Goal: Information Seeking & Learning: Understand process/instructions

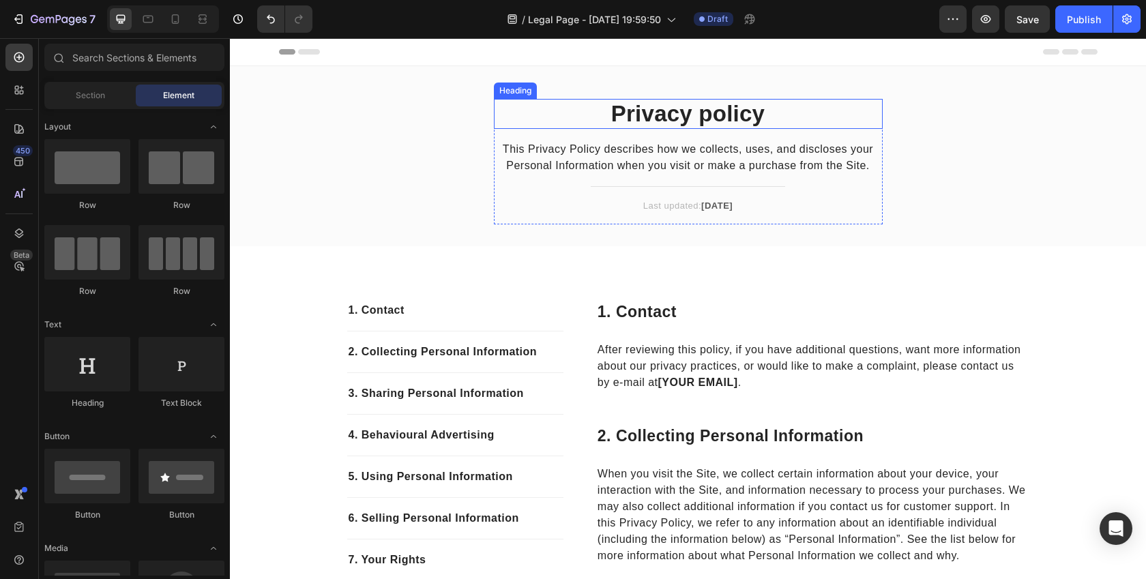
click at [582, 159] on p "This Privacy Policy describes how we collects, uses, and discloses your Persona…" at bounding box center [688, 157] width 386 height 33
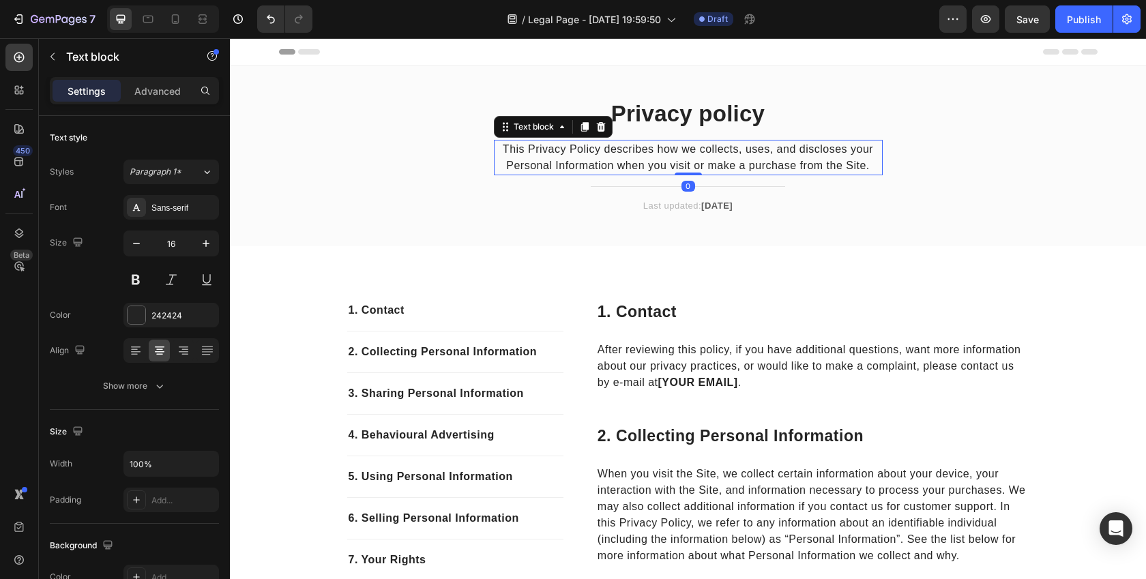
click at [521, 164] on p "This Privacy Policy describes how we collects, uses, and discloses your Persona…" at bounding box center [688, 157] width 386 height 33
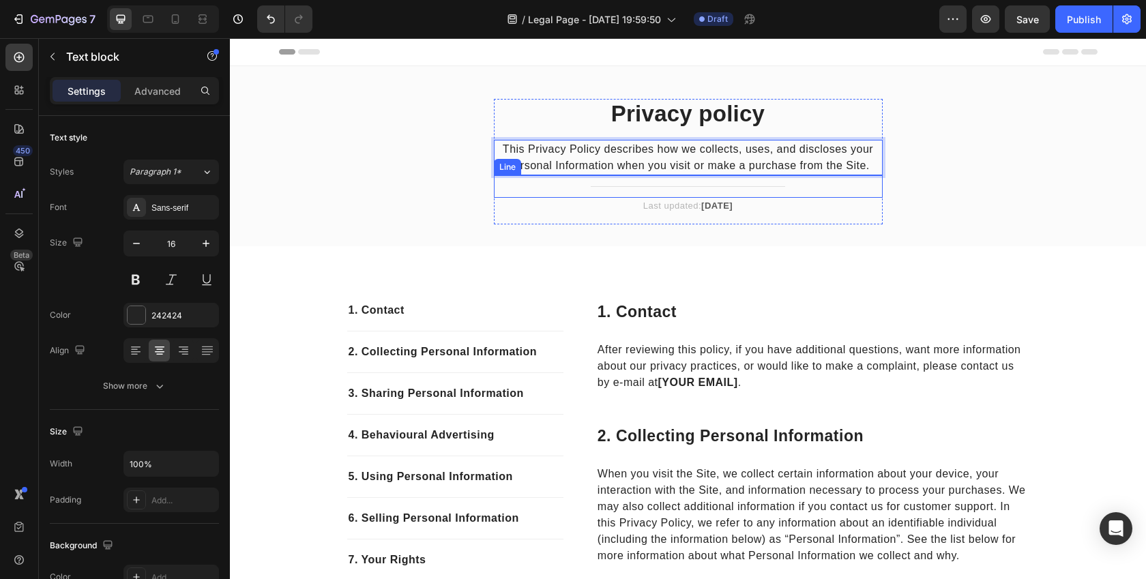
click at [518, 218] on div "Privacy policy Heading This Privacy Policy describes how we collects, uses, and…" at bounding box center [688, 162] width 389 height 126
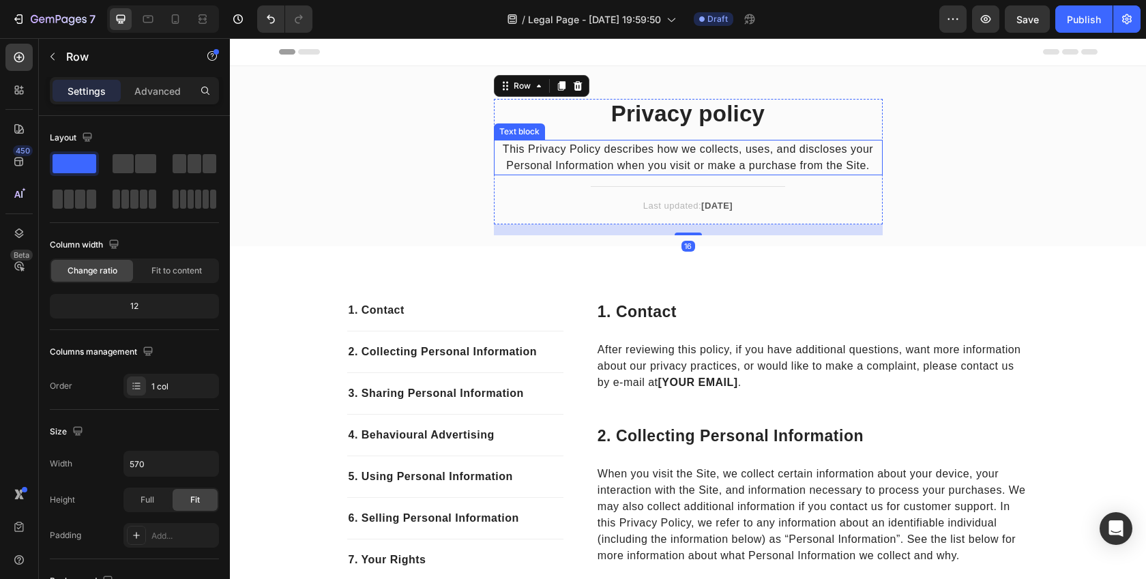
click at [558, 166] on p "This Privacy Policy describes how we collects, uses, and discloses your Persona…" at bounding box center [688, 157] width 386 height 33
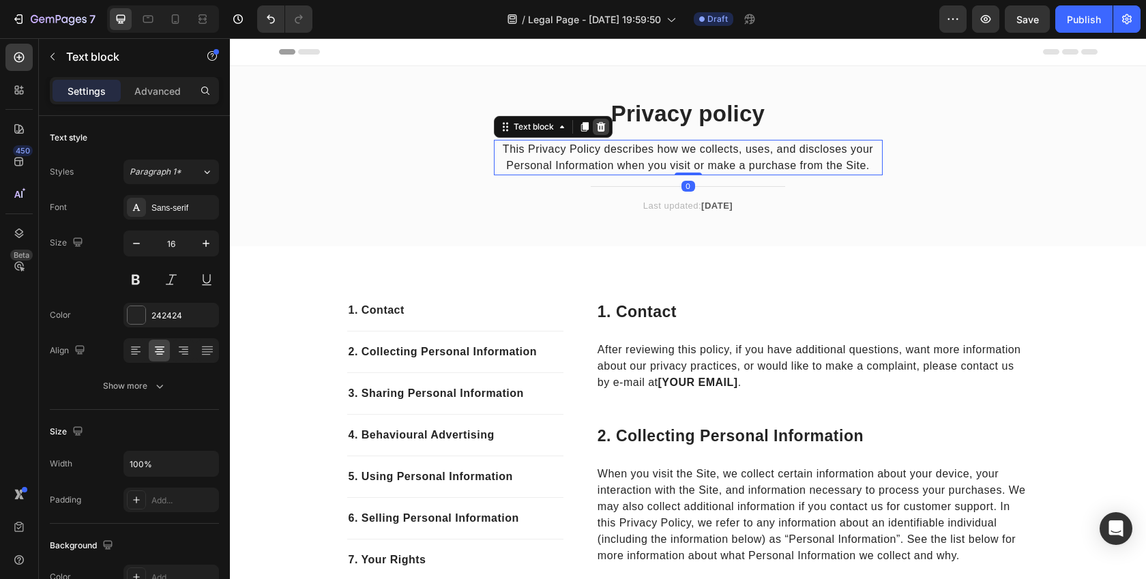
click at [599, 126] on icon at bounding box center [600, 126] width 11 height 11
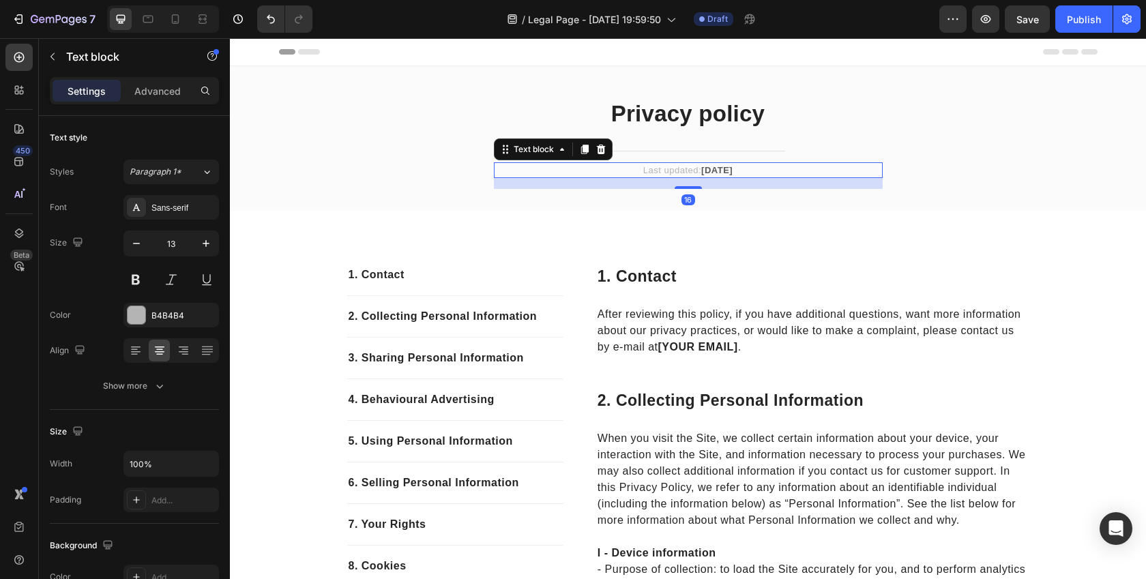
click at [711, 173] on strong "April 2023" at bounding box center [716, 170] width 31 height 10
click at [701, 168] on strong "April 2023" at bounding box center [716, 170] width 31 height 10
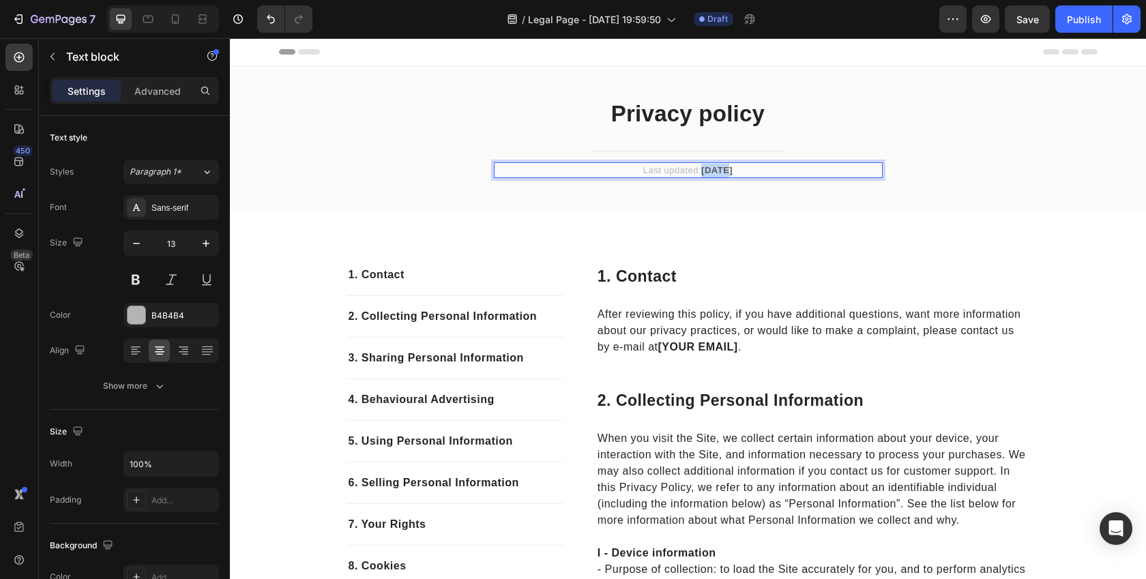
drag, startPoint x: 696, startPoint y: 168, endPoint x: 716, endPoint y: 171, distance: 20.0
click at [716, 171] on strong "April 2023" at bounding box center [716, 170] width 31 height 10
click at [773, 169] on p "Last updated: September 2023" at bounding box center [688, 171] width 386 height 14
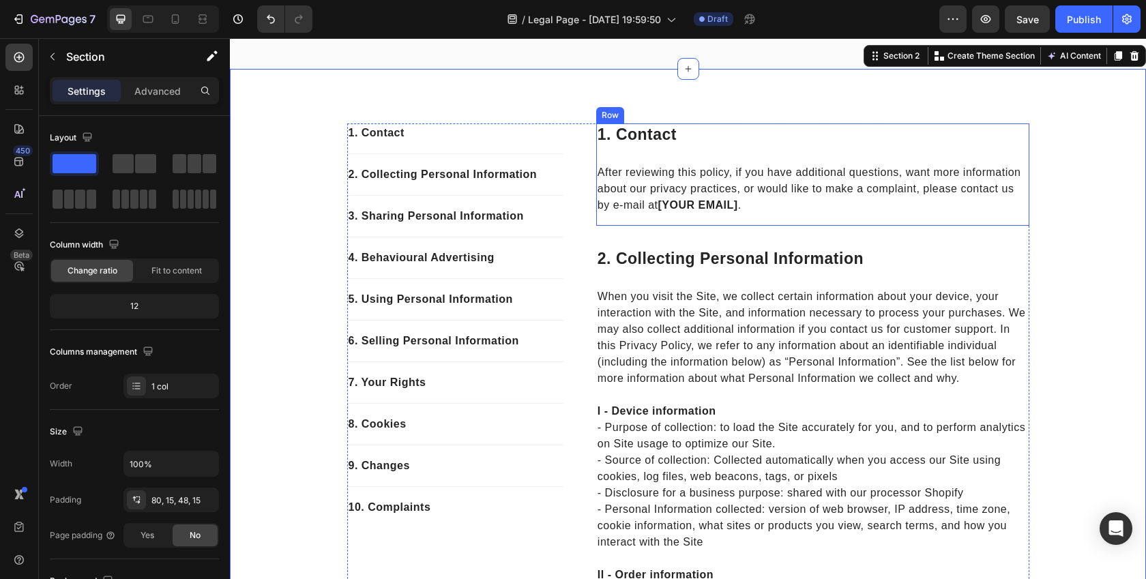
scroll to position [143, 0]
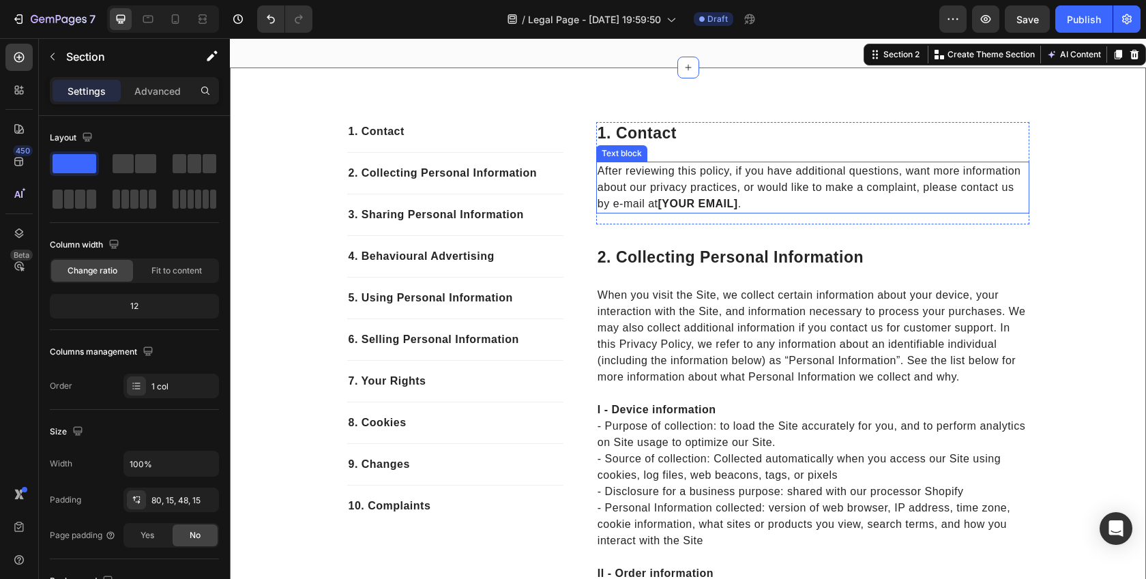
click at [765, 200] on p "After reviewing this policy, if you have additional questions, want more inform…" at bounding box center [813, 187] width 430 height 49
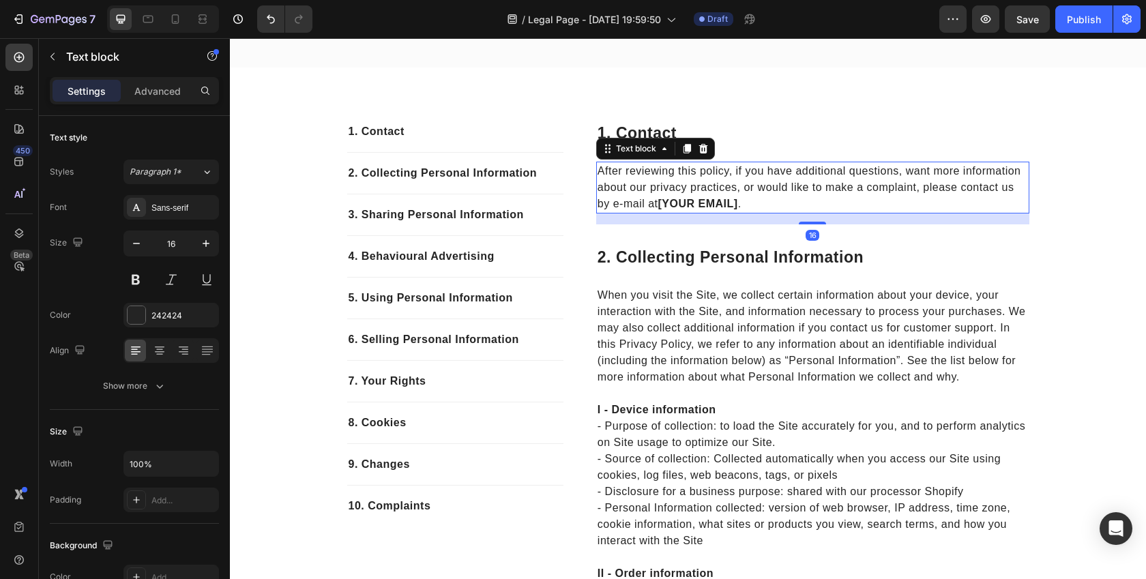
click at [765, 200] on p "After reviewing this policy, if you have additional questions, want more inform…" at bounding box center [813, 187] width 430 height 49
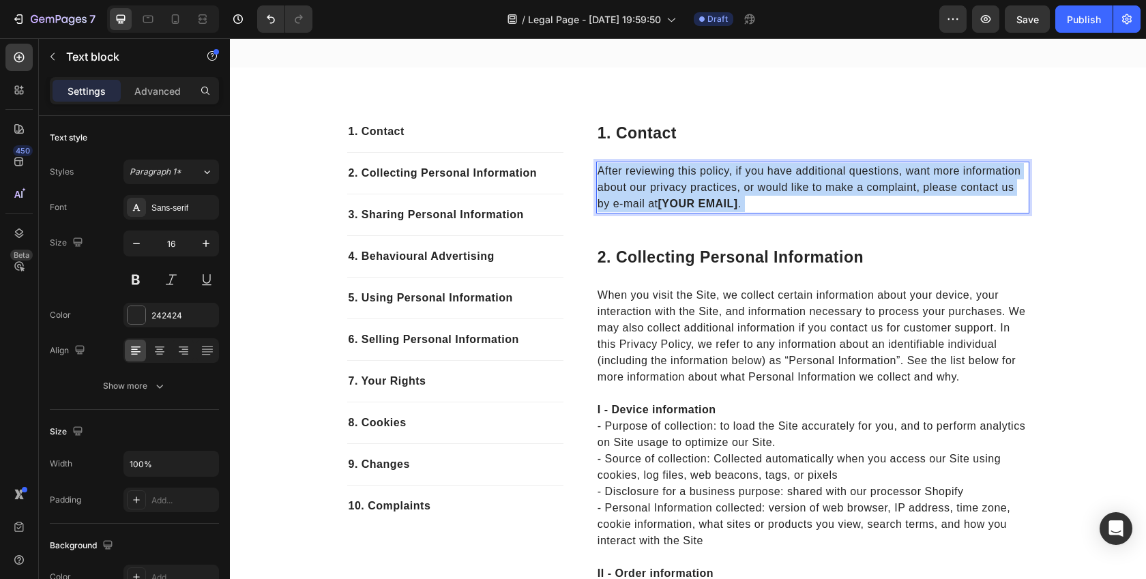
drag, startPoint x: 756, startPoint y: 207, endPoint x: 652, endPoint y: 204, distance: 103.7
click at [652, 204] on p "After reviewing this policy, if you have additional questions, want more inform…" at bounding box center [813, 187] width 430 height 49
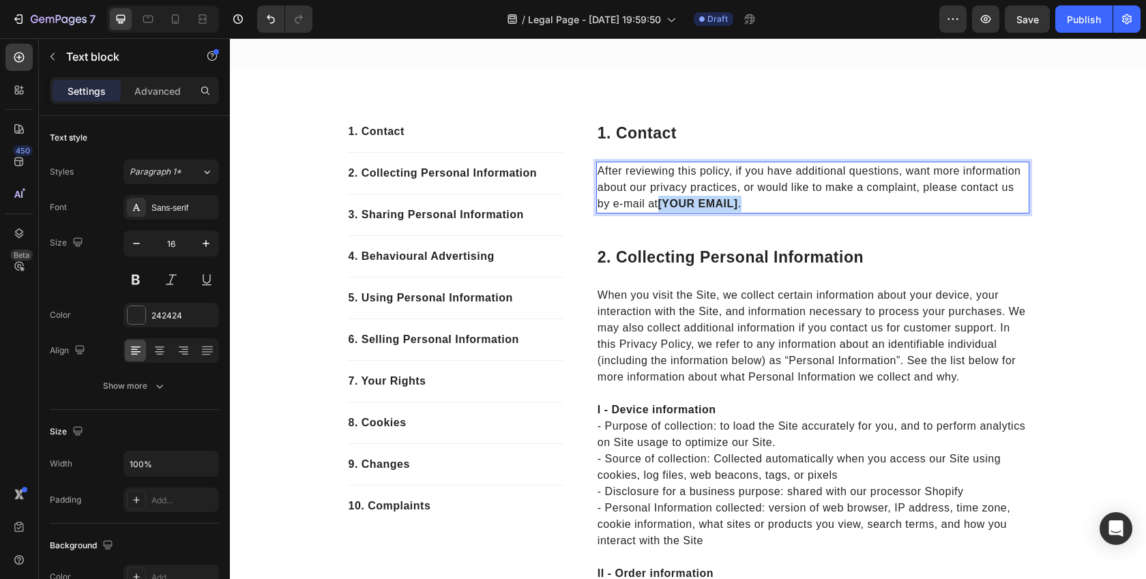
drag, startPoint x: 658, startPoint y: 206, endPoint x: 769, endPoint y: 205, distance: 111.2
click at [769, 205] on p "After reviewing this policy, if you have additional questions, want more inform…" at bounding box center [813, 187] width 430 height 49
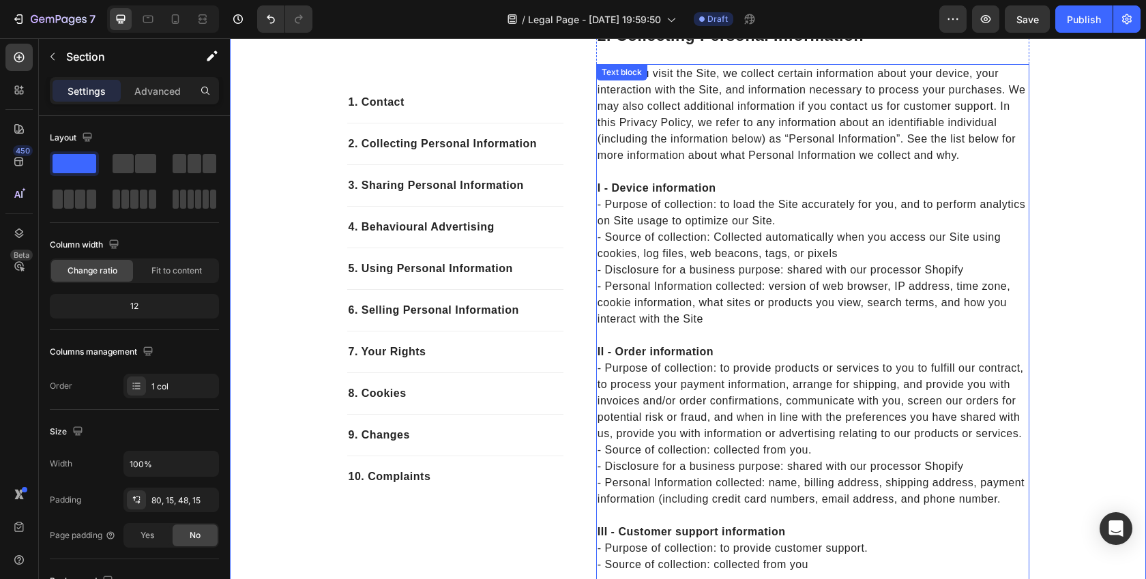
scroll to position [0, 0]
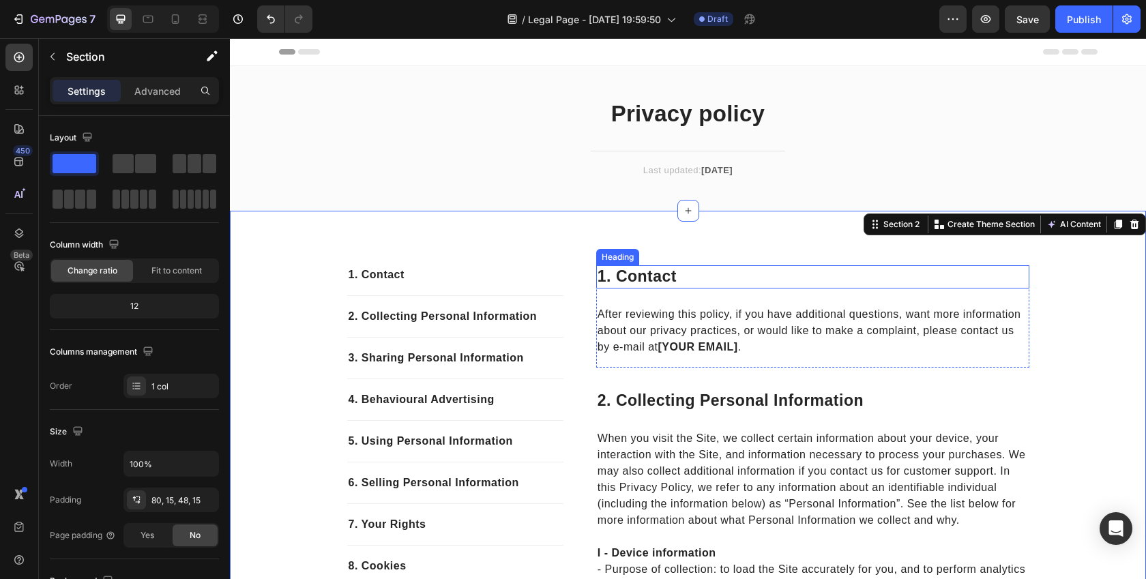
click at [645, 280] on p "1. contact" at bounding box center [813, 277] width 430 height 20
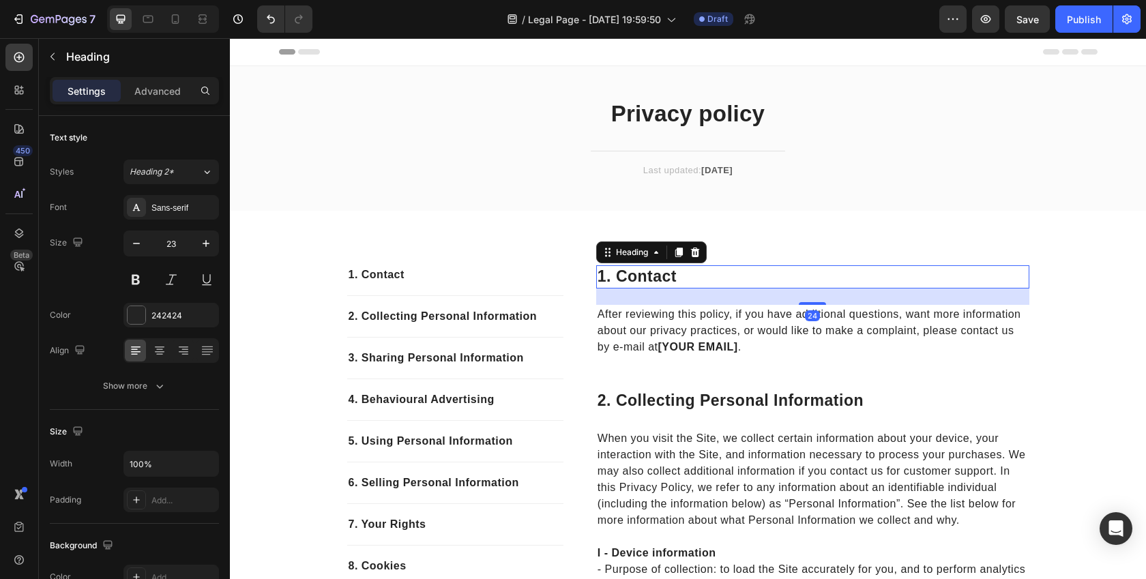
click at [645, 280] on p "1. contact" at bounding box center [813, 277] width 430 height 20
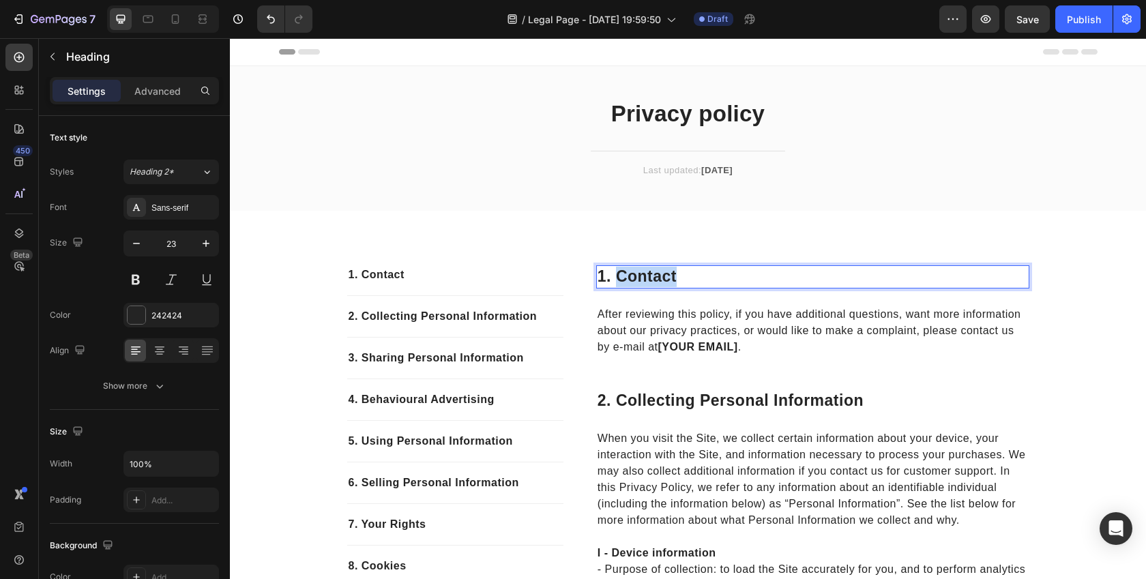
click at [645, 280] on p "1. contact" at bounding box center [813, 277] width 430 height 20
click at [389, 280] on p "1. Contact" at bounding box center [455, 275] width 213 height 16
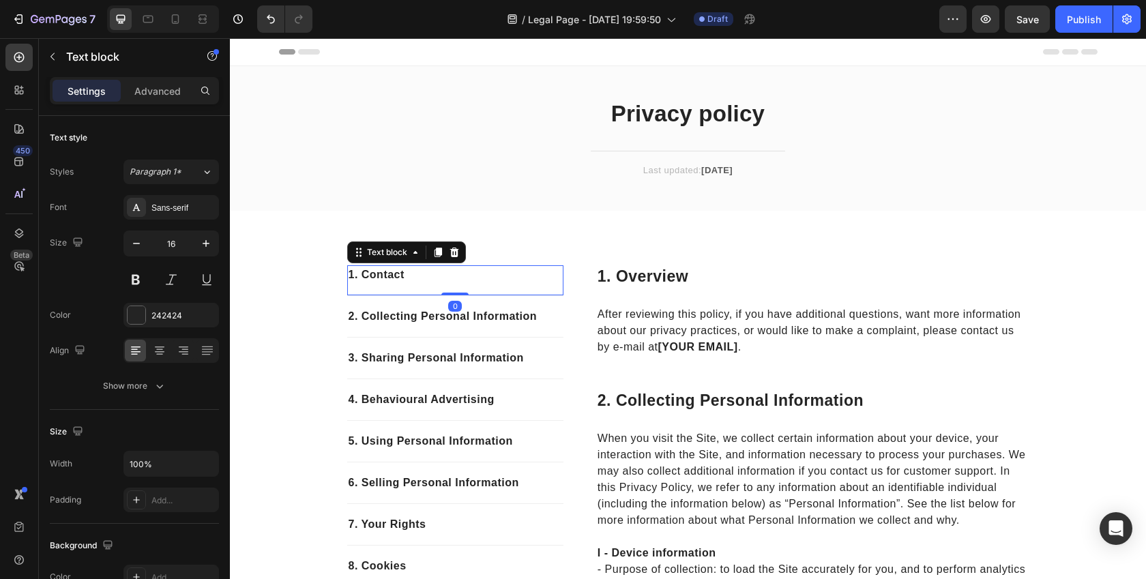
click at [389, 280] on p "1. Contact" at bounding box center [455, 275] width 213 height 16
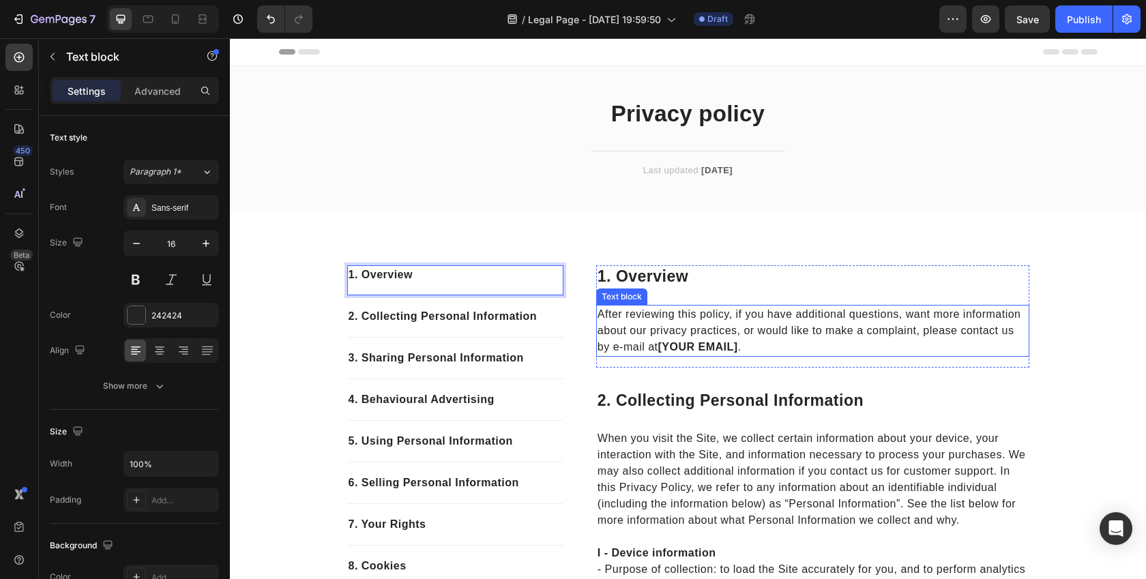
click at [734, 323] on p "After reviewing this policy, if you have additional questions, want more inform…" at bounding box center [813, 330] width 430 height 49
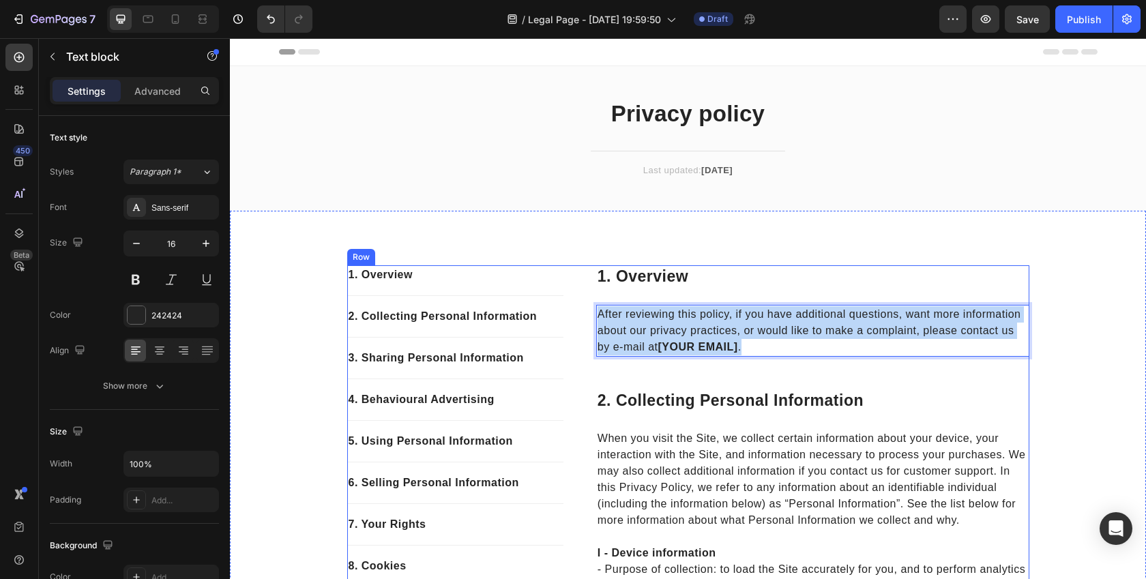
drag, startPoint x: 750, startPoint y: 343, endPoint x: 582, endPoint y: 310, distance: 171.0
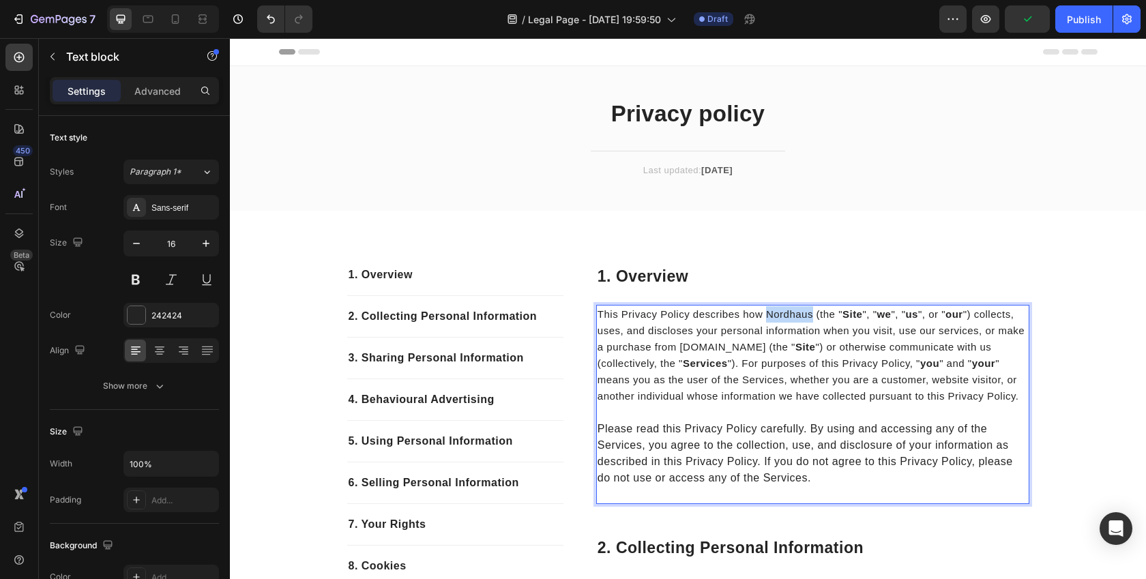
drag, startPoint x: 767, startPoint y: 318, endPoint x: 811, endPoint y: 321, distance: 44.4
click at [811, 321] on p "This Privacy Policy describes how Nordhaus (the " Site ", " we ", " us ", or " …" at bounding box center [813, 363] width 430 height 115
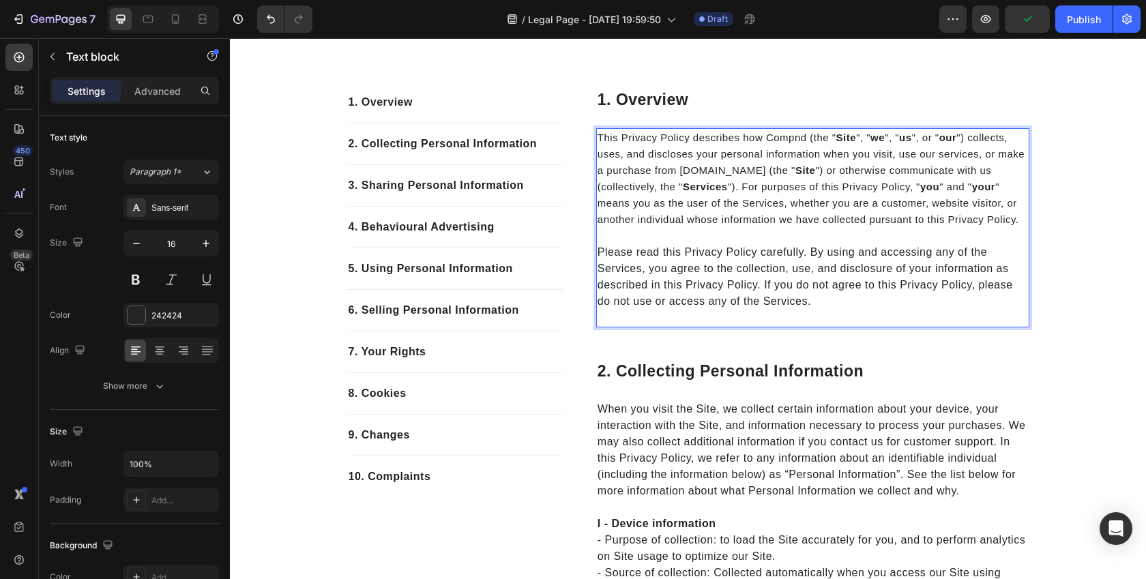
scroll to position [183, 0]
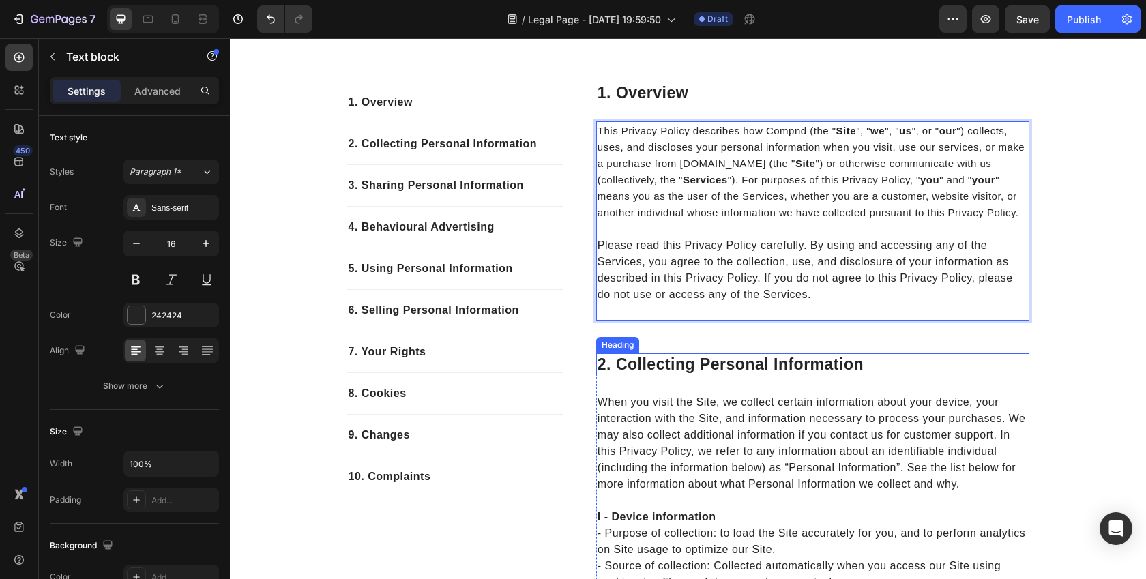
click at [662, 368] on p "2. collecting personal information" at bounding box center [813, 365] width 430 height 20
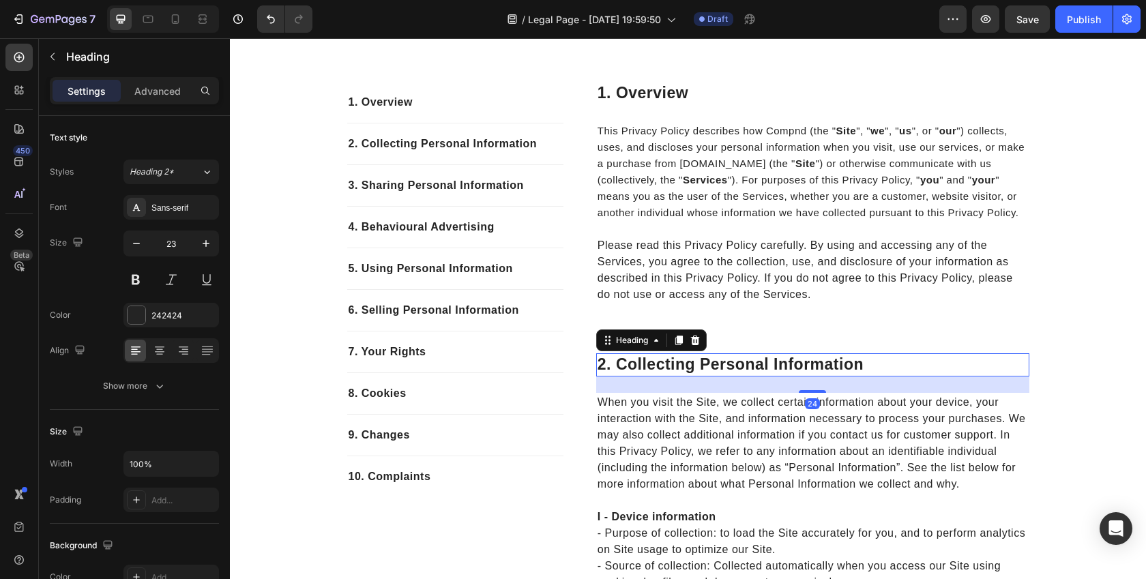
click at [662, 368] on p "2. collecting personal information" at bounding box center [813, 365] width 430 height 20
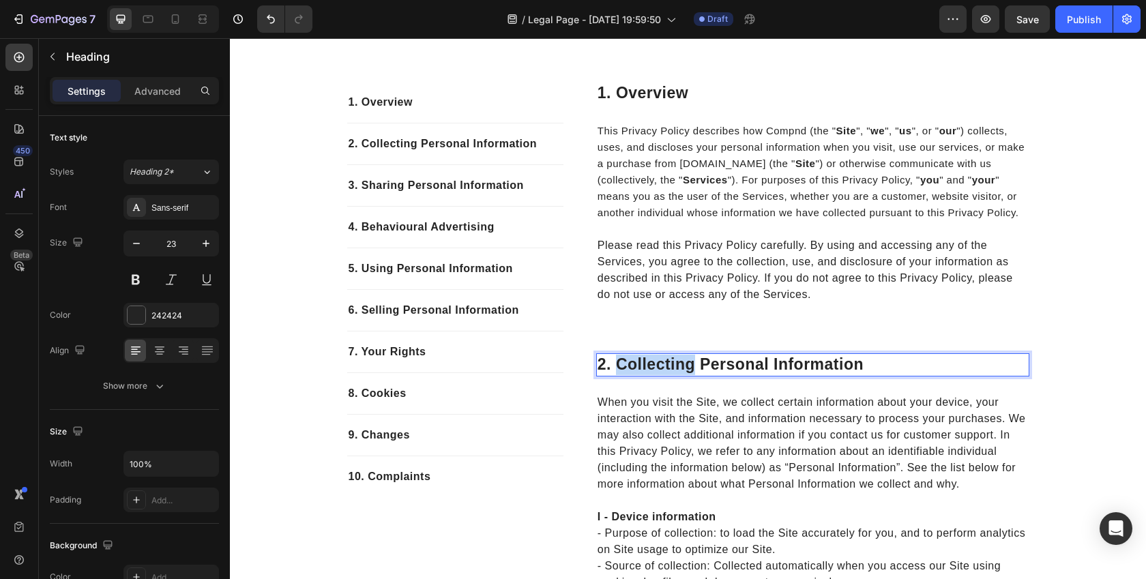
click at [662, 368] on p "2. collecting personal information" at bounding box center [813, 365] width 430 height 20
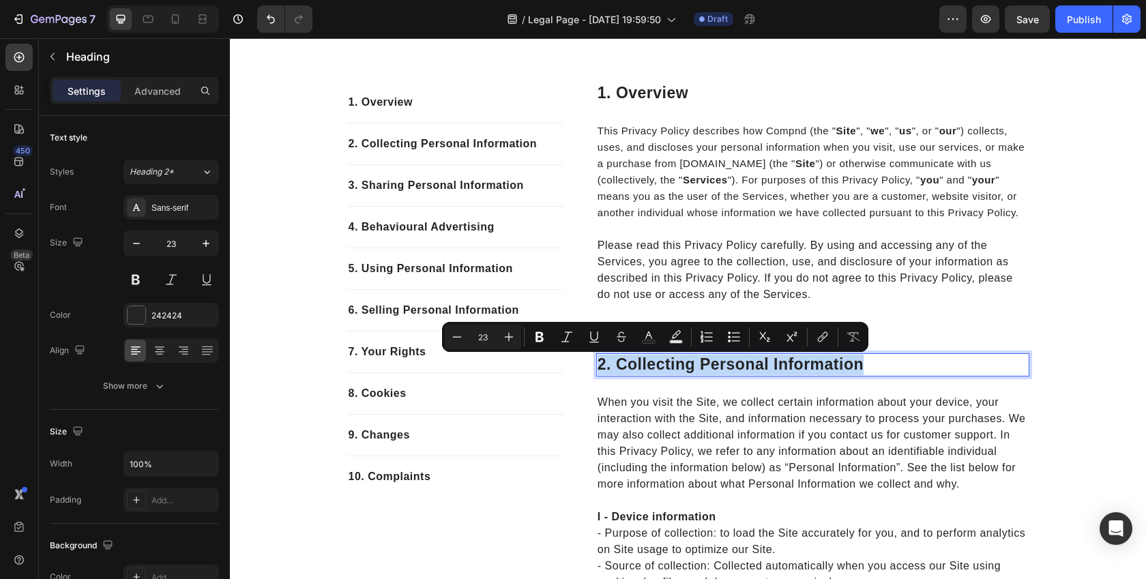
click at [662, 368] on p "2. collecting personal information" at bounding box center [813, 365] width 430 height 20
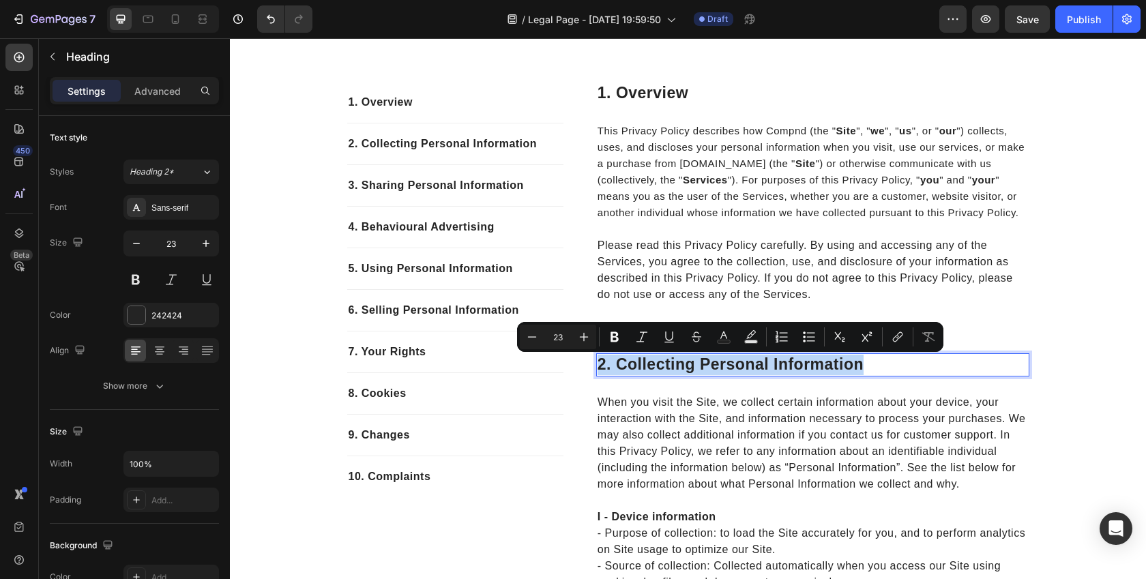
click at [662, 368] on p "2. collecting personal information" at bounding box center [813, 365] width 430 height 20
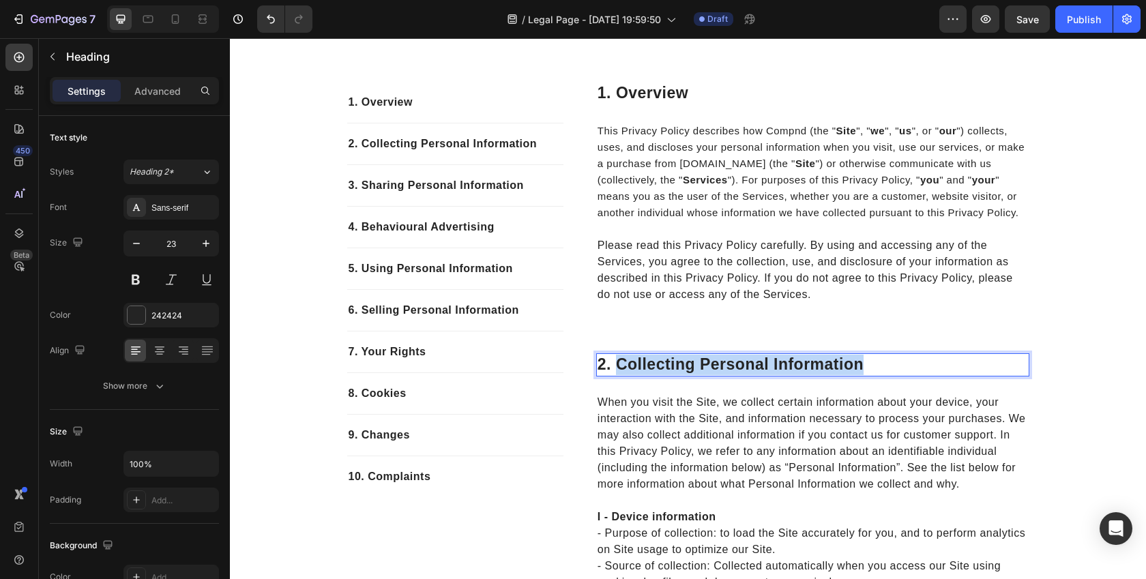
drag, startPoint x: 877, startPoint y: 369, endPoint x: 620, endPoint y: 366, distance: 257.2
click at [620, 366] on p "2. collecting personal information" at bounding box center [813, 365] width 430 height 20
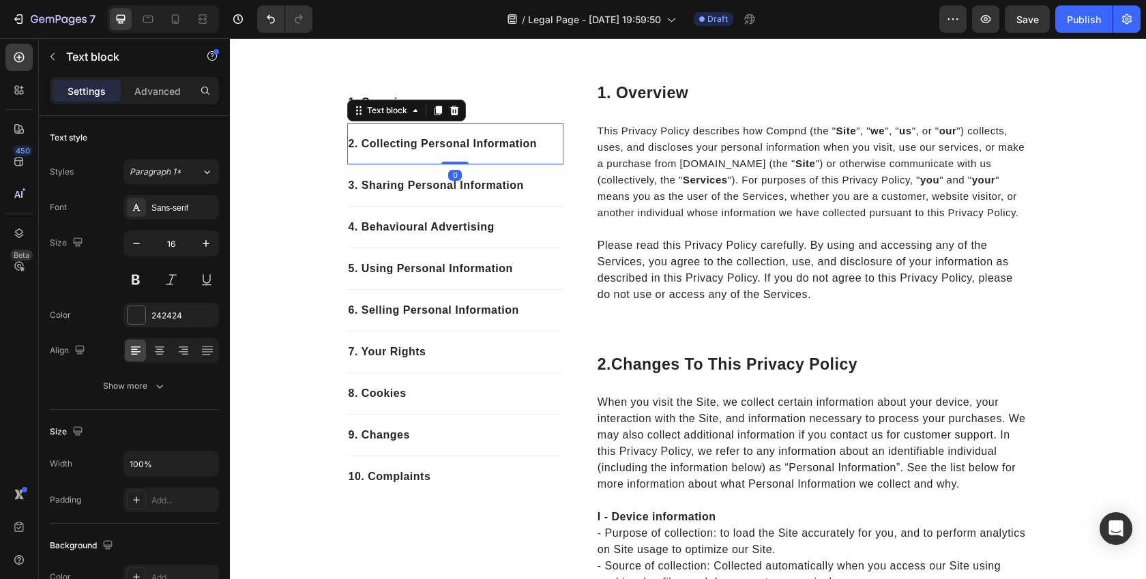
click at [386, 145] on p "2. Collecting Personal Information" at bounding box center [455, 144] width 213 height 16
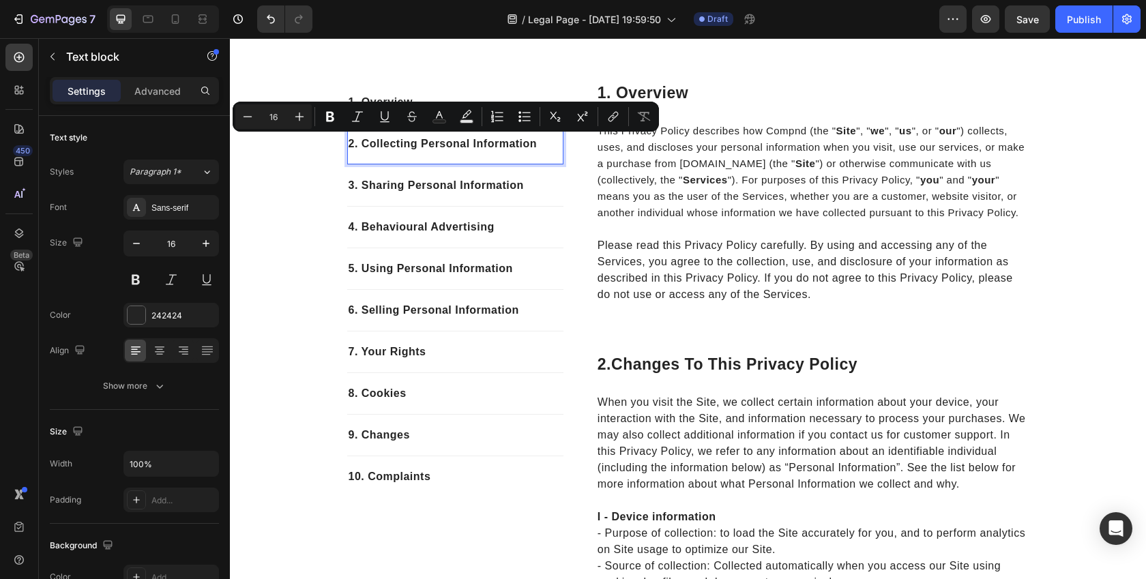
click at [351, 143] on p "2. Collecting Personal Information" at bounding box center [455, 144] width 213 height 16
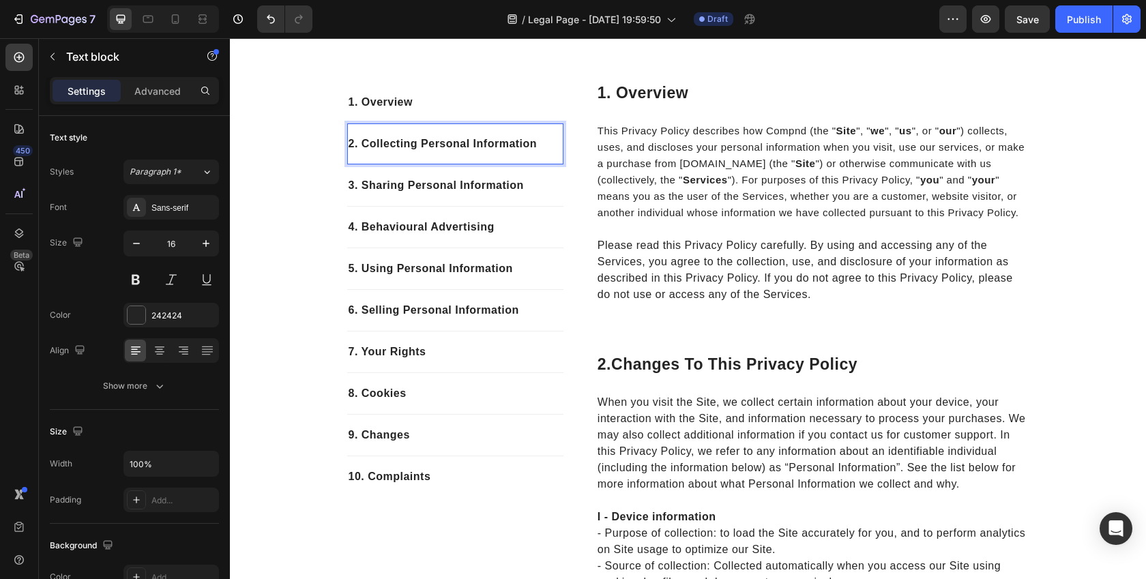
click at [530, 143] on p "2. Collecting Personal Information" at bounding box center [455, 144] width 213 height 16
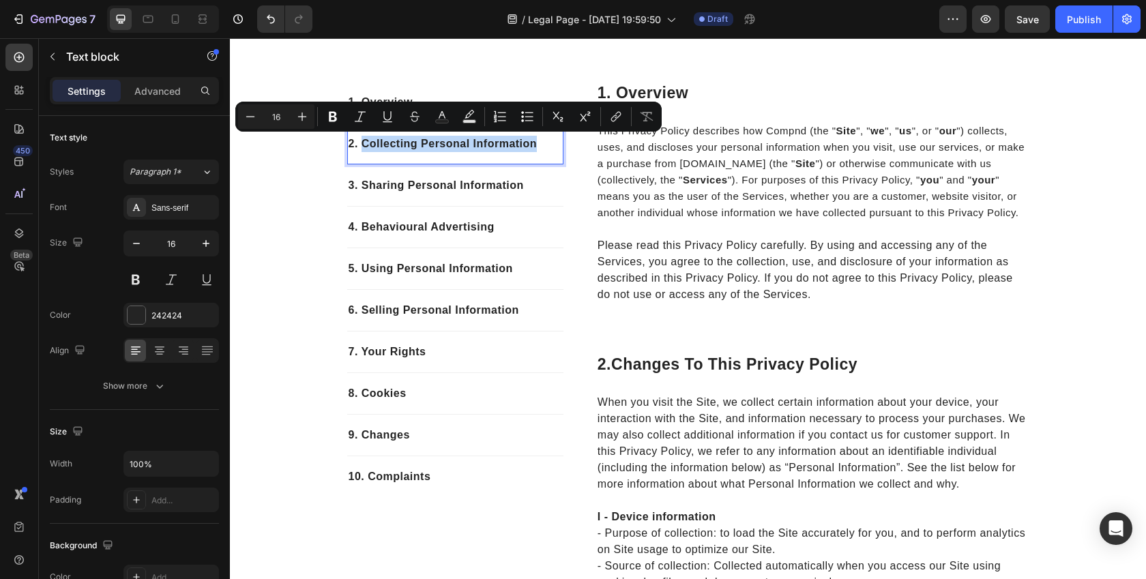
drag, startPoint x: 544, startPoint y: 147, endPoint x: 359, endPoint y: 144, distance: 184.2
click at [359, 144] on p "2. Collecting Personal Information" at bounding box center [455, 144] width 213 height 16
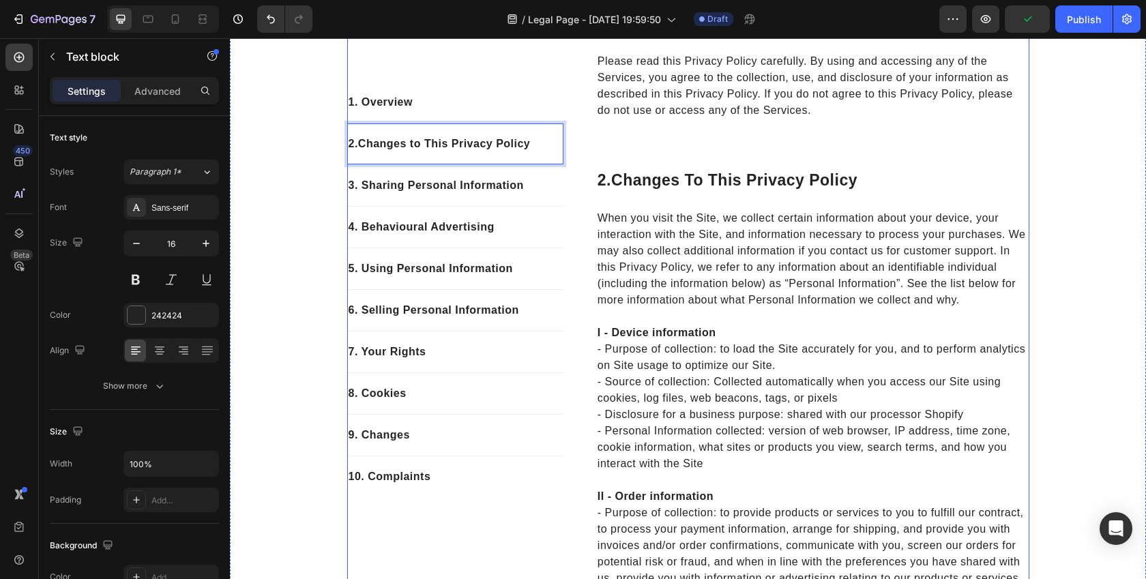
scroll to position [367, 0]
click at [684, 264] on p "When you visit the Site, we collect certain information about your device, your…" at bounding box center [813, 260] width 430 height 98
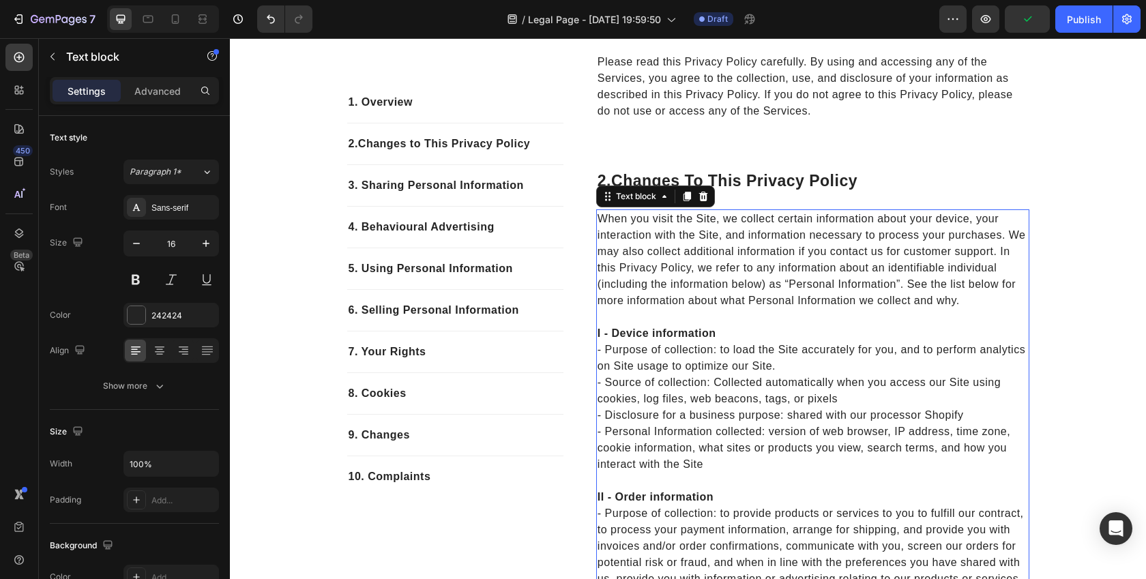
click at [684, 264] on p "When you visit the Site, we collect certain information about your device, your…" at bounding box center [813, 260] width 430 height 98
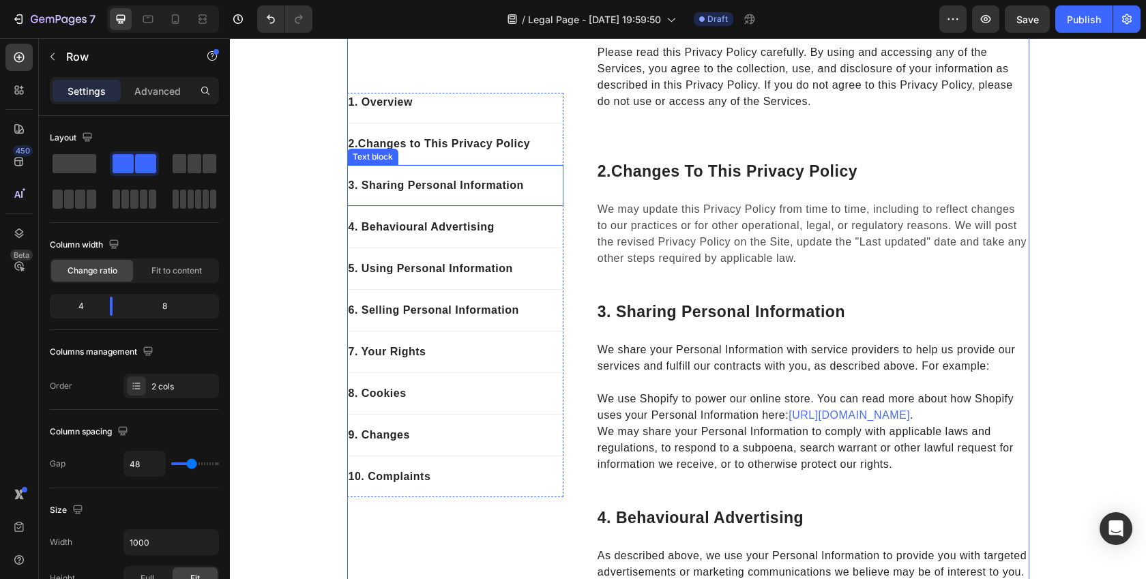
click at [422, 191] on p "3. Sharing Personal Information" at bounding box center [455, 185] width 213 height 16
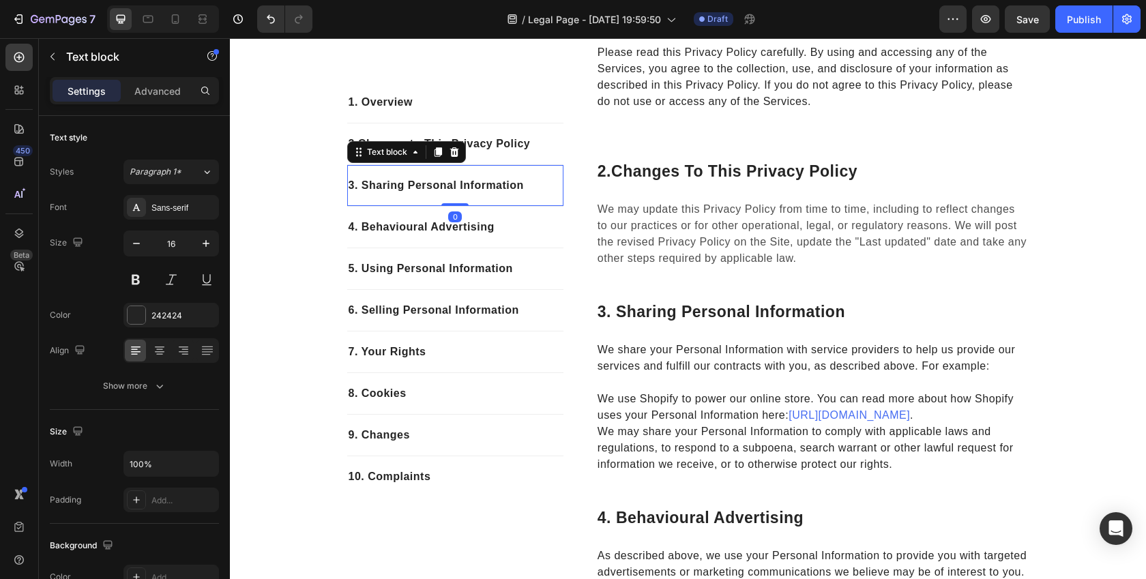
click at [422, 191] on p "3. Sharing Personal Information" at bounding box center [455, 185] width 213 height 16
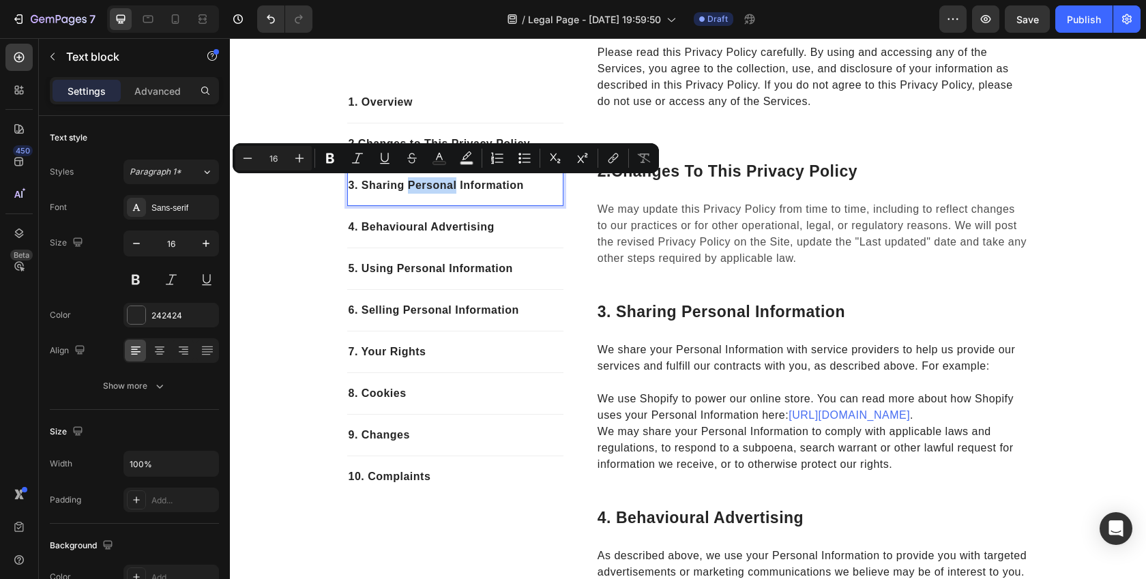
click at [426, 191] on p "3. Sharing Personal Information" at bounding box center [455, 185] width 213 height 16
click at [514, 190] on p "3. Sharing Personal Information" at bounding box center [455, 185] width 213 height 16
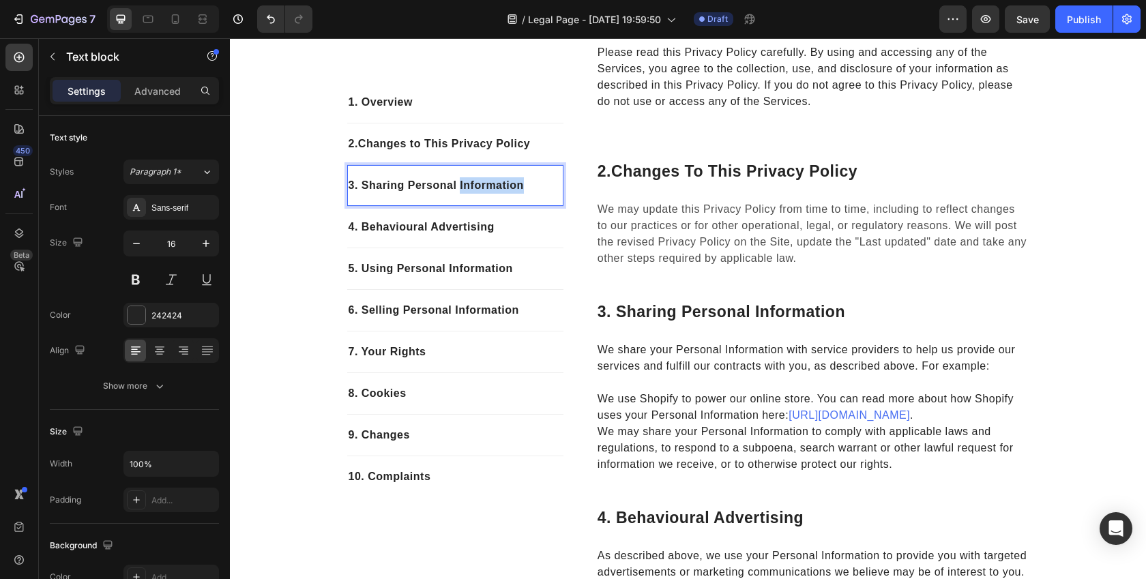
click at [514, 190] on p "3. Sharing Personal Information" at bounding box center [455, 185] width 213 height 16
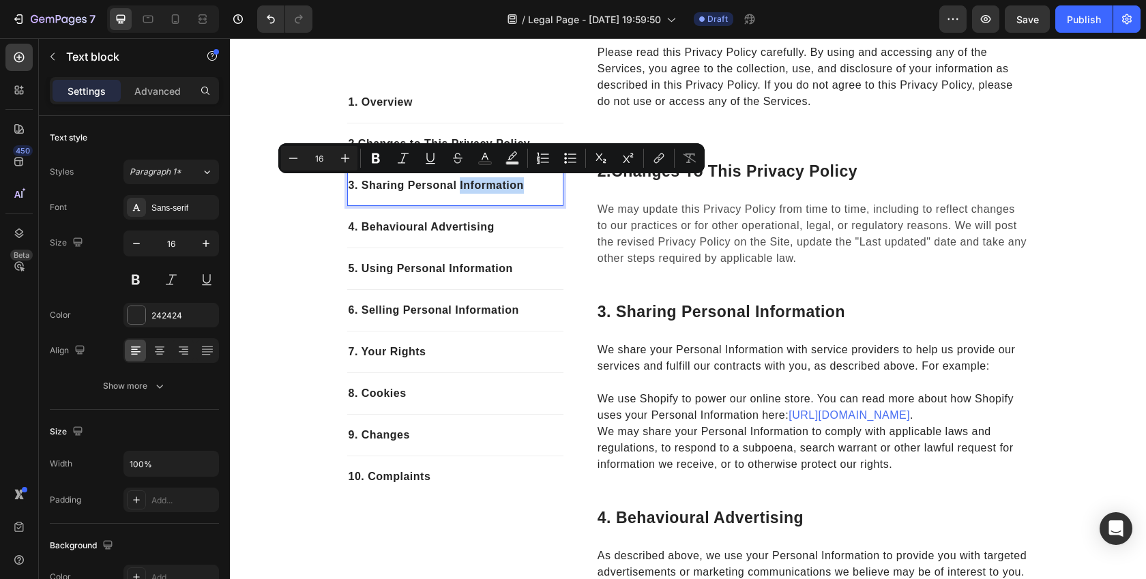
click at [531, 190] on p "3. Sharing Personal Information" at bounding box center [455, 185] width 213 height 16
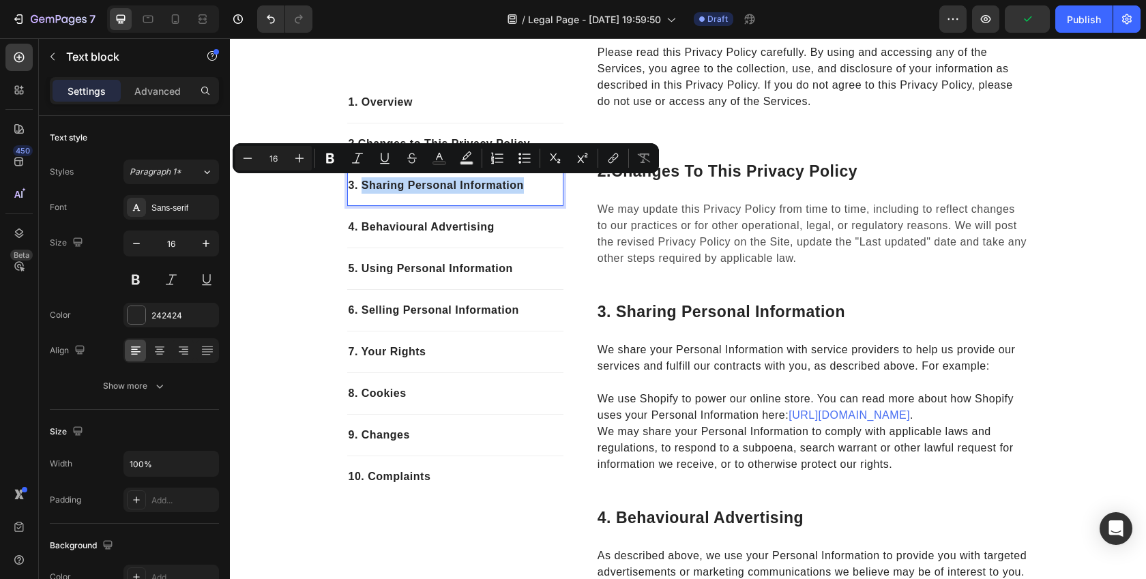
drag, startPoint x: 531, startPoint y: 190, endPoint x: 362, endPoint y: 185, distance: 169.3
click at [362, 186] on p "3. Sharing Personal Information" at bounding box center [455, 185] width 213 height 16
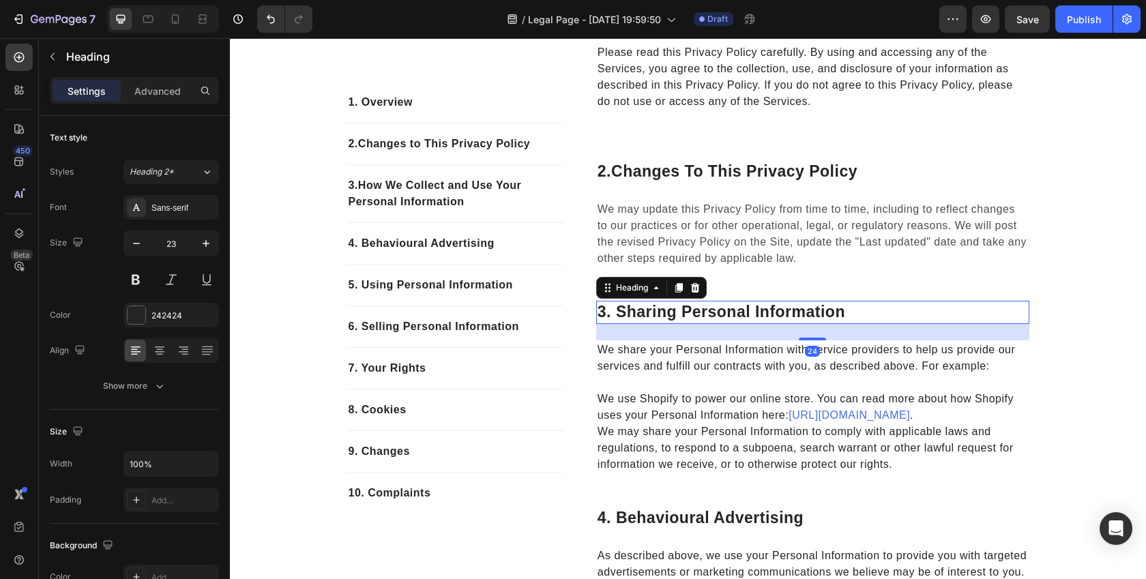
click at [665, 314] on p "3. sharing personal information" at bounding box center [813, 312] width 430 height 20
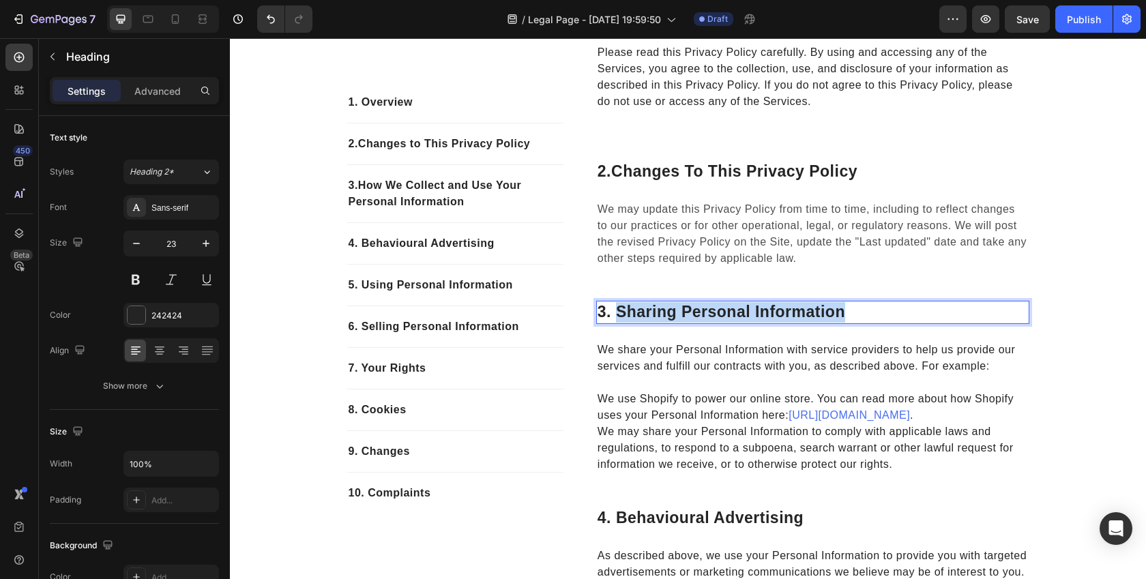
drag, startPoint x: 857, startPoint y: 316, endPoint x: 617, endPoint y: 316, distance: 239.4
click at [617, 316] on p "3. sharing personal information" at bounding box center [813, 312] width 430 height 20
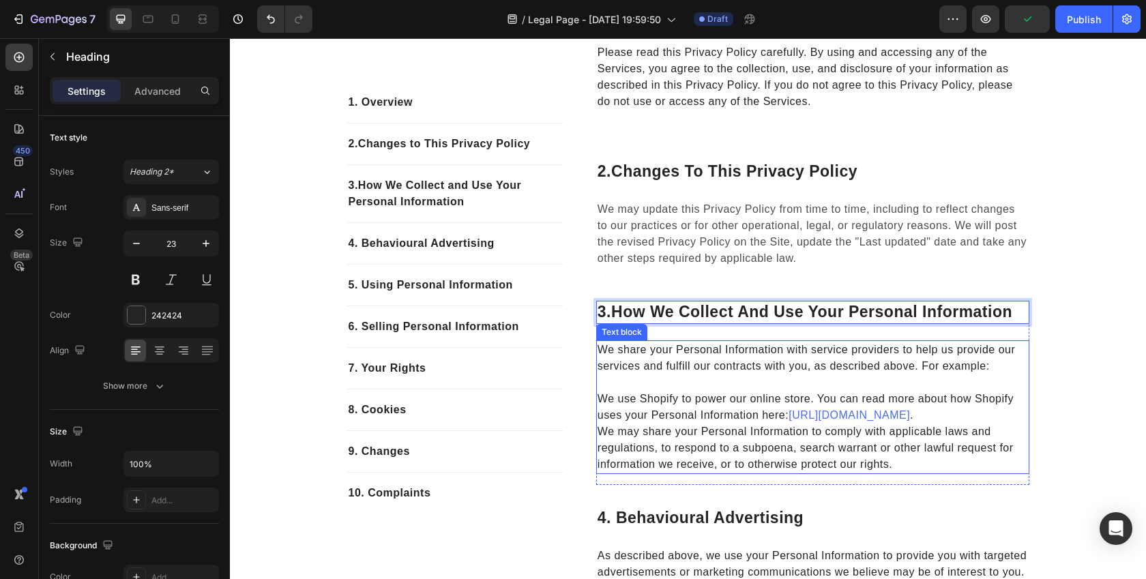
click at [729, 345] on p "We share your Personal Information with service providers to help us provide ou…" at bounding box center [813, 358] width 430 height 33
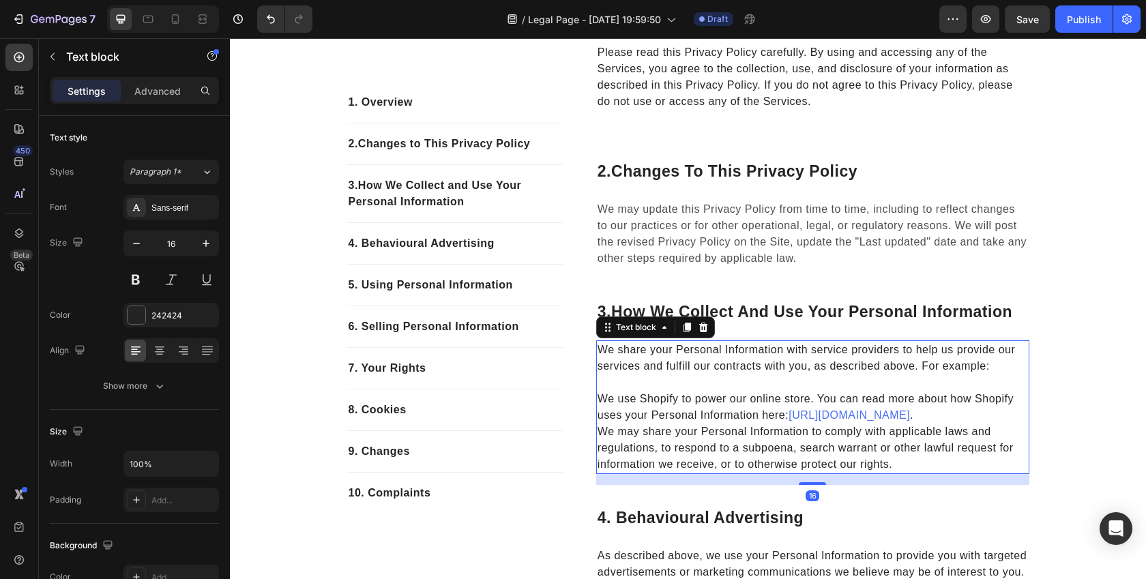
click at [724, 359] on p "We share your Personal Information with service providers to help us provide ou…" at bounding box center [813, 358] width 430 height 33
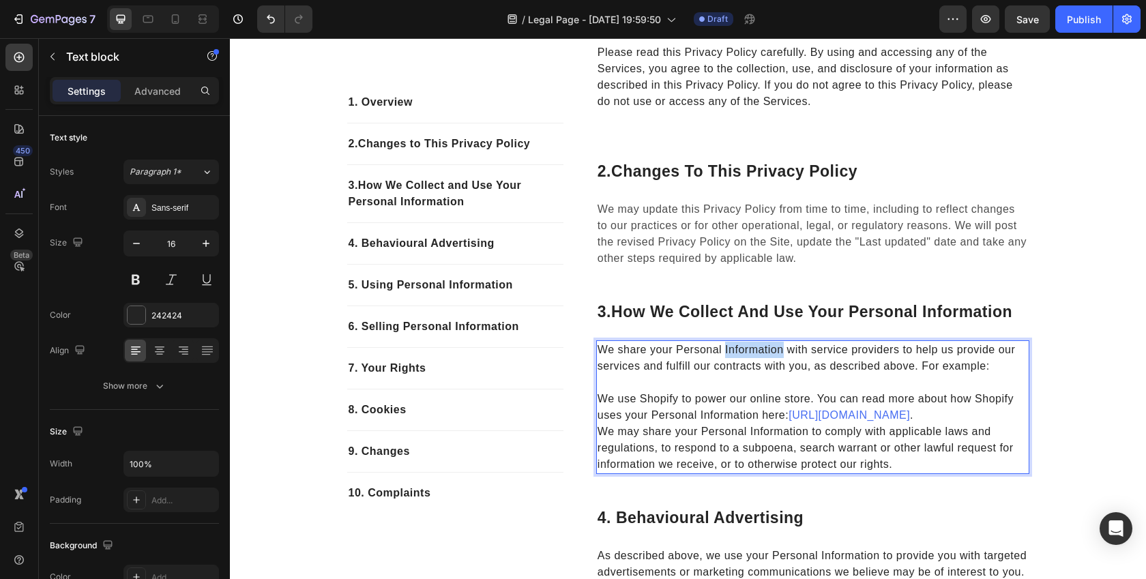
click at [724, 359] on p "We share your Personal Information with service providers to help us provide ou…" at bounding box center [813, 358] width 430 height 33
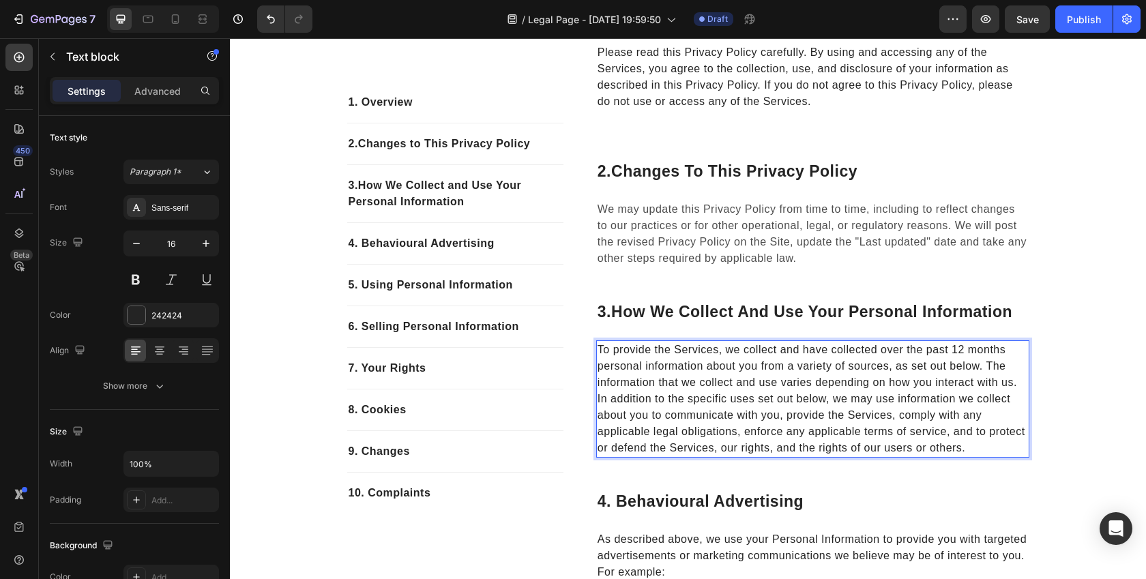
click at [1016, 386] on p "To provide the Services, we collect and have collected over the past 12 months …" at bounding box center [813, 366] width 430 height 49
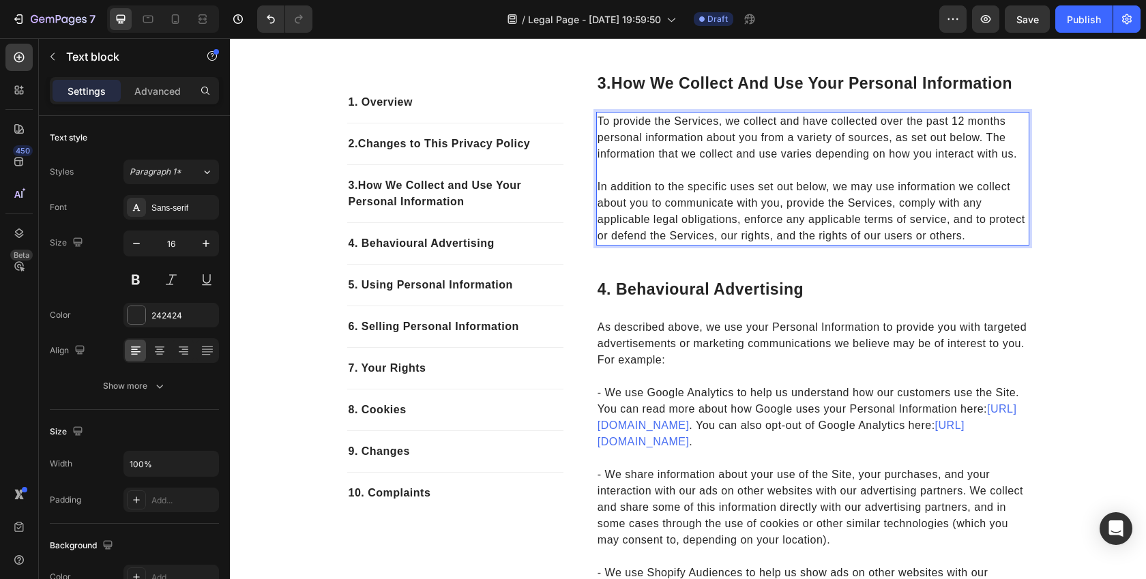
scroll to position [608, 0]
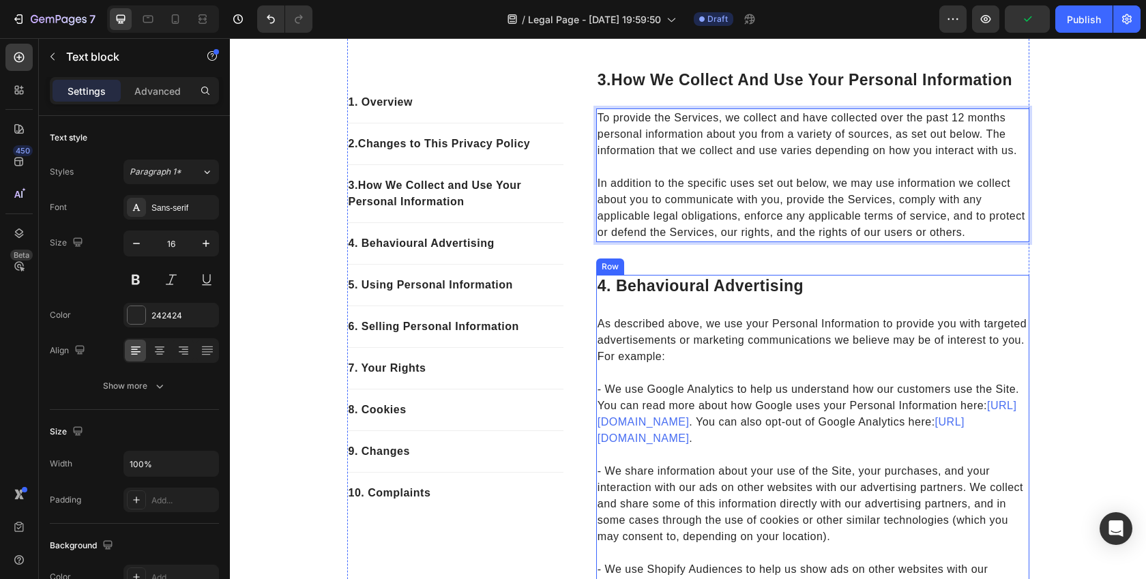
click at [682, 298] on h2 "4. behavioural advertising" at bounding box center [812, 286] width 433 height 23
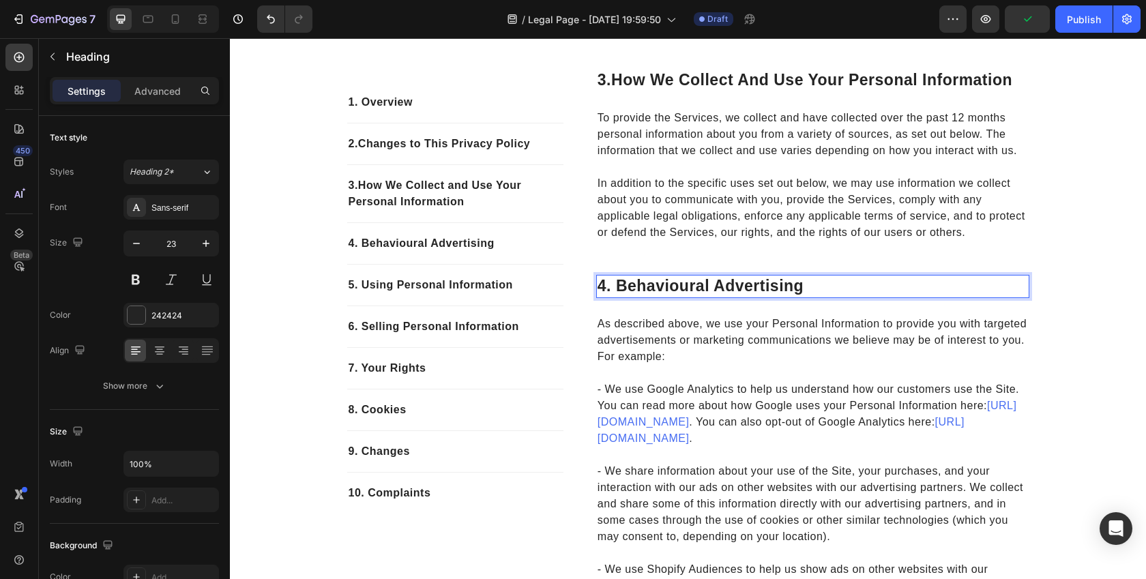
click at [682, 298] on h2 "4. behavioural advertising" at bounding box center [812, 286] width 433 height 23
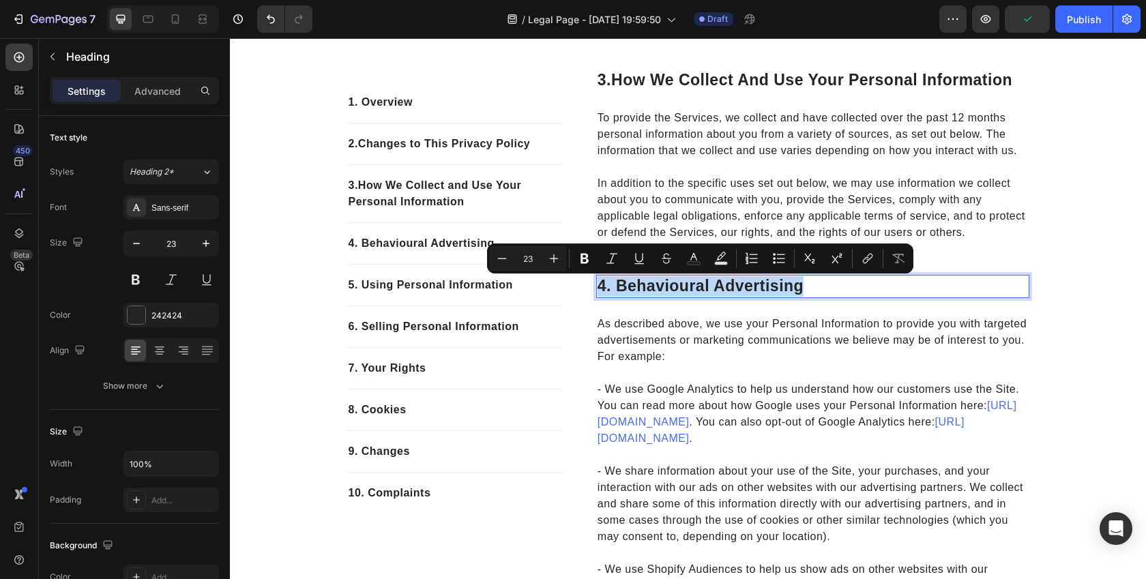
click at [656, 294] on p "4. behavioural advertising" at bounding box center [813, 286] width 430 height 20
click at [616, 294] on p "4. behavioural advertising" at bounding box center [813, 286] width 430 height 20
drag, startPoint x: 615, startPoint y: 290, endPoint x: 869, endPoint y: 294, distance: 254.5
click at [869, 294] on p "4. behavioural advertising" at bounding box center [813, 286] width 430 height 20
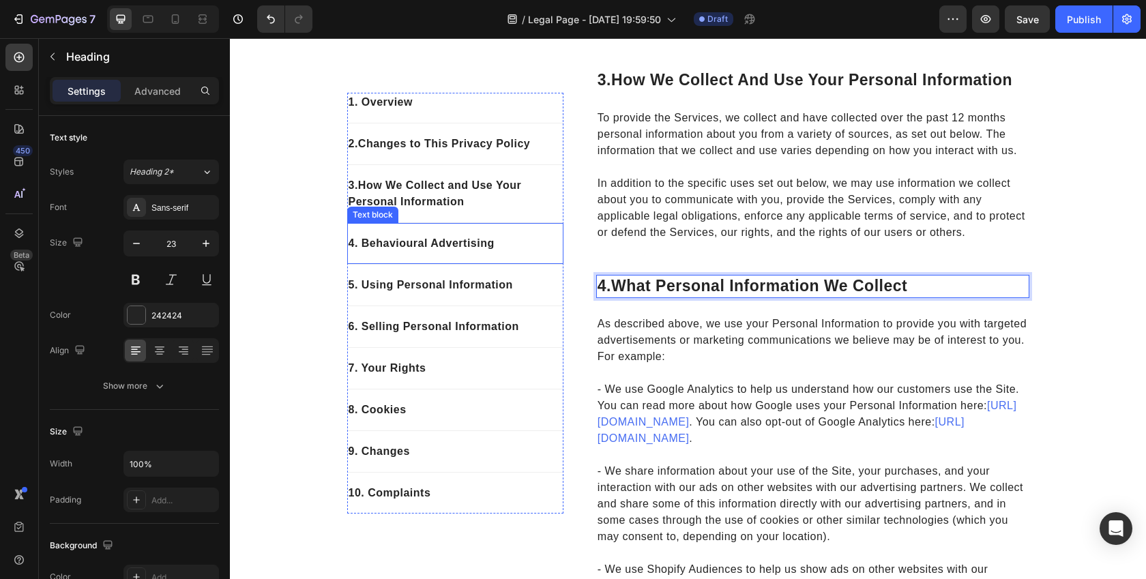
click at [411, 236] on p "4. Behavioural Advertising" at bounding box center [455, 243] width 213 height 16
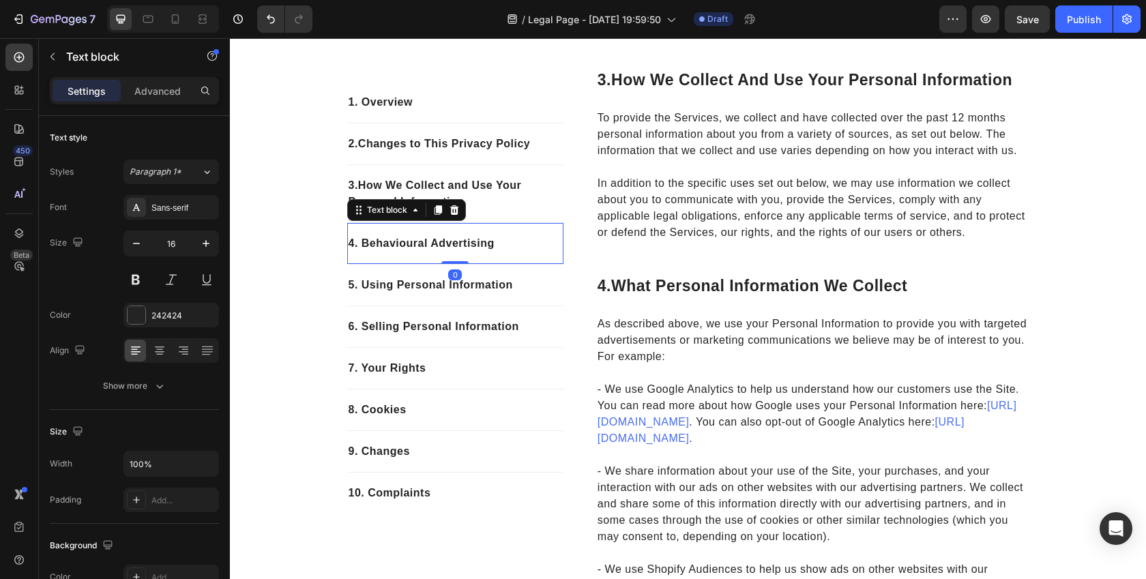
click at [407, 247] on p "4. Behavioural Advertising" at bounding box center [455, 243] width 213 height 16
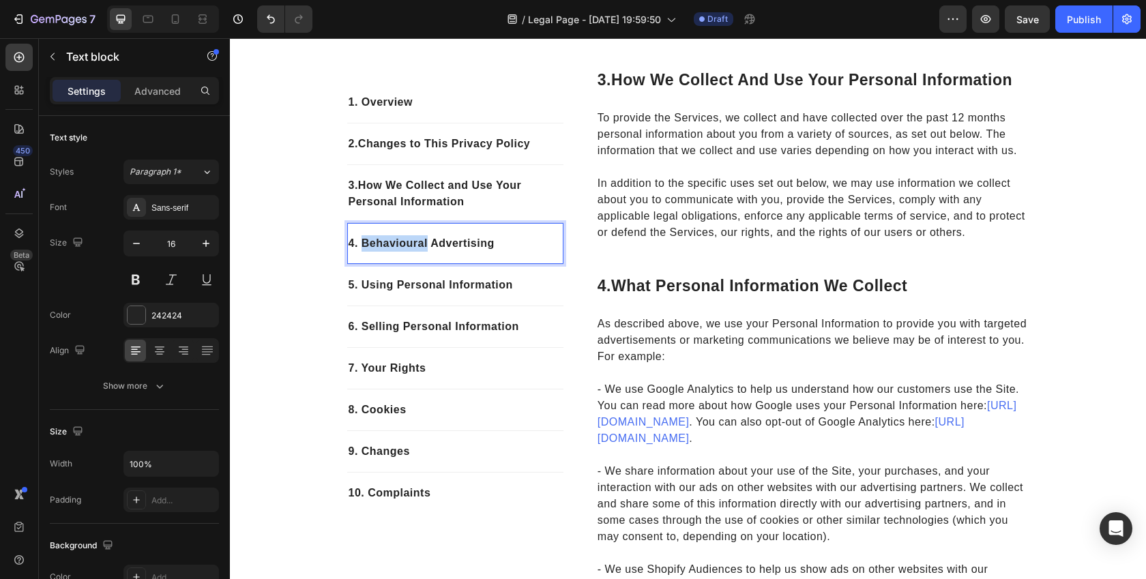
click at [407, 247] on p "4. Behavioural Advertising" at bounding box center [455, 243] width 213 height 16
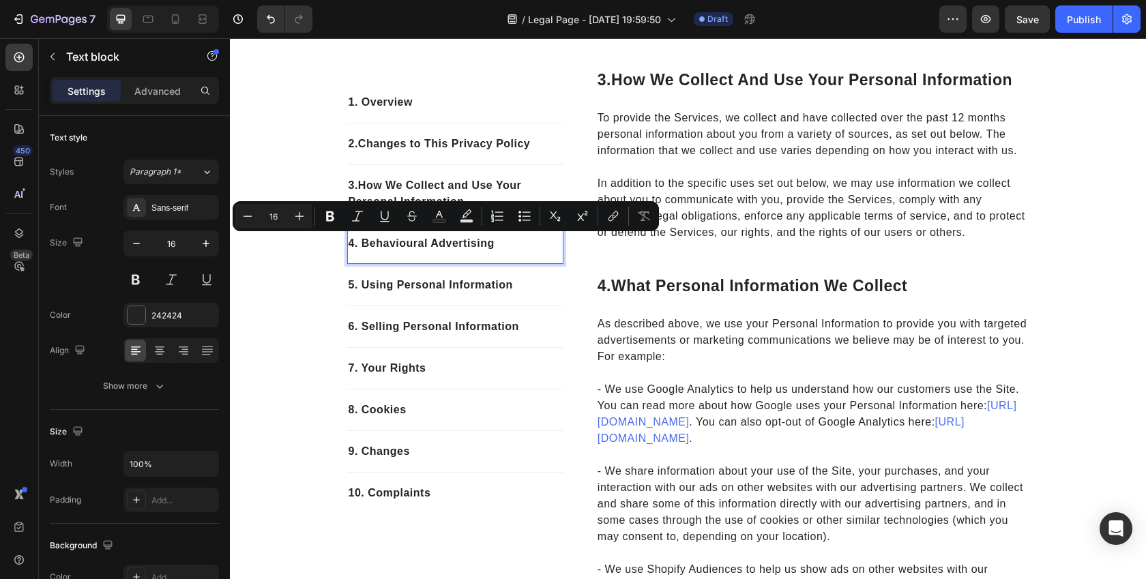
click at [508, 245] on p "4. Behavioural Advertising" at bounding box center [455, 243] width 213 height 16
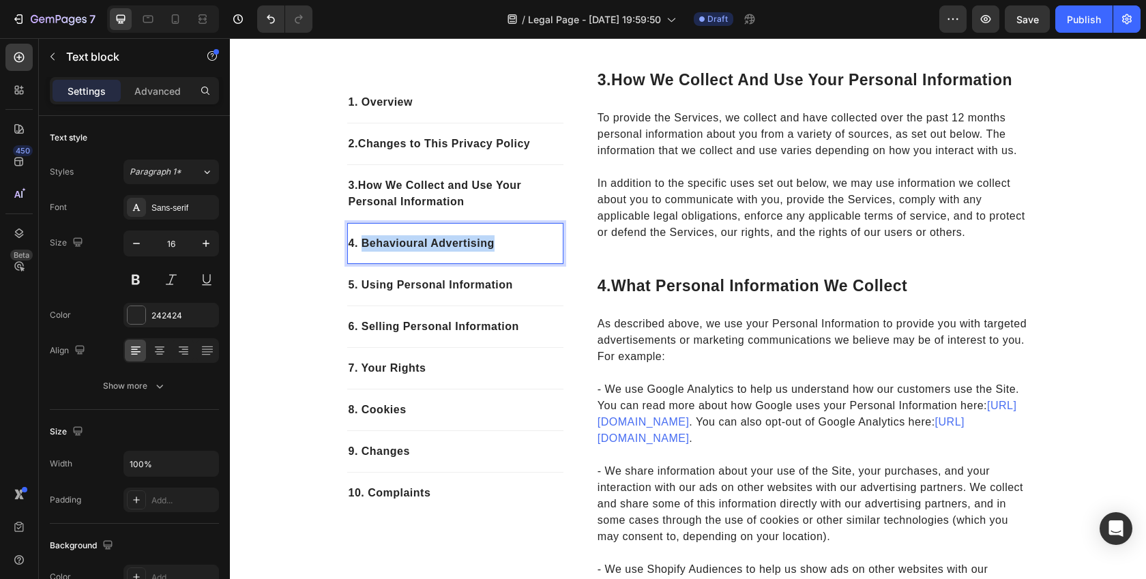
drag, startPoint x: 521, startPoint y: 245, endPoint x: 362, endPoint y: 247, distance: 159.6
click at [362, 247] on p "4. Behavioural Advertising" at bounding box center [455, 243] width 213 height 16
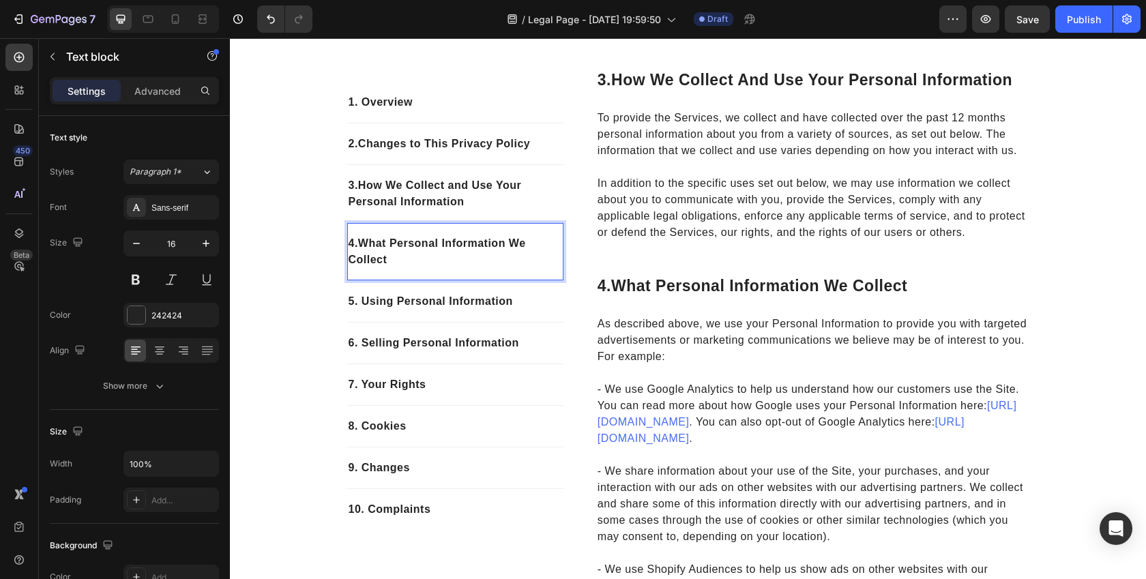
click at [351, 258] on strong "What Personal Information We Collect" at bounding box center [437, 251] width 177 height 28
click at [437, 277] on div "4. What Personal Information We Collect Text block 0" at bounding box center [455, 252] width 216 height 58
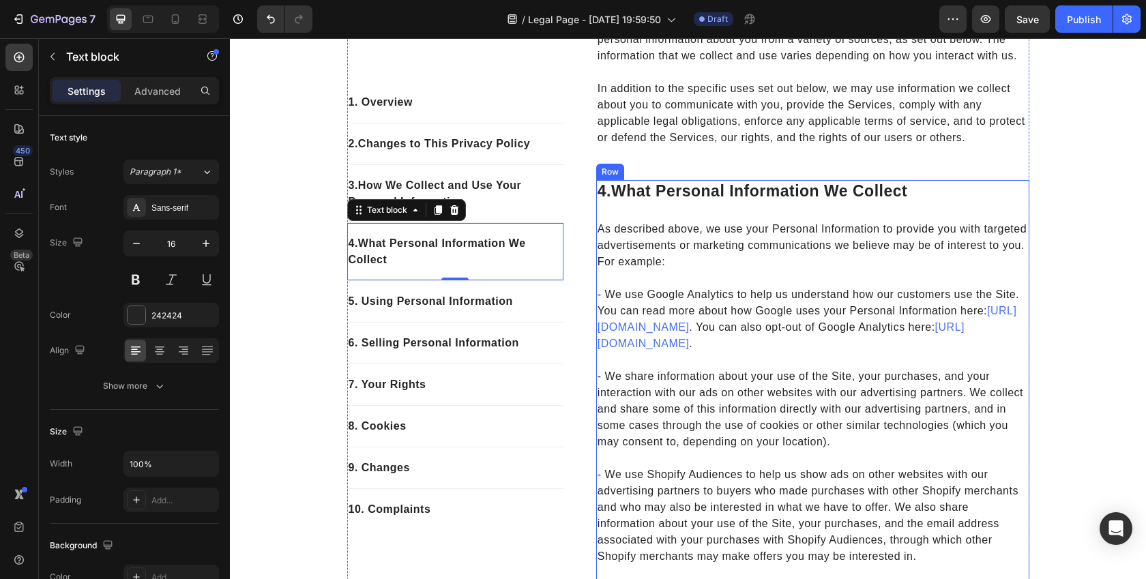
scroll to position [731, 0]
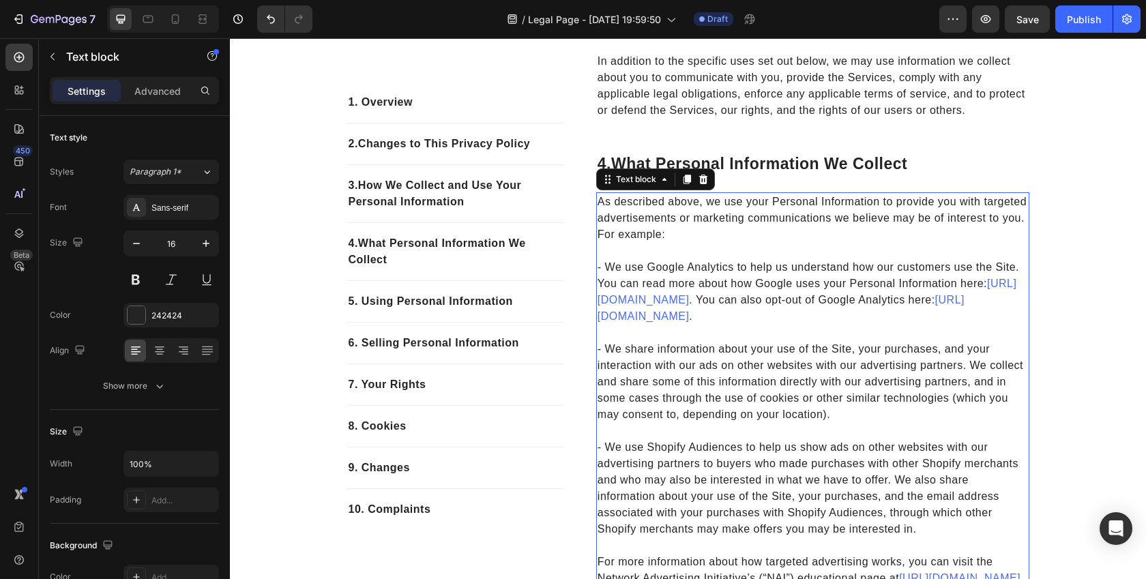
click at [707, 243] on p "As described above, we use your Personal Information to provide you with target…" at bounding box center [813, 218] width 430 height 49
click at [650, 239] on p "As described above, we use your Personal Information to provide you with target…" at bounding box center [813, 218] width 430 height 49
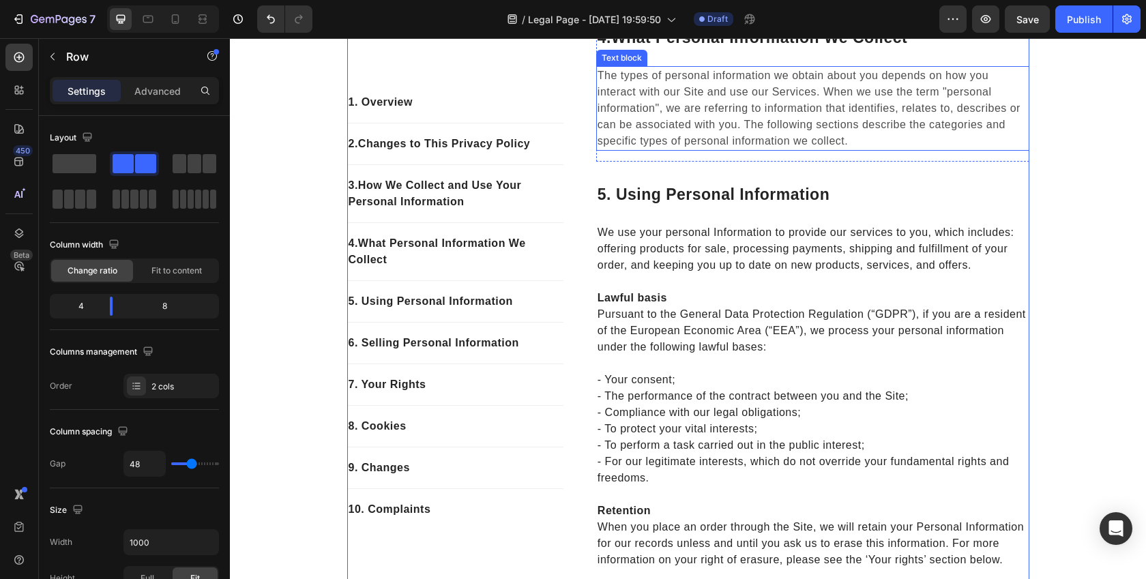
scroll to position [857, 0]
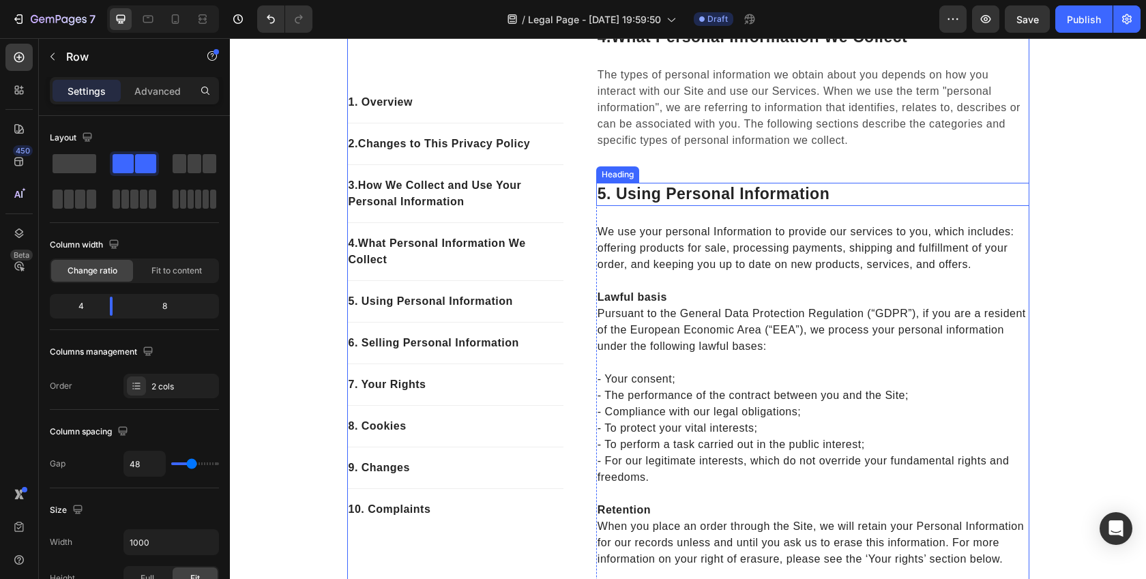
click at [681, 195] on p "5. using personal information" at bounding box center [813, 194] width 430 height 20
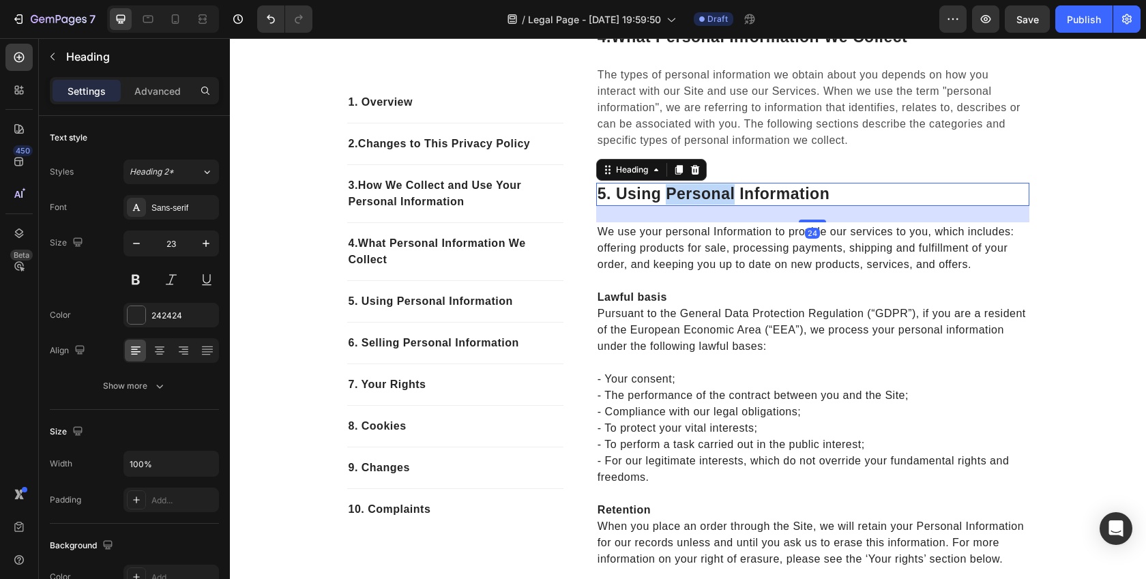
click at [681, 195] on p "5. using personal information" at bounding box center [813, 194] width 430 height 20
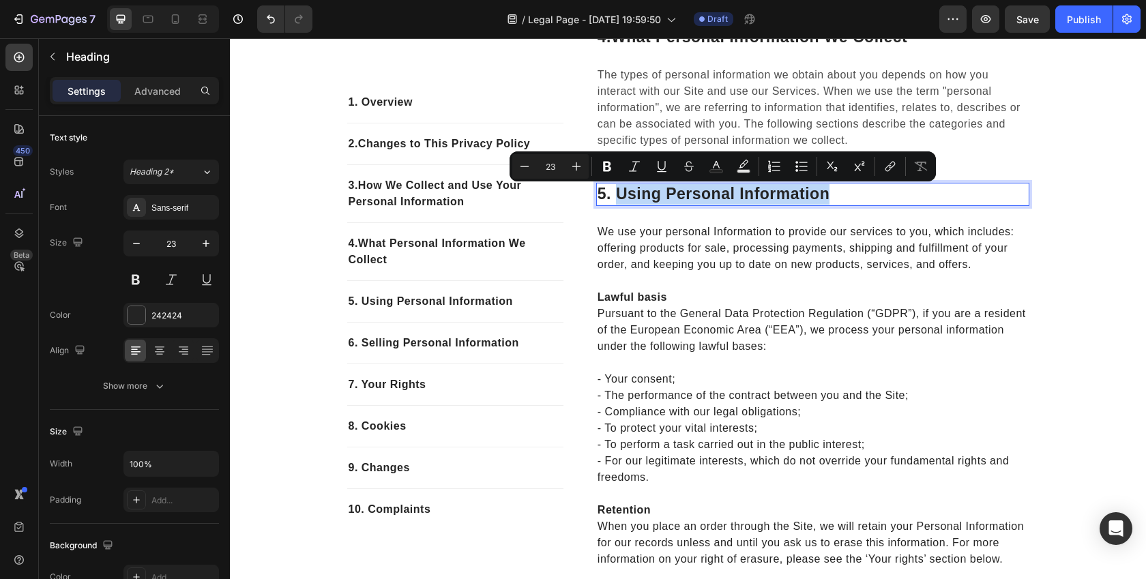
drag, startPoint x: 619, startPoint y: 198, endPoint x: 853, endPoint y: 193, distance: 234.7
click at [853, 193] on p "5. using personal information" at bounding box center [813, 194] width 430 height 20
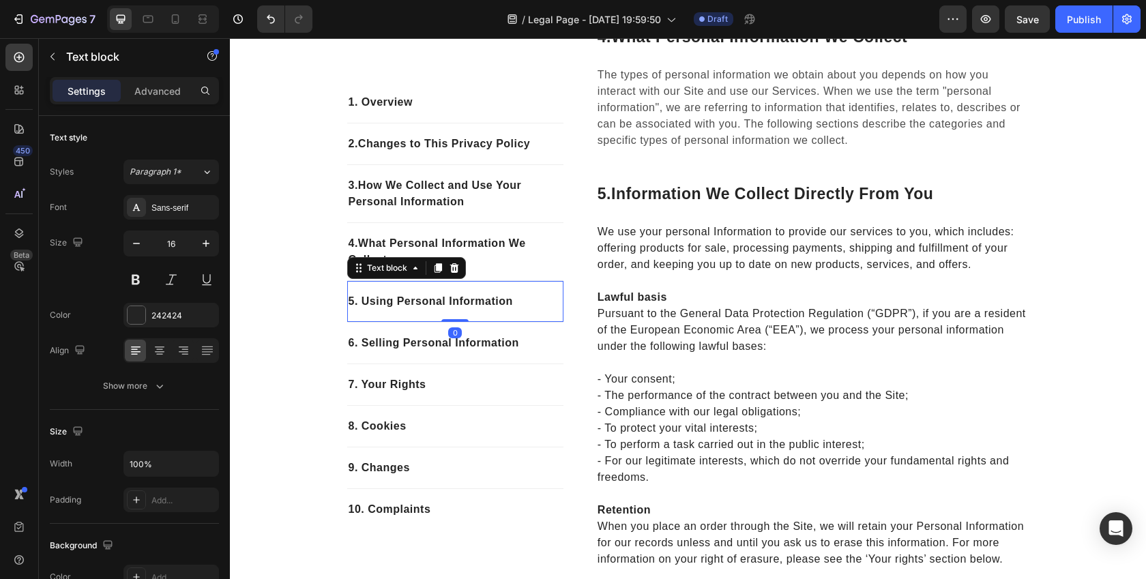
click at [375, 302] on p "5. Using Personal Information" at bounding box center [455, 301] width 213 height 16
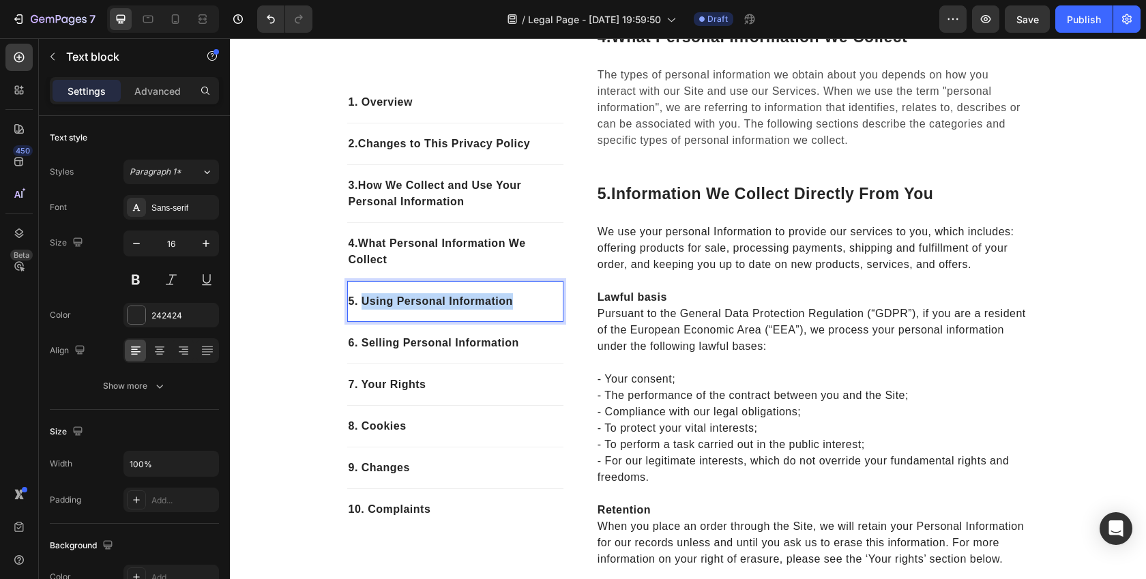
drag, startPoint x: 522, startPoint y: 305, endPoint x: 360, endPoint y: 306, distance: 162.3
click at [360, 306] on p "5. Using Personal Information" at bounding box center [455, 301] width 213 height 16
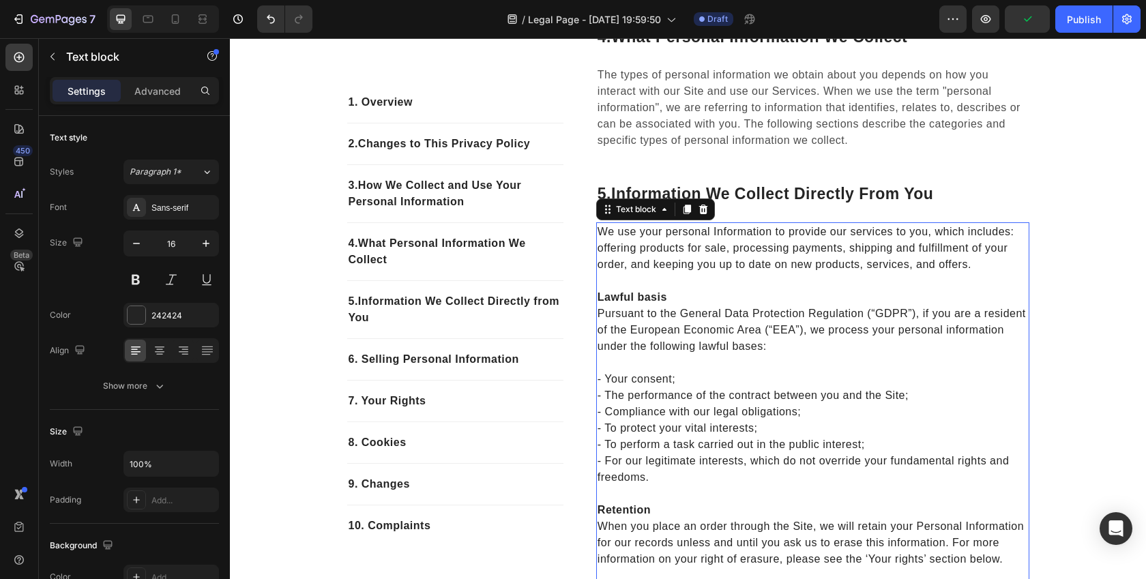
click at [761, 272] on p "We use your personal Information to provide our services to you, which includes…" at bounding box center [813, 248] width 430 height 49
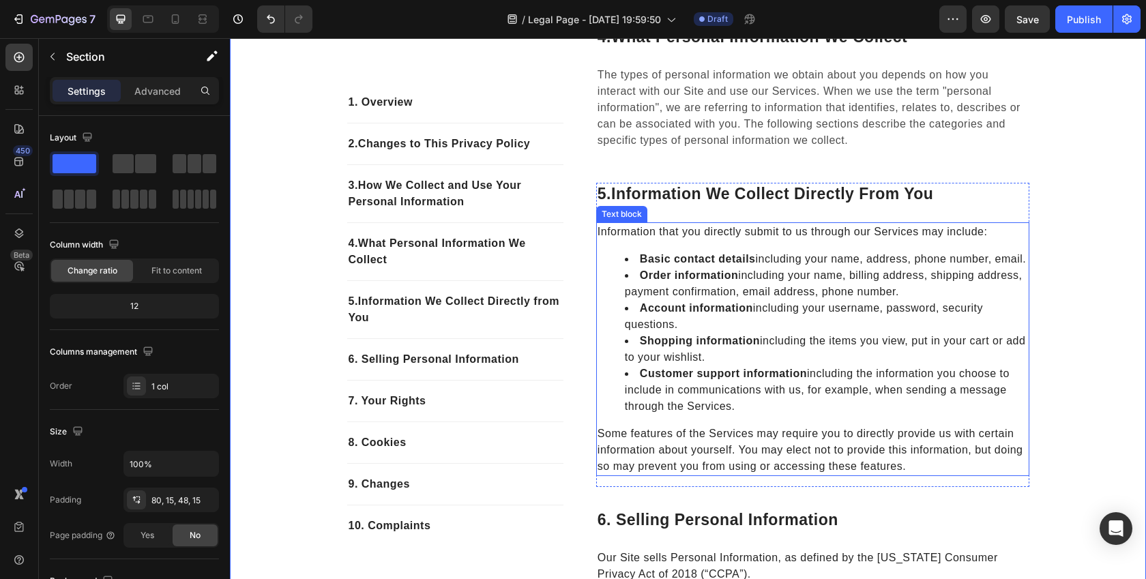
click at [766, 300] on li "Order information including your name, billing address, shipping address, payme…" at bounding box center [826, 283] width 403 height 33
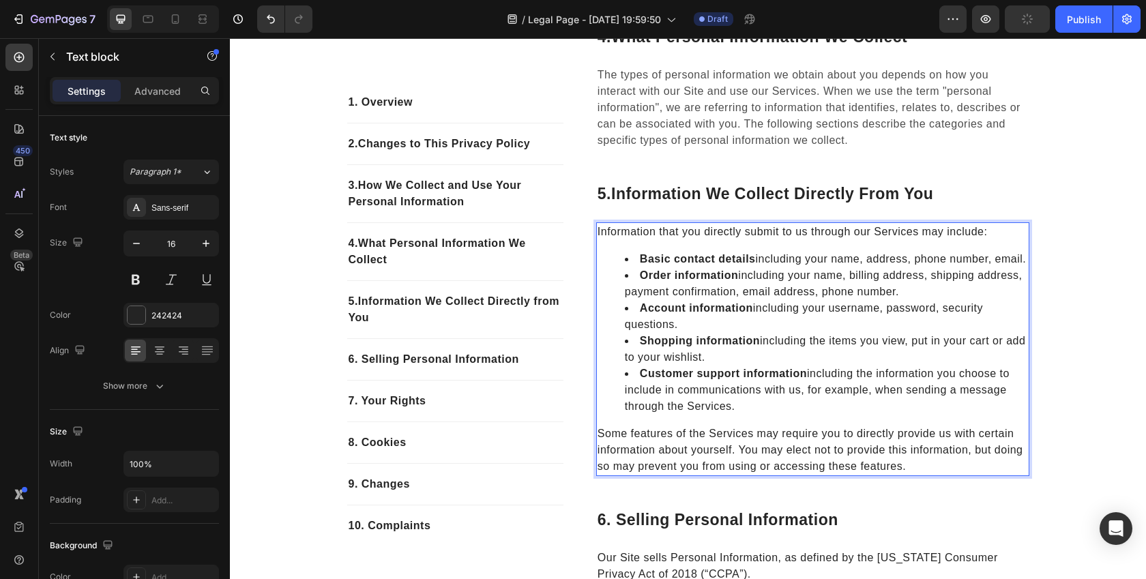
click at [636, 261] on li "Basic contact details including your name, address, phone number, email." at bounding box center [826, 259] width 403 height 16
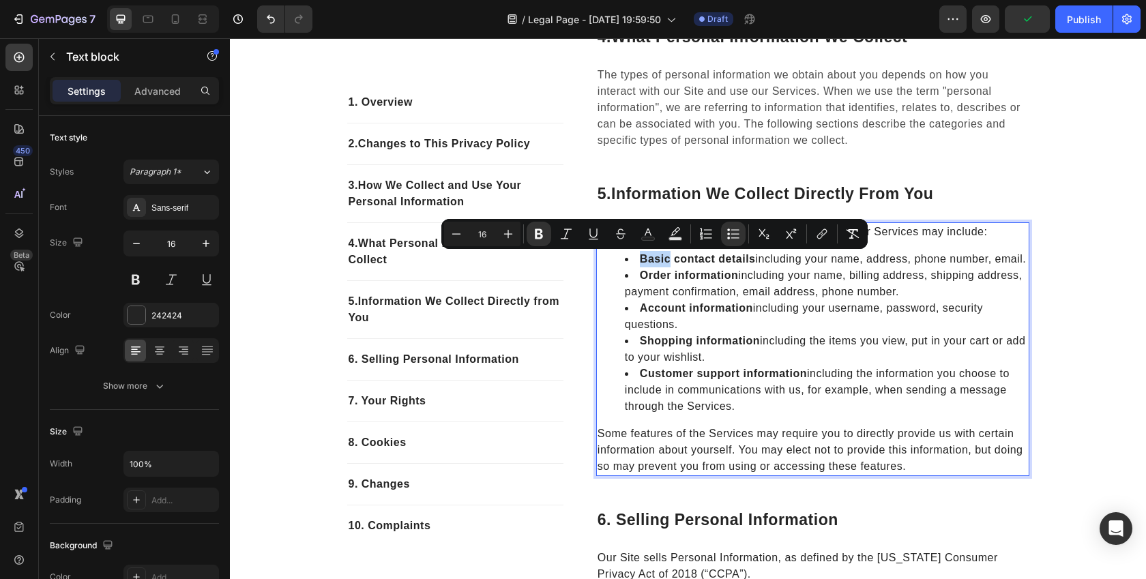
click at [642, 259] on strong "Basic contact details" at bounding box center [698, 259] width 116 height 12
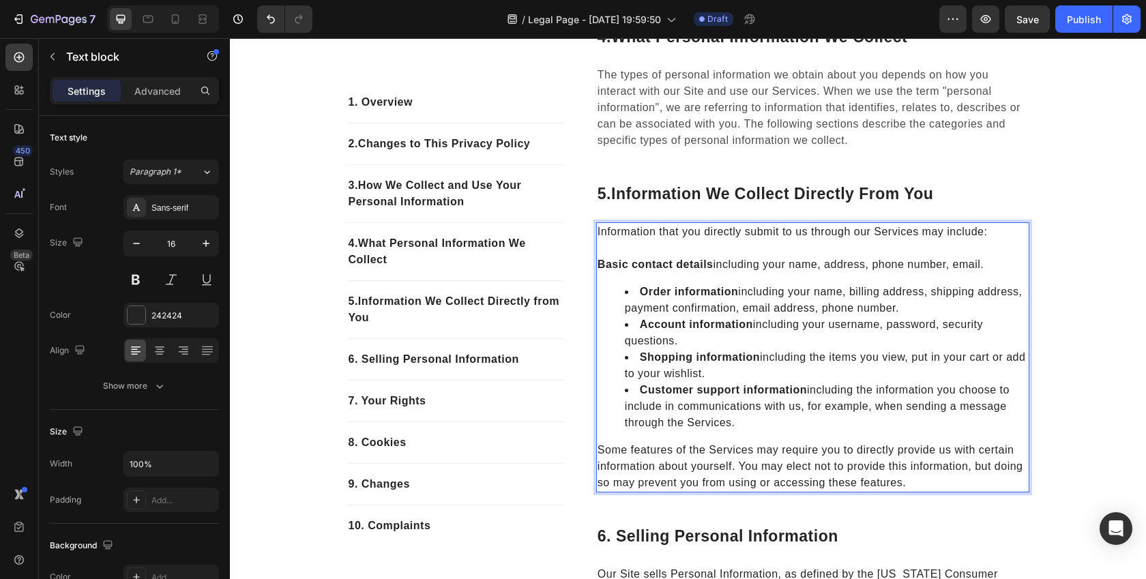
click at [644, 295] on strong "Order information" at bounding box center [689, 292] width 99 height 12
click at [596, 268] on div "Information that you directly submit to us through our Services may include: Ba…" at bounding box center [812, 357] width 433 height 270
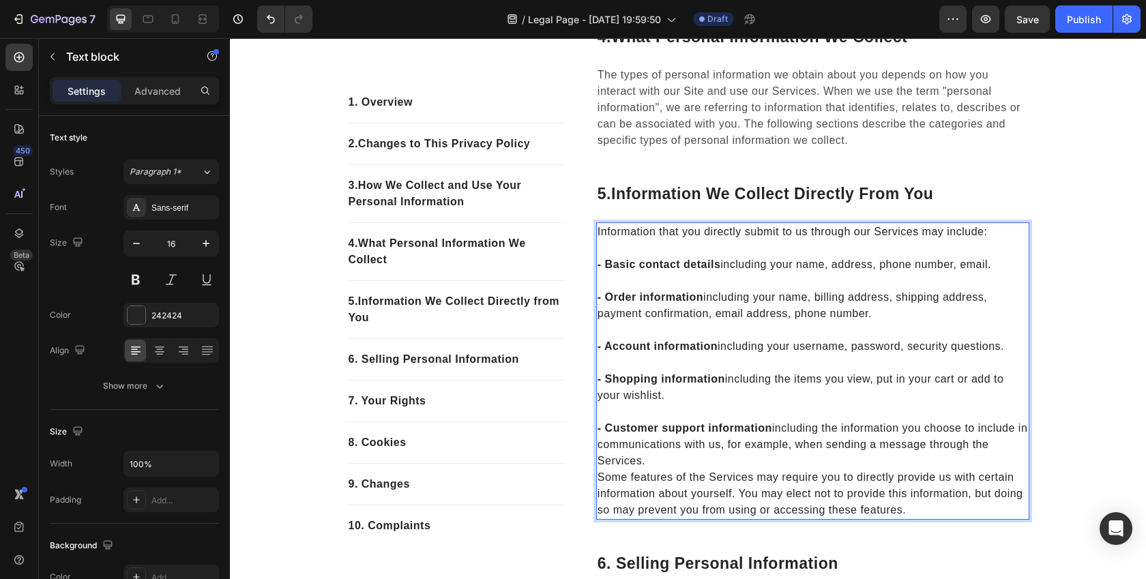
click at [662, 467] on p "- Customer support information including the information you choose to include …" at bounding box center [813, 444] width 430 height 49
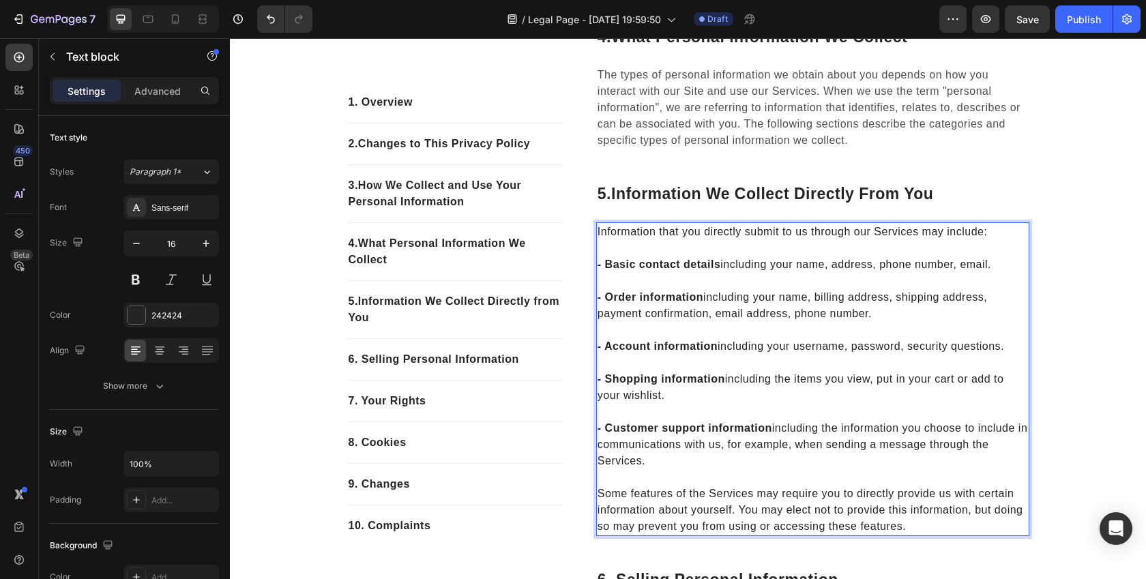
click at [636, 408] on p "Rich Text Editor. Editing area: main" at bounding box center [813, 412] width 430 height 16
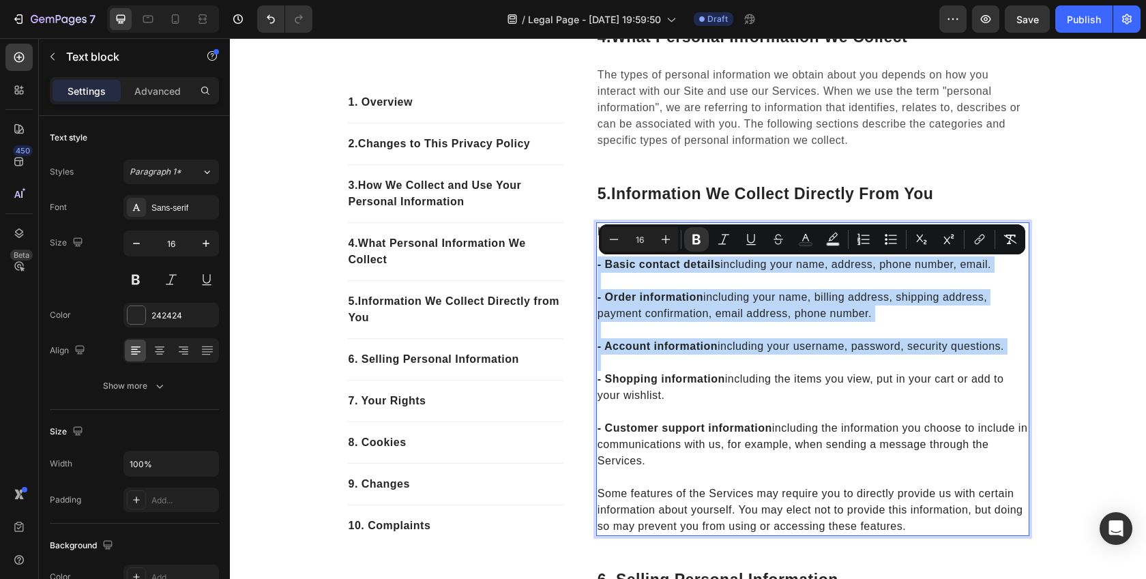
drag, startPoint x: 598, startPoint y: 267, endPoint x: 671, endPoint y: 360, distance: 118.6
click at [671, 360] on p "Rich Text Editor. Editing area: main" at bounding box center [813, 363] width 430 height 16
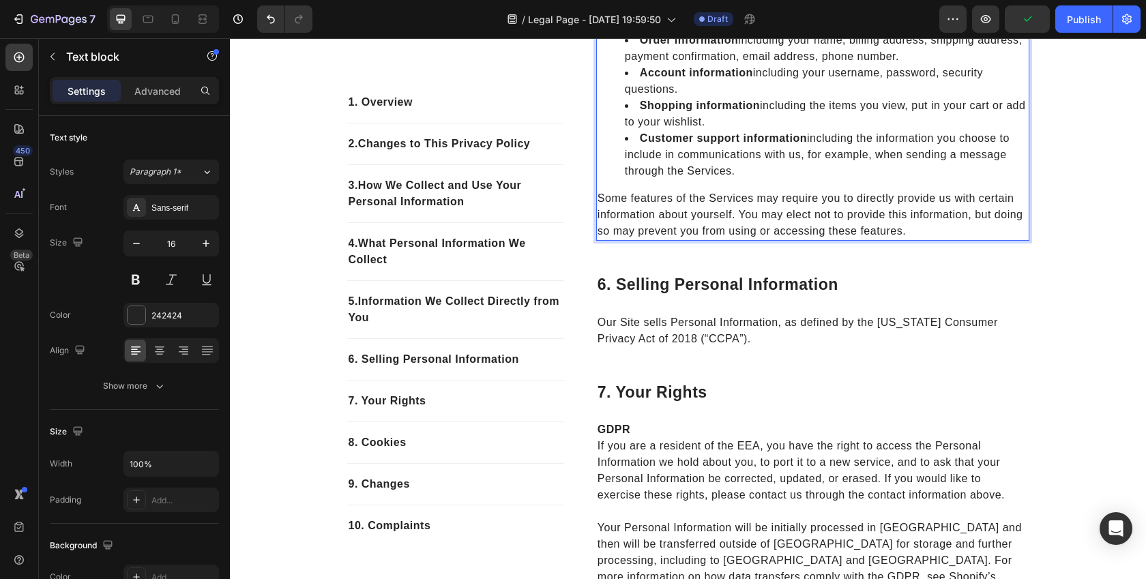
scroll to position [1095, 0]
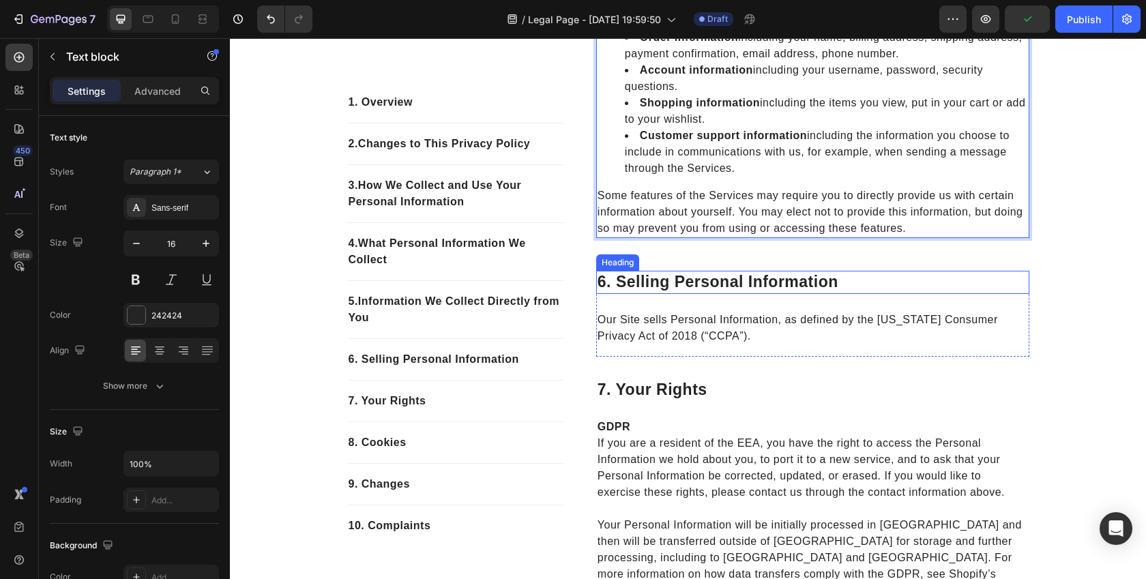
click at [671, 293] on p "6. selling personal information" at bounding box center [813, 282] width 430 height 20
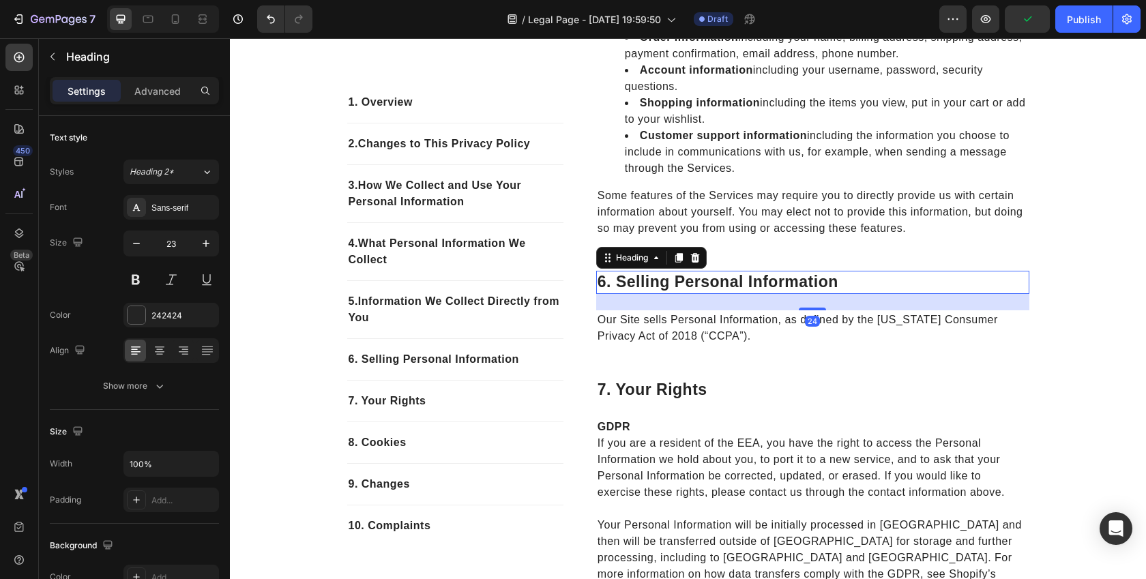
click at [671, 293] on p "6. selling personal information" at bounding box center [813, 282] width 430 height 20
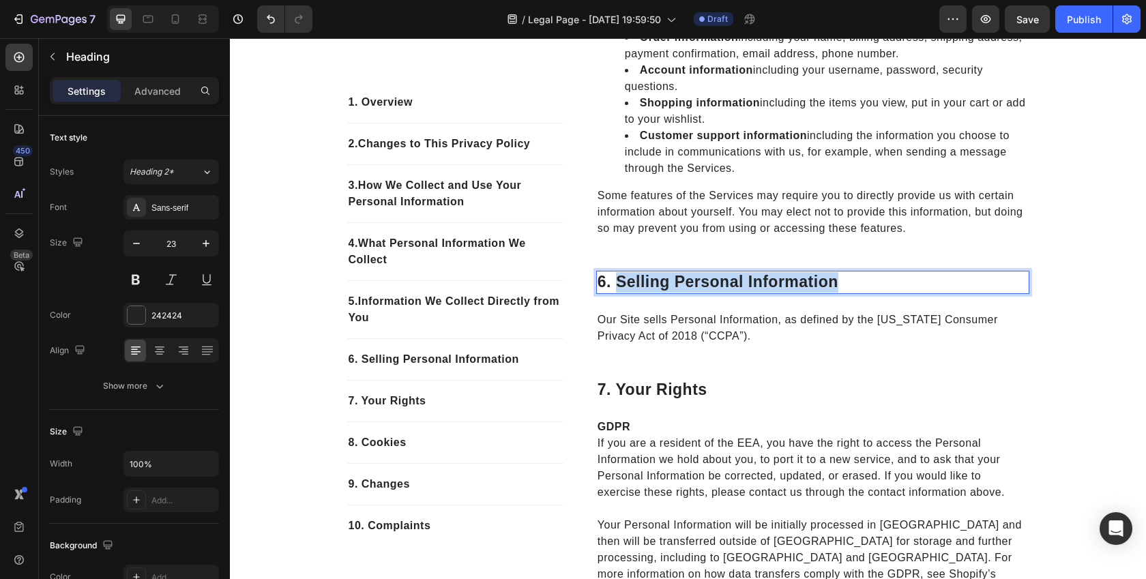
drag, startPoint x: 846, startPoint y: 301, endPoint x: 617, endPoint y: 304, distance: 229.9
click at [617, 293] on p "6. selling personal information" at bounding box center [813, 282] width 430 height 20
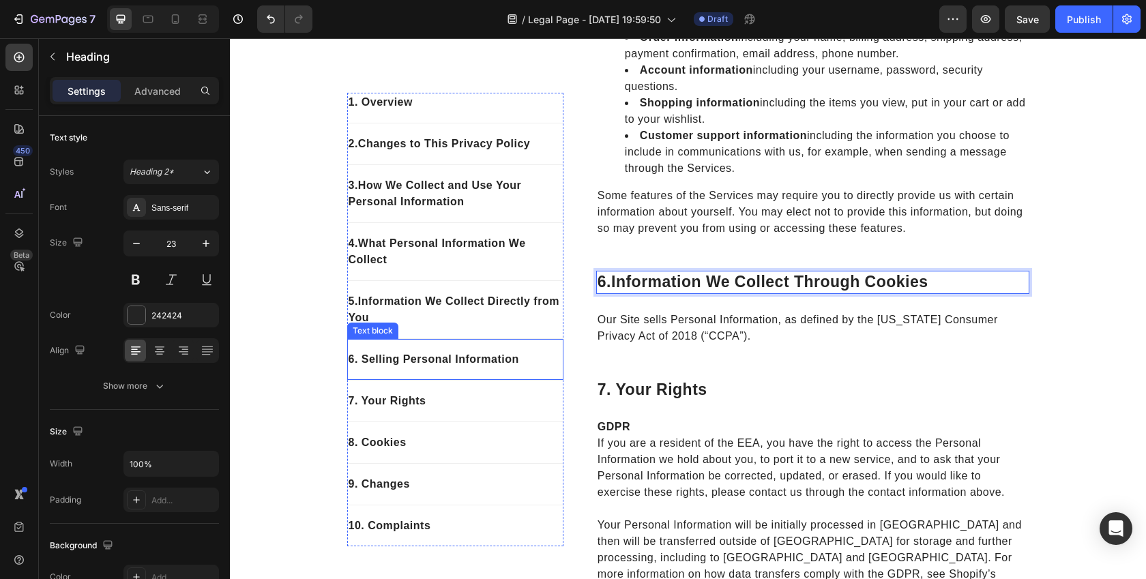
click at [397, 356] on p "6. Selling Personal Information" at bounding box center [455, 359] width 213 height 16
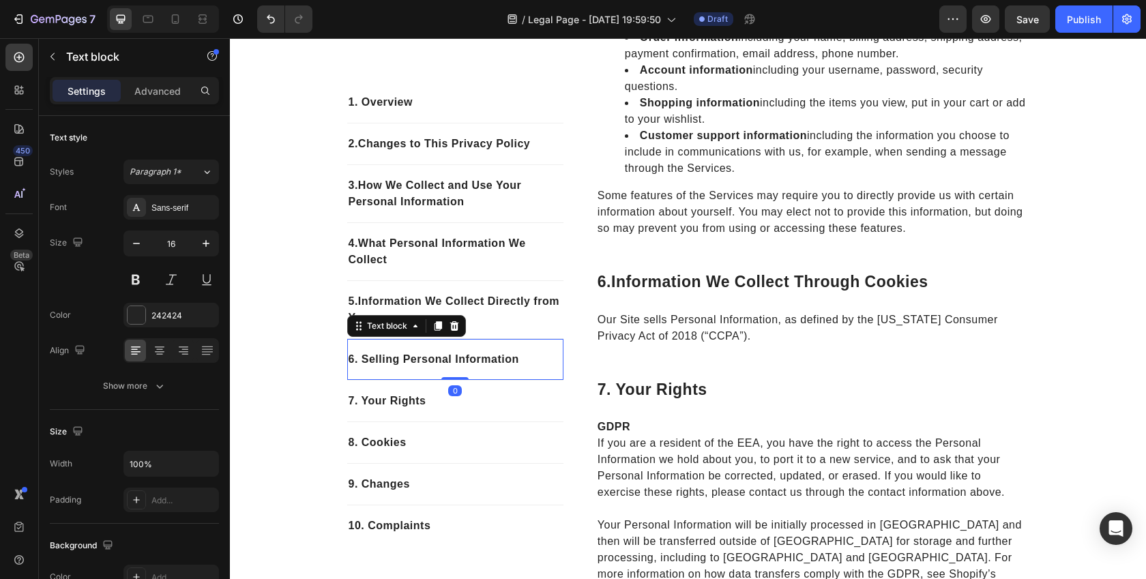
click at [397, 356] on p "6. Selling Personal Information" at bounding box center [455, 359] width 213 height 16
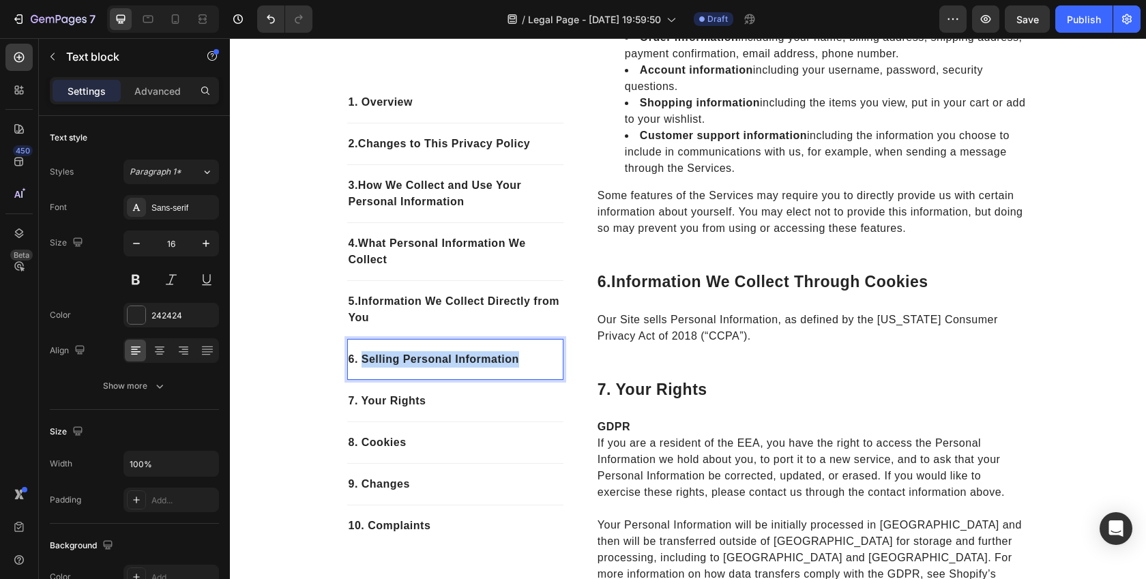
drag, startPoint x: 519, startPoint y: 364, endPoint x: 362, endPoint y: 364, distance: 156.9
click at [362, 364] on p "6. Selling Personal Information" at bounding box center [455, 359] width 213 height 16
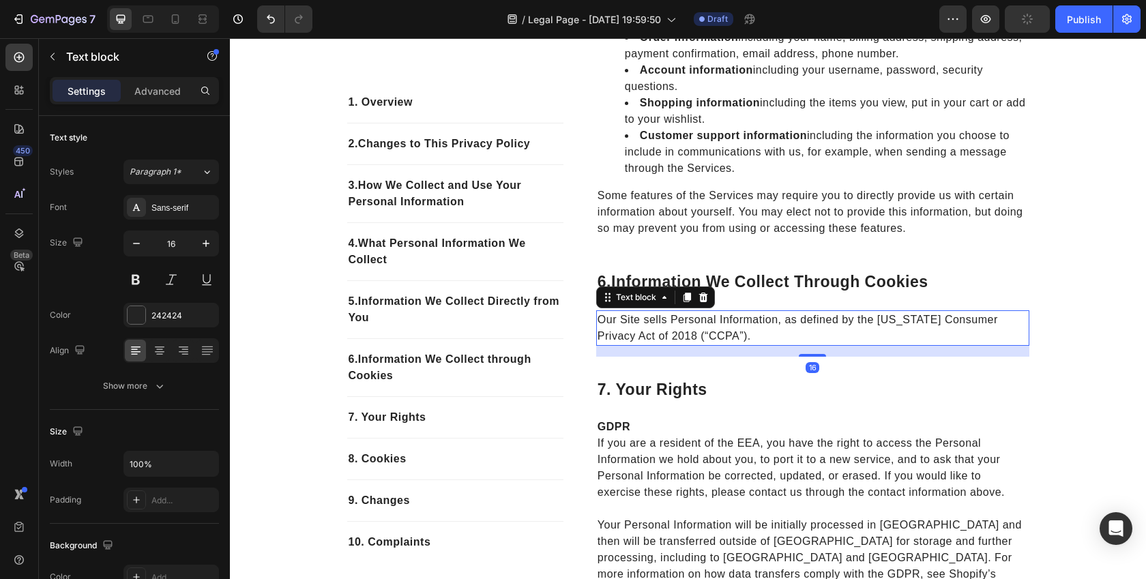
click at [662, 344] on p "Our Site sells Personal Information, as defined by the California Consumer Priv…" at bounding box center [813, 328] width 430 height 33
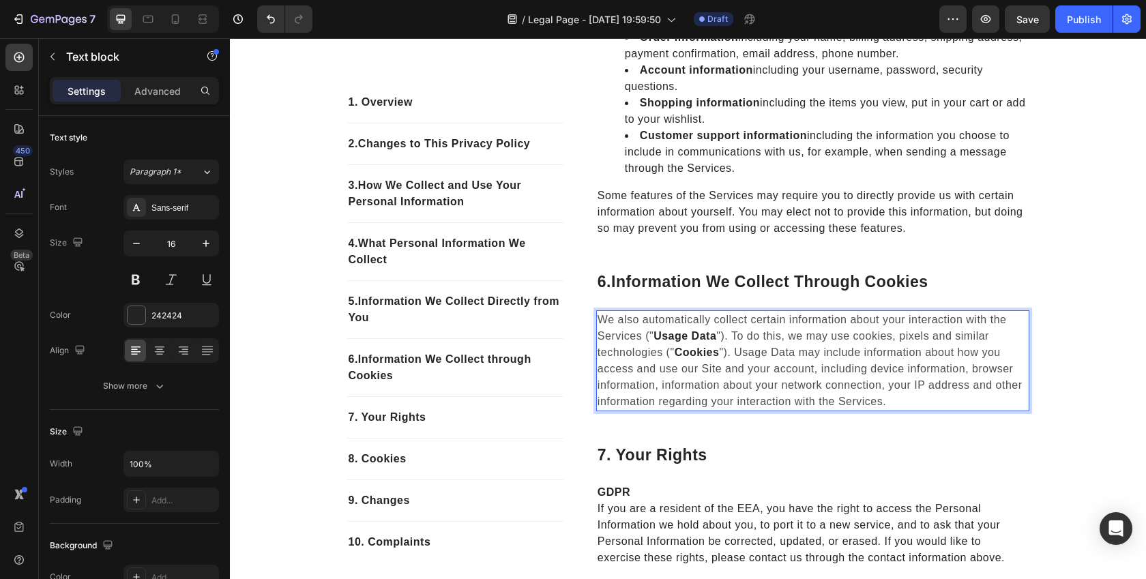
click at [973, 349] on span ""). To do this, we may use cookies, pixels and similar technologies ("" at bounding box center [794, 344] width 392 height 28
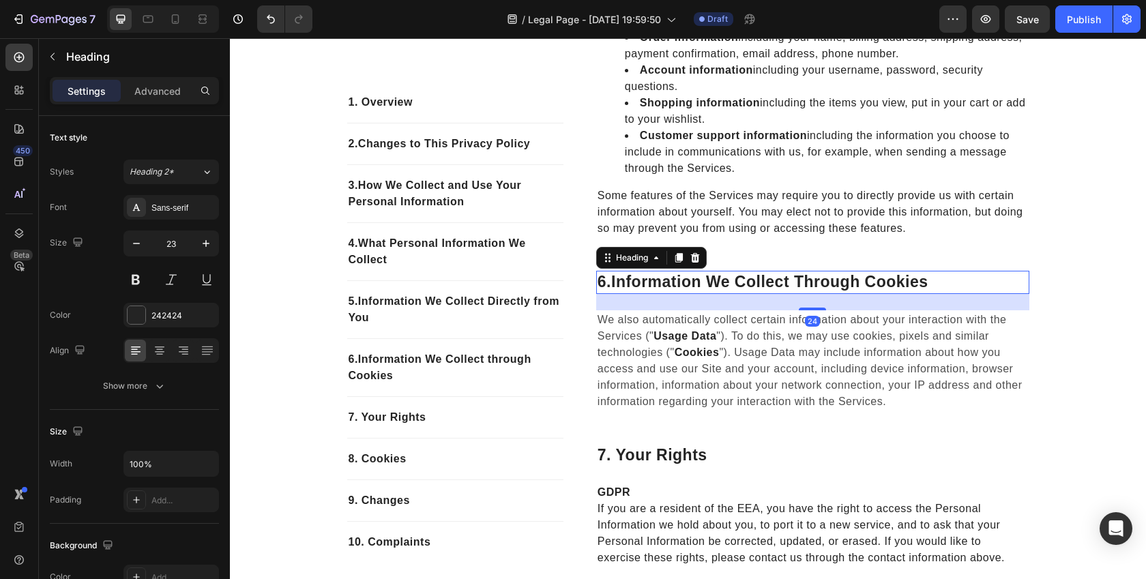
click at [952, 293] on p "6. Information We Collect through Cookies" at bounding box center [813, 282] width 430 height 20
click at [954, 380] on span ""). Usage Data may include information about how you access and use our Site an…" at bounding box center [810, 377] width 425 height 61
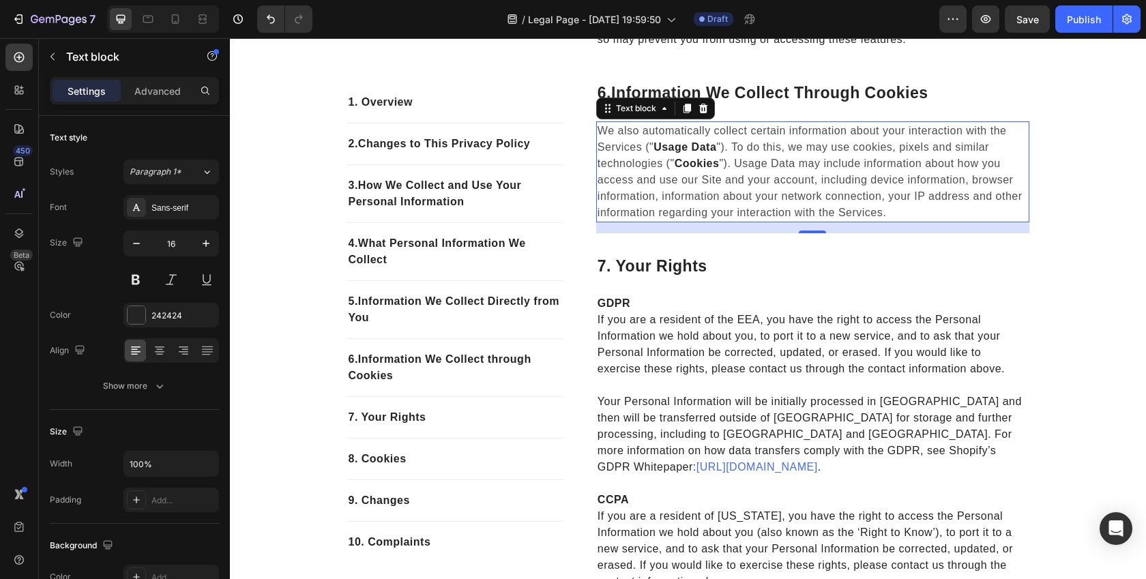
scroll to position [1281, 0]
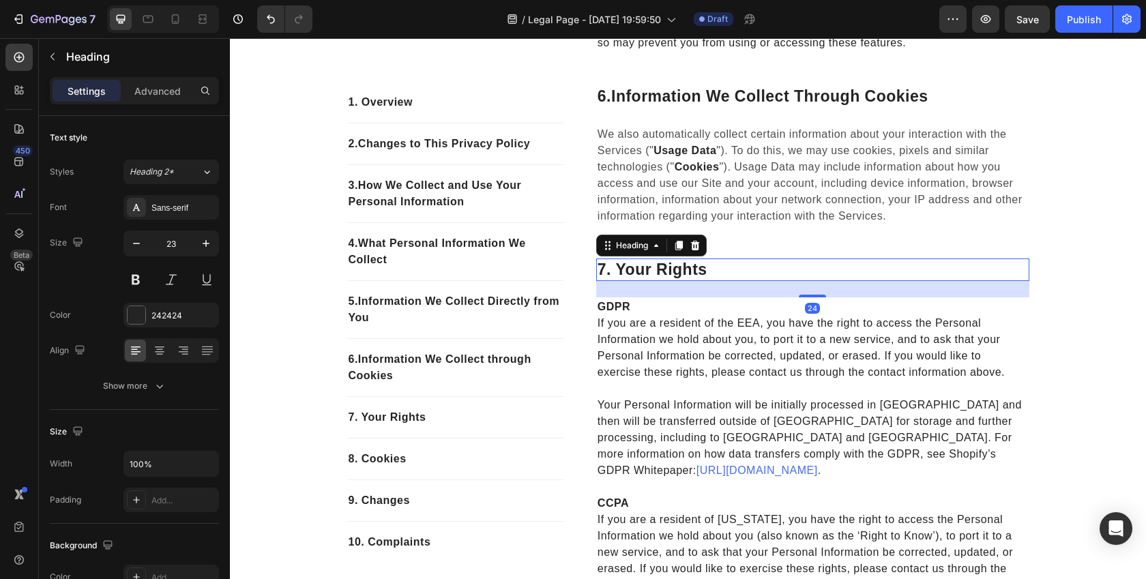
click at [666, 280] on p "7. your rights" at bounding box center [813, 270] width 430 height 20
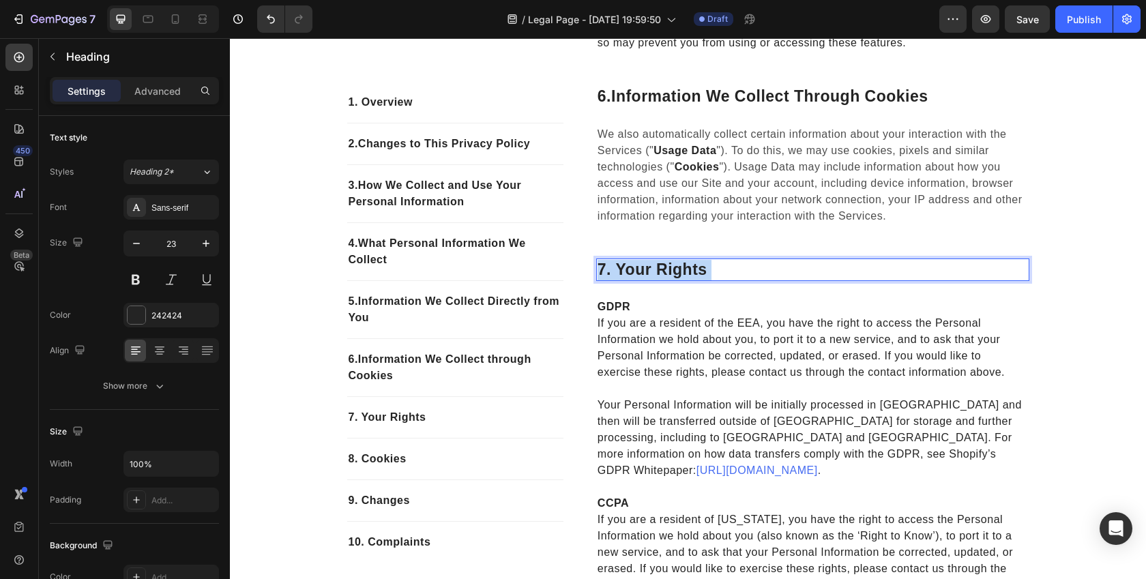
drag, startPoint x: 730, startPoint y: 286, endPoint x: 628, endPoint y: 296, distance: 102.1
click at [628, 280] on p "7. your rights" at bounding box center [813, 270] width 430 height 20
drag, startPoint x: 614, startPoint y: 291, endPoint x: 743, endPoint y: 290, distance: 129.6
click at [743, 280] on p "7. your rights" at bounding box center [813, 270] width 430 height 20
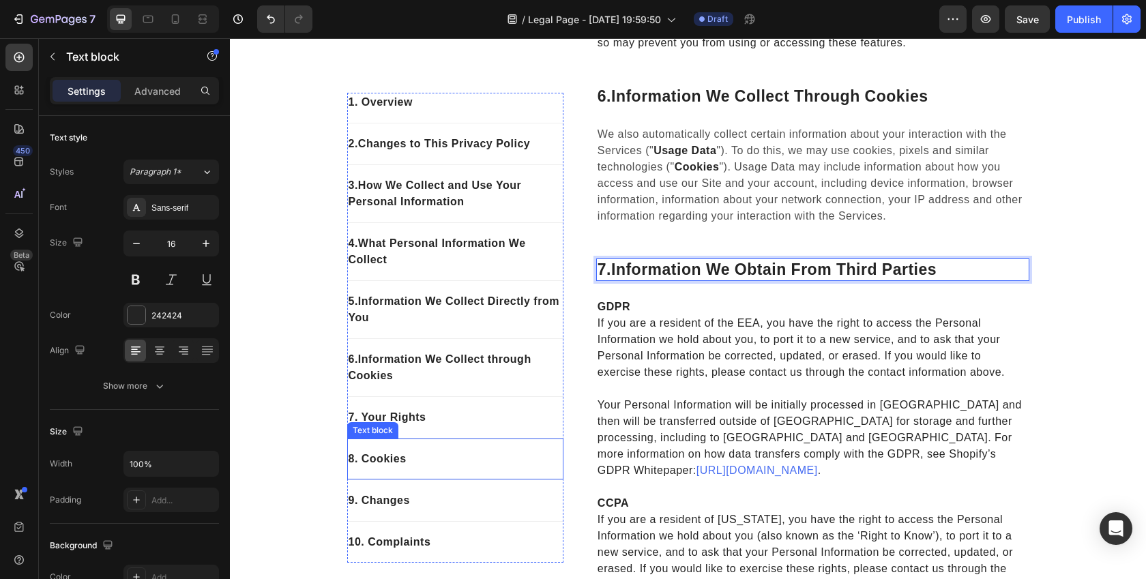
click at [390, 426] on div "Text block" at bounding box center [373, 430] width 46 height 12
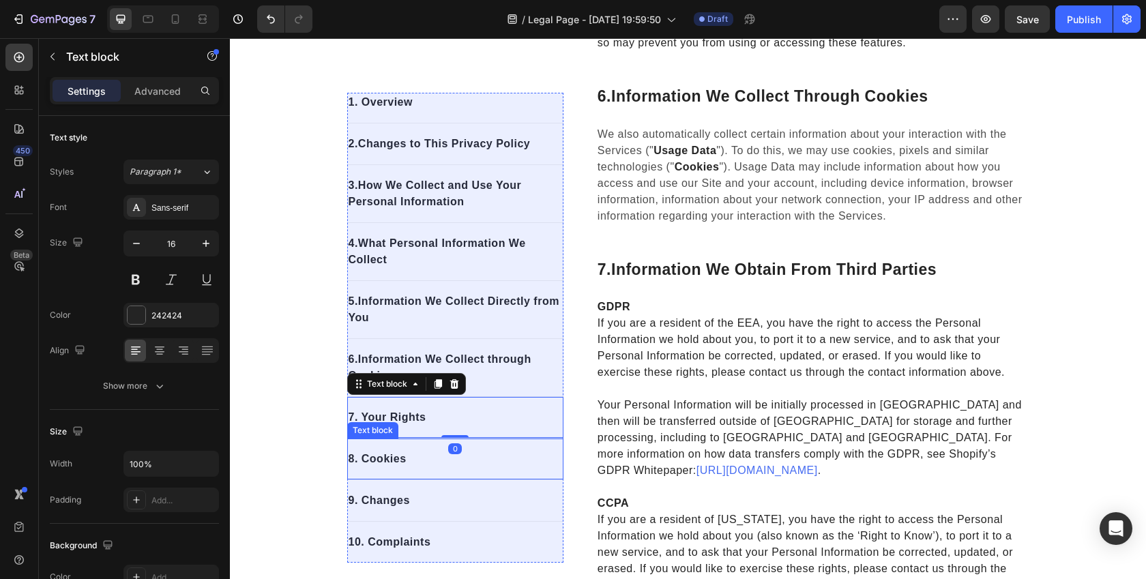
click at [392, 419] on p "7. Your Rights" at bounding box center [455, 417] width 213 height 16
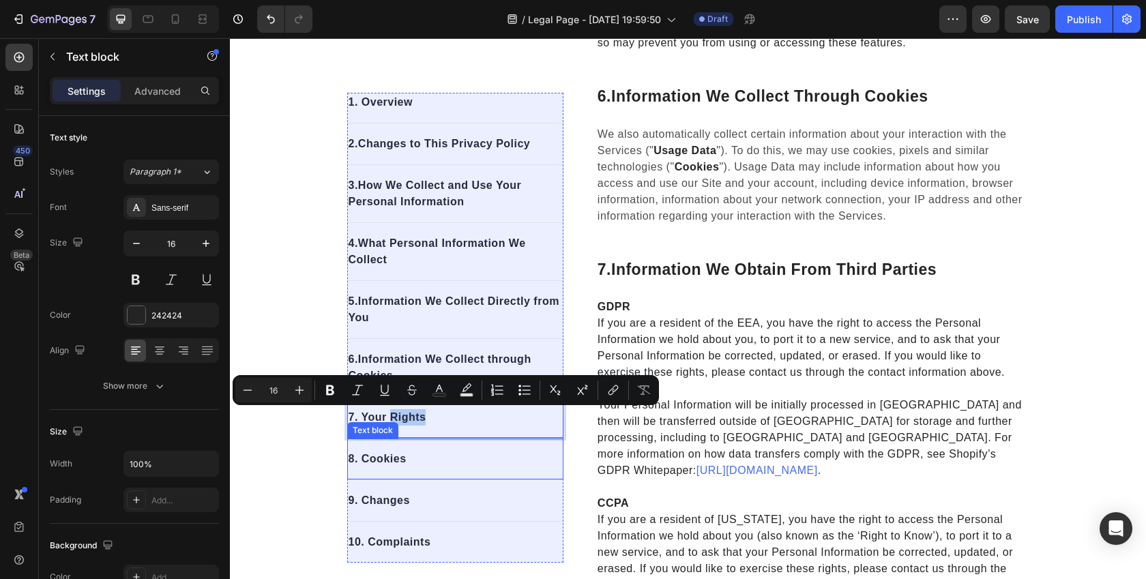
click at [392, 419] on p "7. Your Rights" at bounding box center [455, 417] width 213 height 16
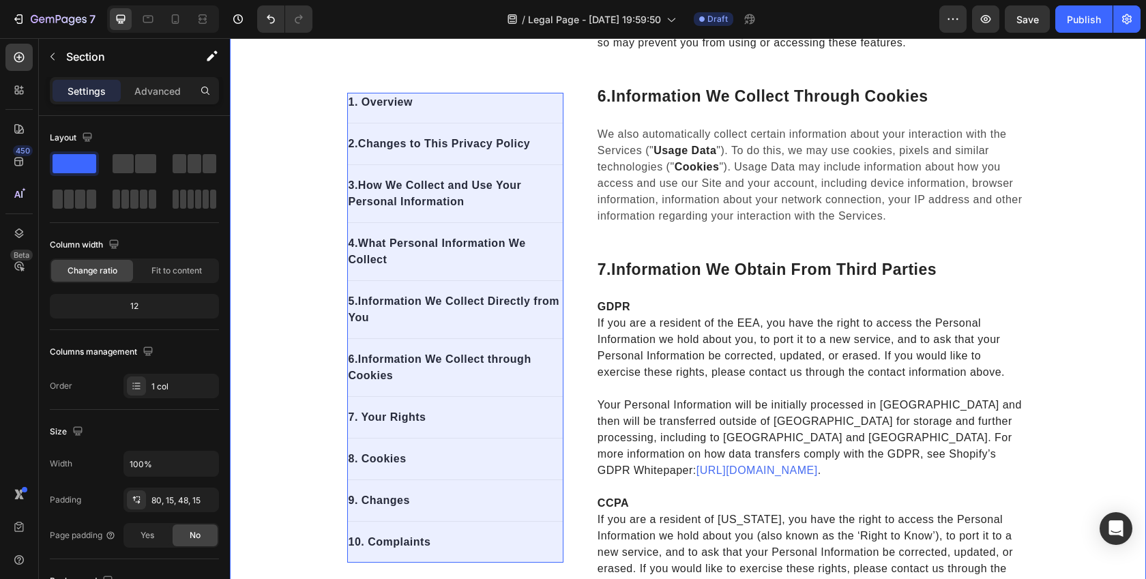
click at [259, 425] on div "1. Overview Text block 2. Changes to This Privacy Policy Text block 3. How We C…" at bounding box center [688, 398] width 896 height 2829
click at [433, 413] on p "7. Your Rights" at bounding box center [455, 417] width 213 height 16
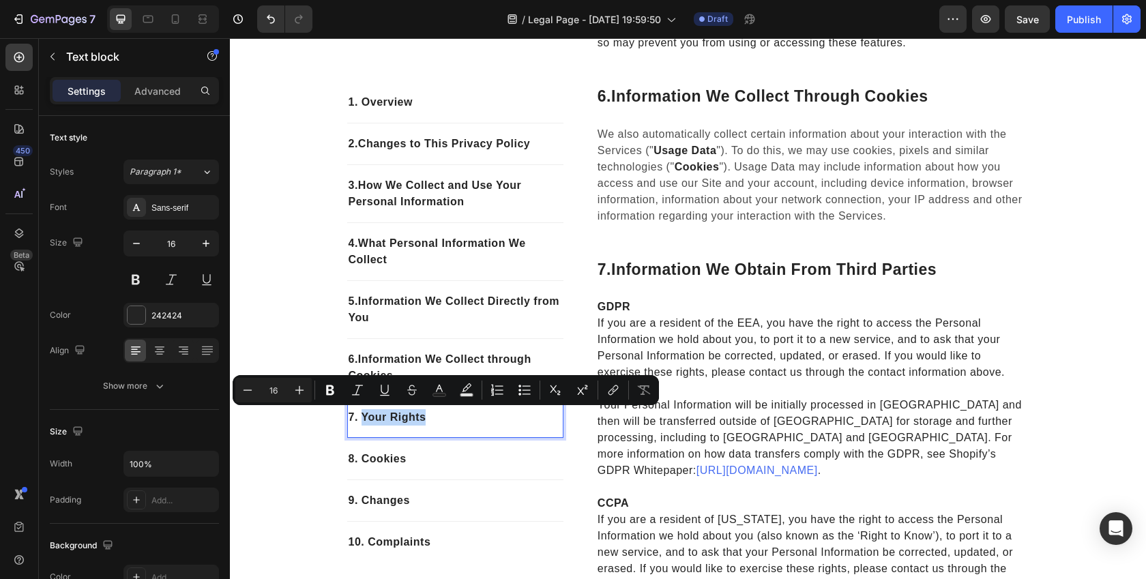
drag, startPoint x: 429, startPoint y: 419, endPoint x: 362, endPoint y: 422, distance: 66.9
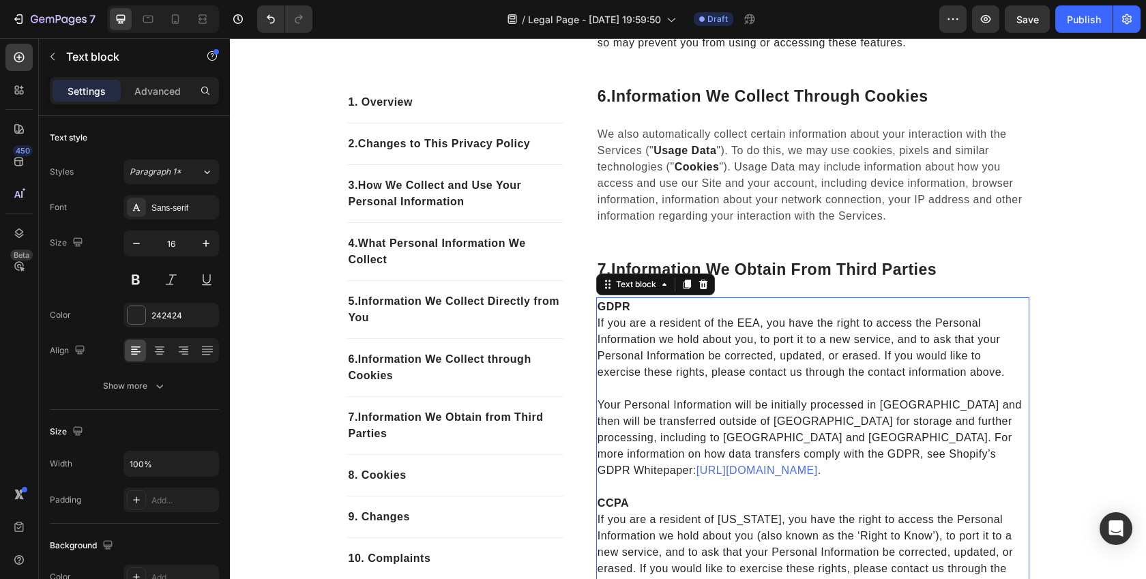
click at [644, 405] on p "Your Personal Information will be initially processed in Ireland and then will …" at bounding box center [813, 430] width 430 height 98
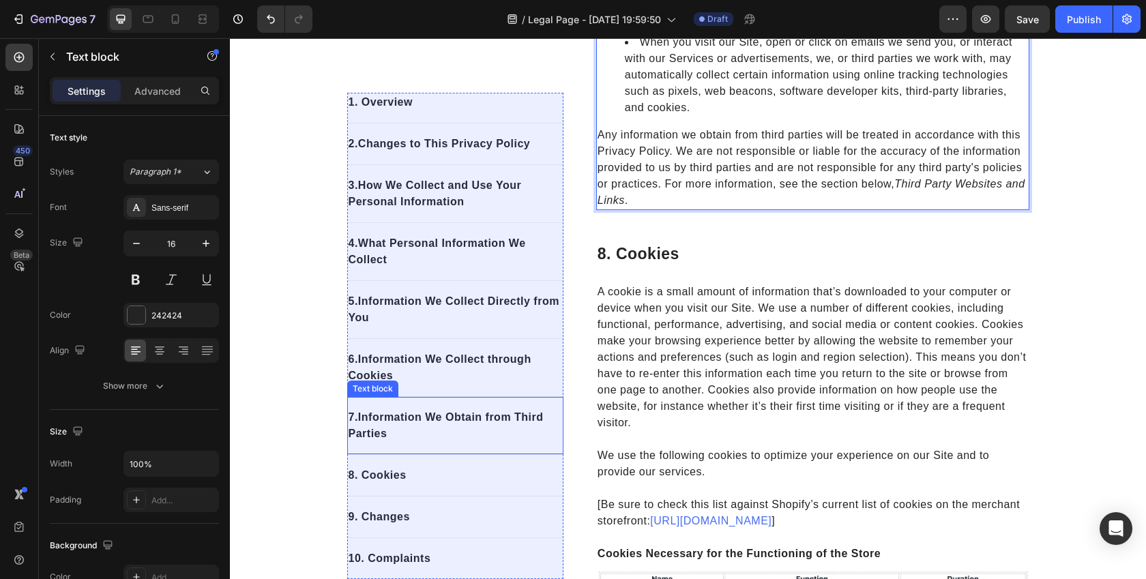
scroll to position [1675, 0]
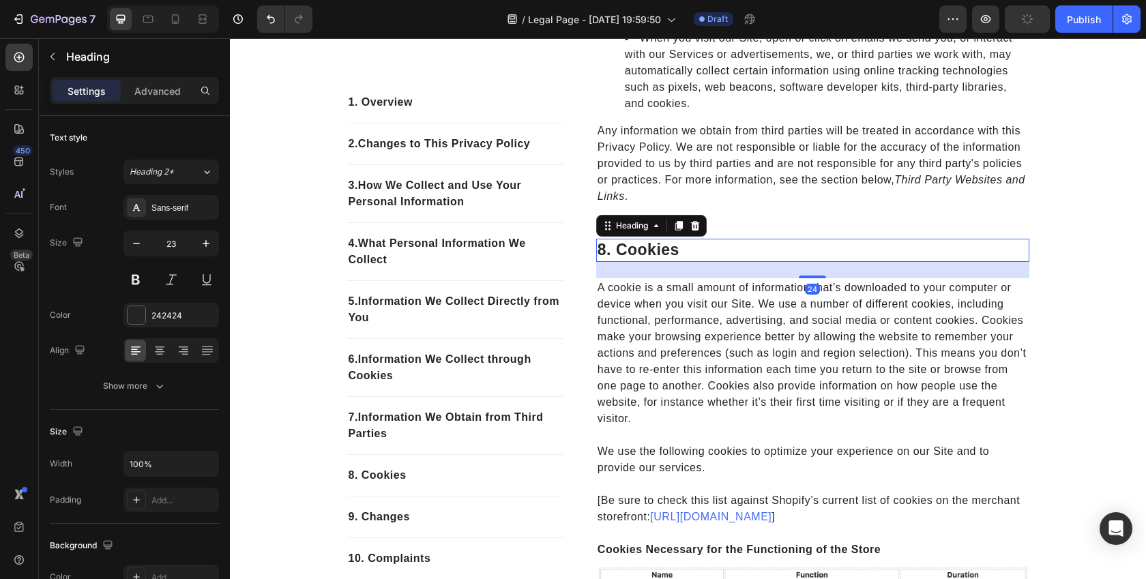
click at [637, 261] on p "8. cookies" at bounding box center [813, 250] width 430 height 20
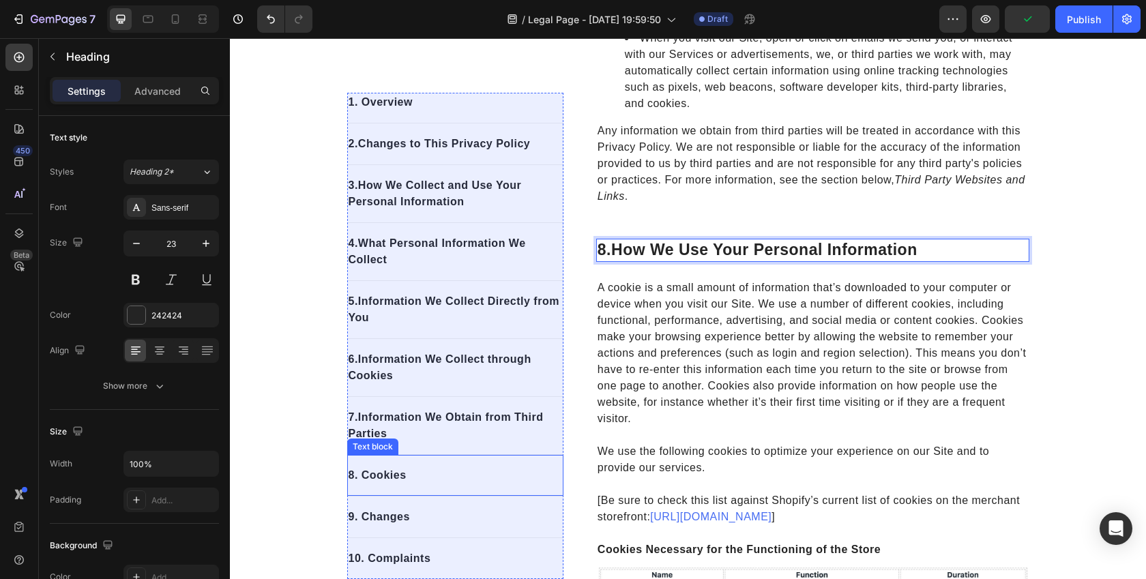
click at [390, 476] on p "8. Cookies" at bounding box center [455, 475] width 213 height 16
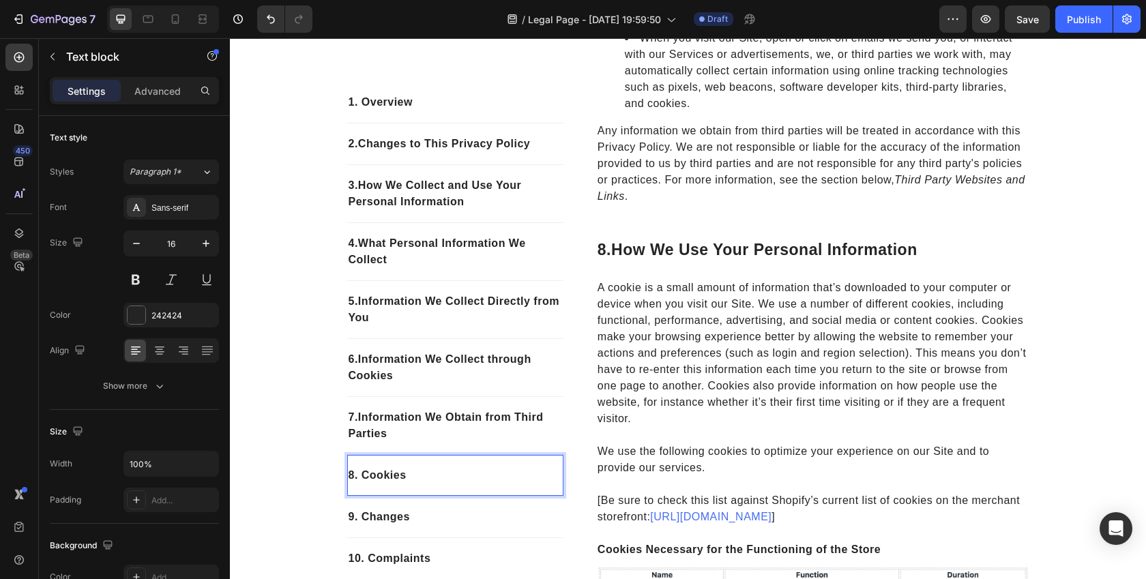
click at [390, 476] on p "8. Cookies" at bounding box center [455, 475] width 213 height 16
drag, startPoint x: 420, startPoint y: 477, endPoint x: 364, endPoint y: 477, distance: 56.6
click at [364, 477] on p "8. Cookies" at bounding box center [455, 475] width 213 height 16
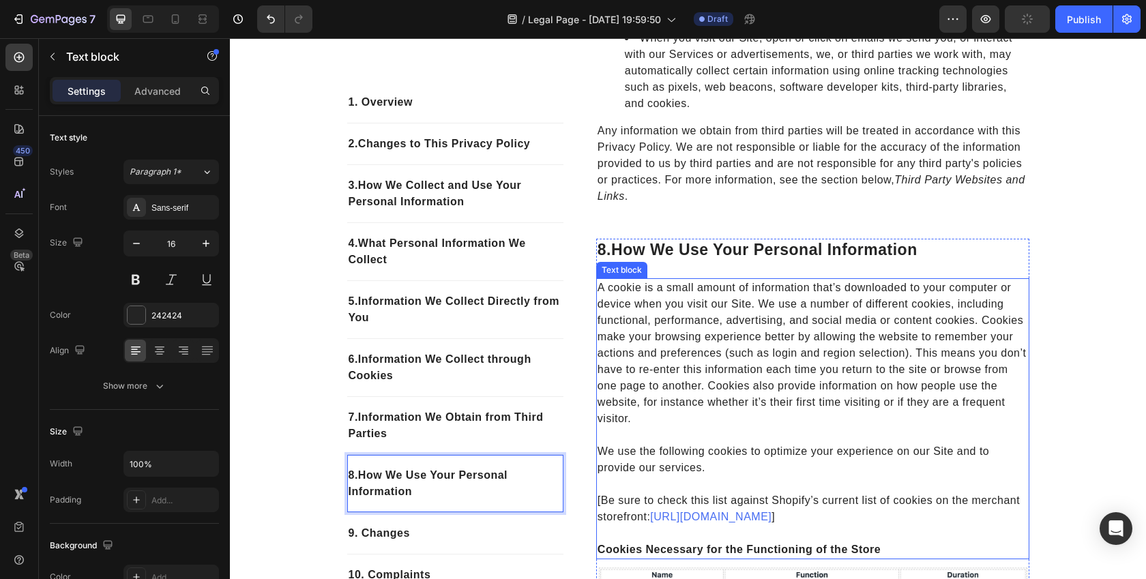
click at [627, 330] on p "A cookie is a small amount of information that’s downloaded to your computer or…" at bounding box center [813, 353] width 430 height 147
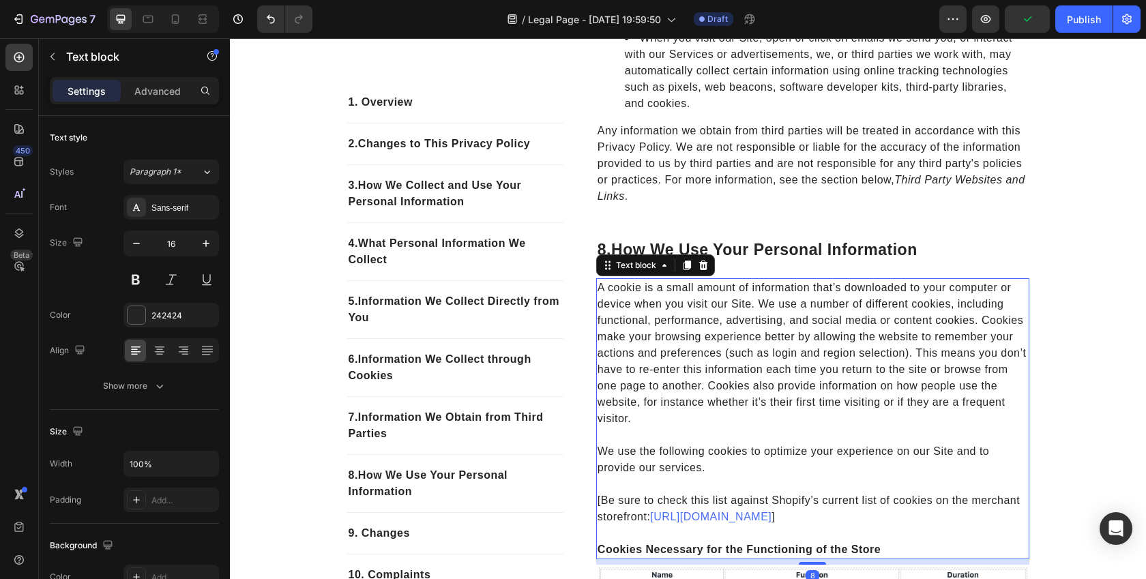
click at [627, 330] on p "A cookie is a small amount of information that’s downloaded to your computer or…" at bounding box center [813, 353] width 430 height 147
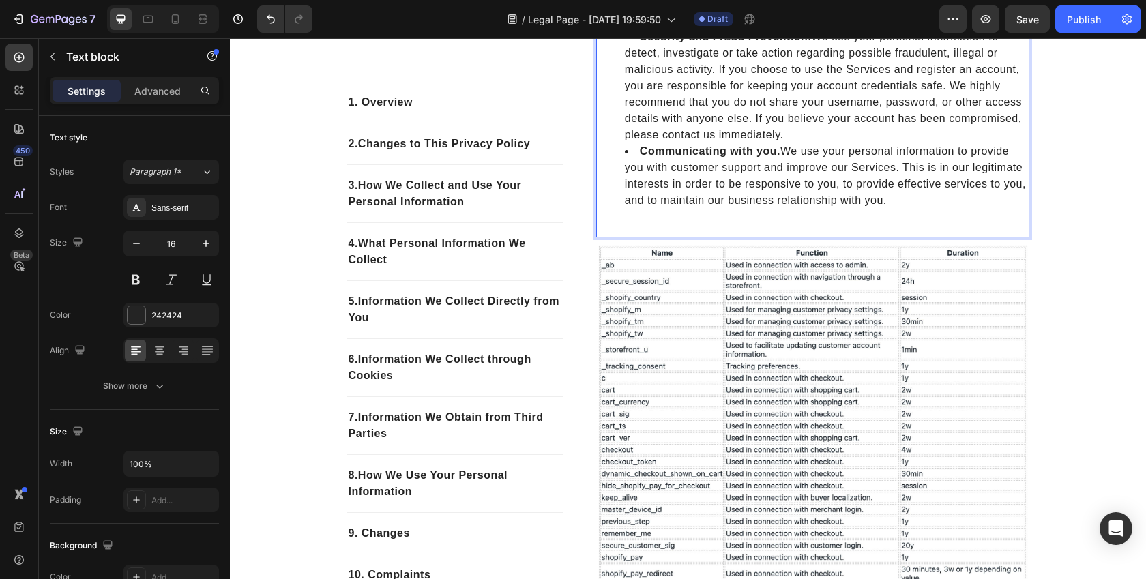
scroll to position [2160, 0]
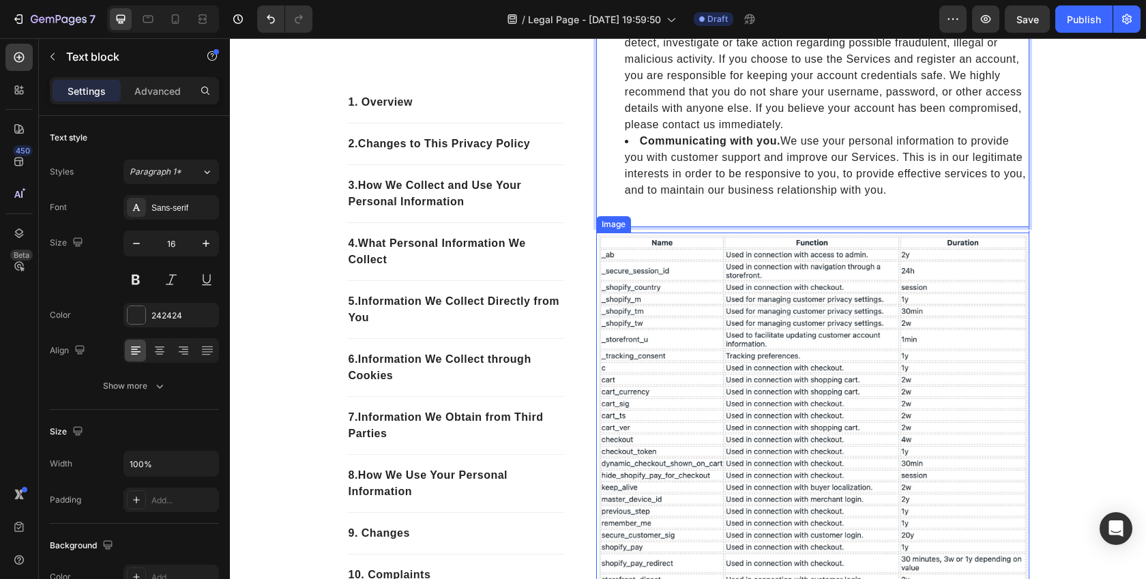
click at [632, 383] on img at bounding box center [812, 423] width 433 height 381
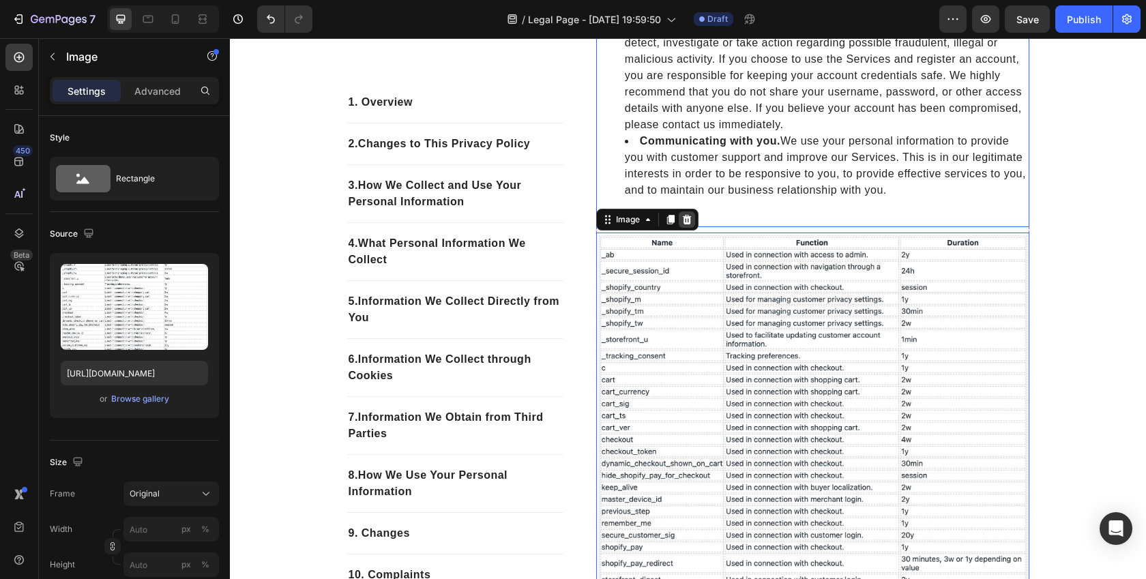
click at [689, 224] on icon at bounding box center [686, 220] width 9 height 10
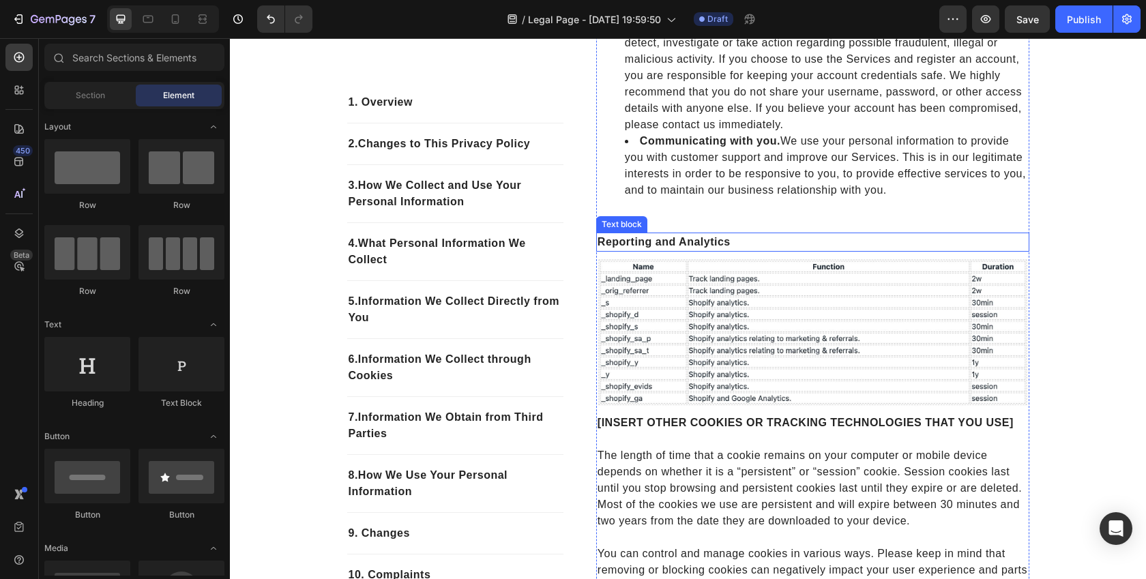
click at [668, 294] on img at bounding box center [812, 332] width 433 height 151
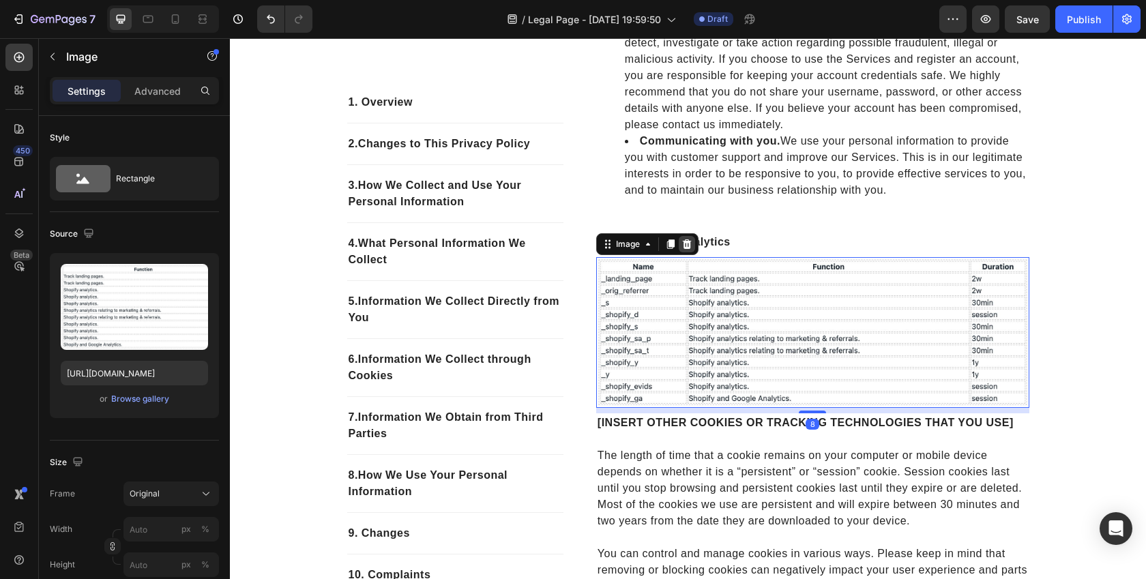
click at [687, 249] on icon at bounding box center [686, 244] width 9 height 10
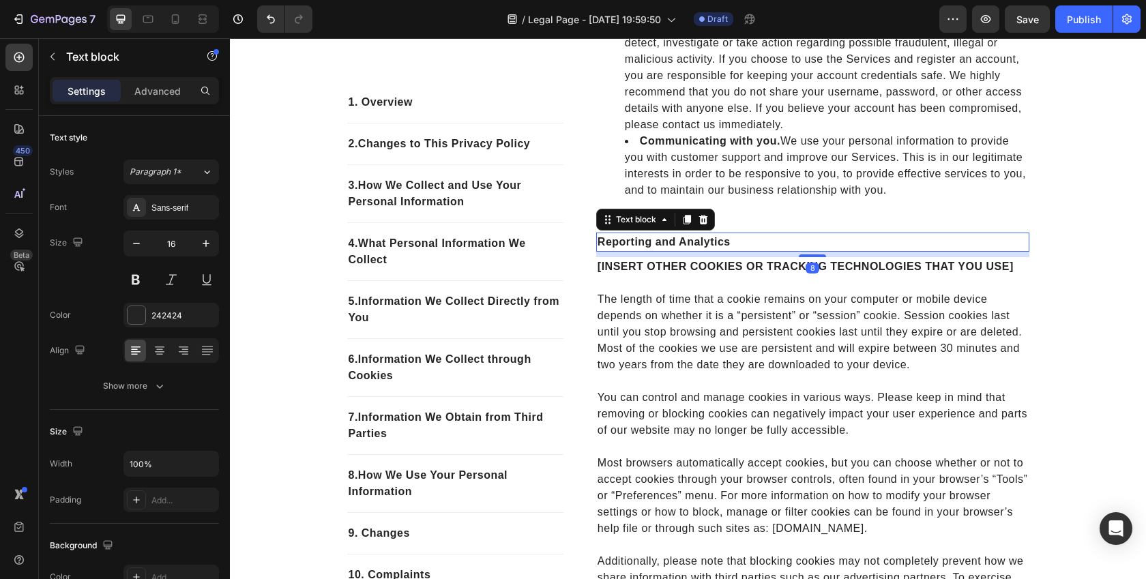
click at [658, 248] on strong "Reporting and Analytics" at bounding box center [664, 242] width 133 height 12
click at [705, 225] on icon at bounding box center [703, 219] width 11 height 11
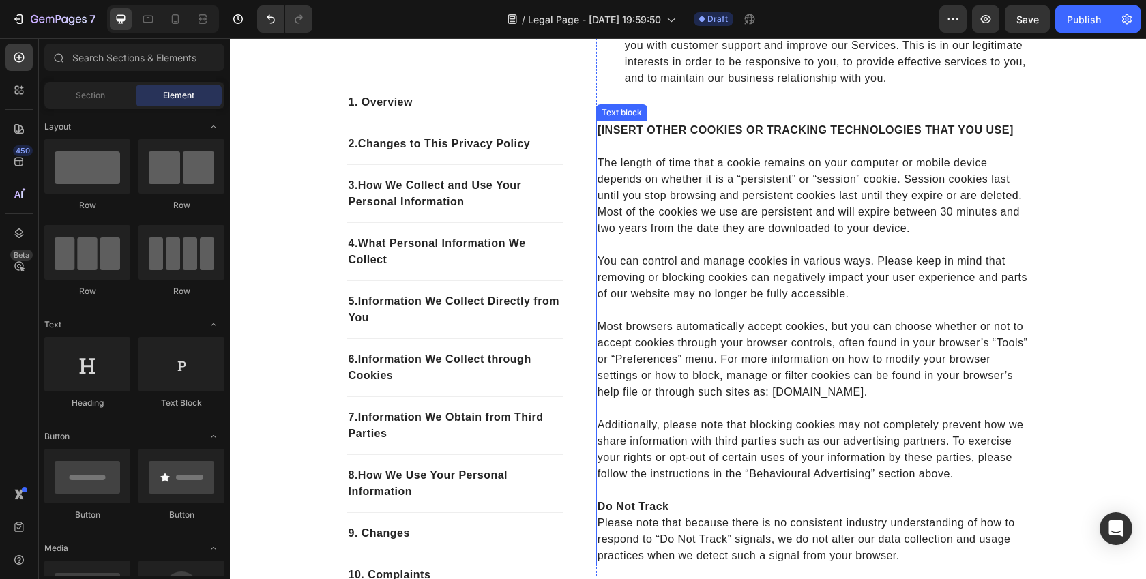
scroll to position [2243, 0]
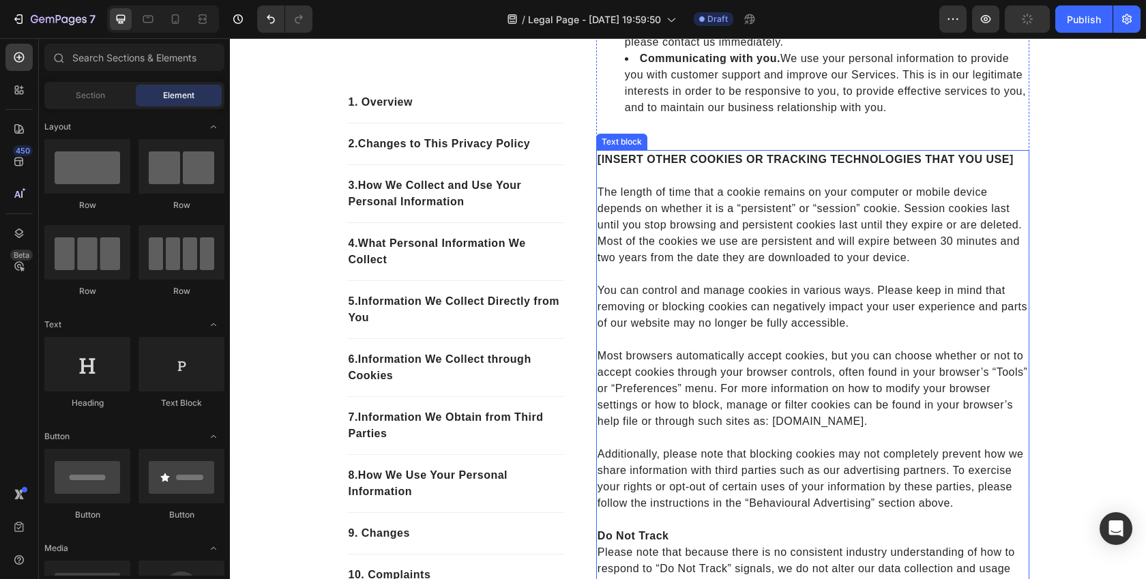
click at [657, 190] on p "The length of time that a cookie remains on your computer or mobile device depe…" at bounding box center [813, 217] width 430 height 98
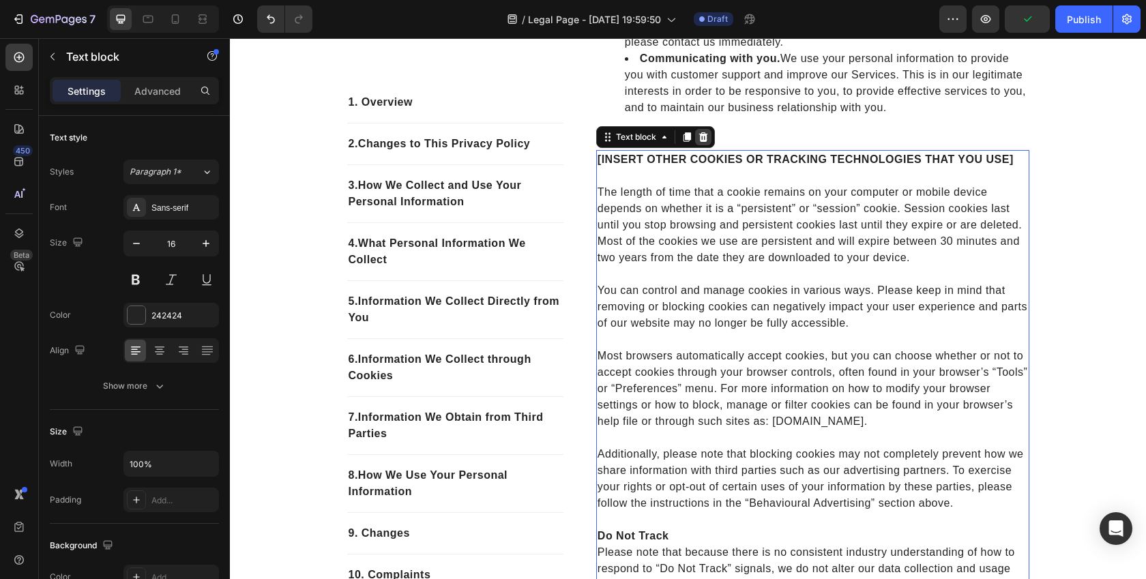
click at [701, 143] on icon at bounding box center [703, 137] width 11 height 11
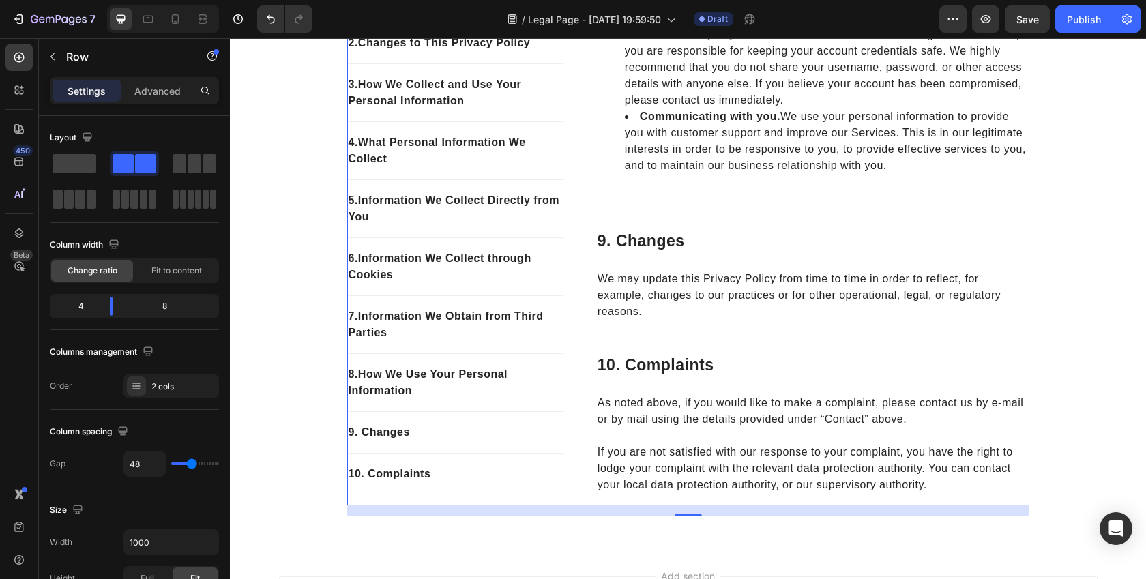
scroll to position [2165, 0]
